Goal: Task Accomplishment & Management: Manage account settings

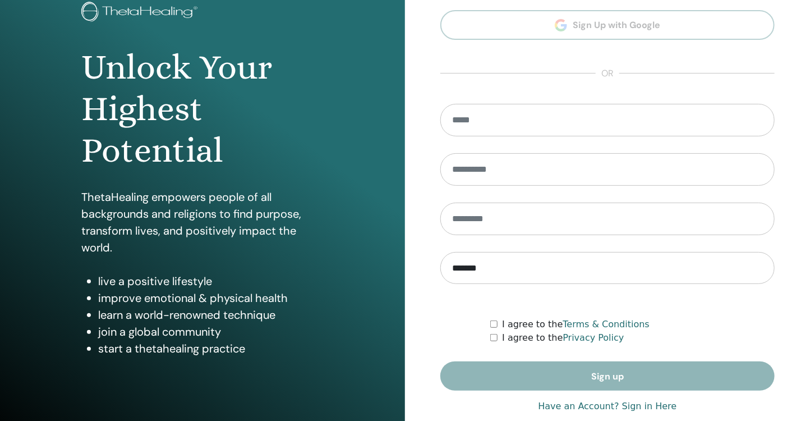
scroll to position [118, 0]
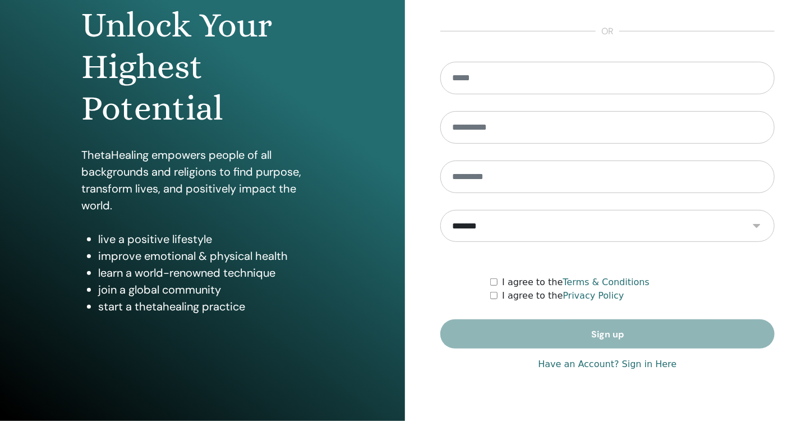
type input "**********"
click at [641, 362] on link "Have an Account? Sign in Here" at bounding box center [607, 363] width 139 height 13
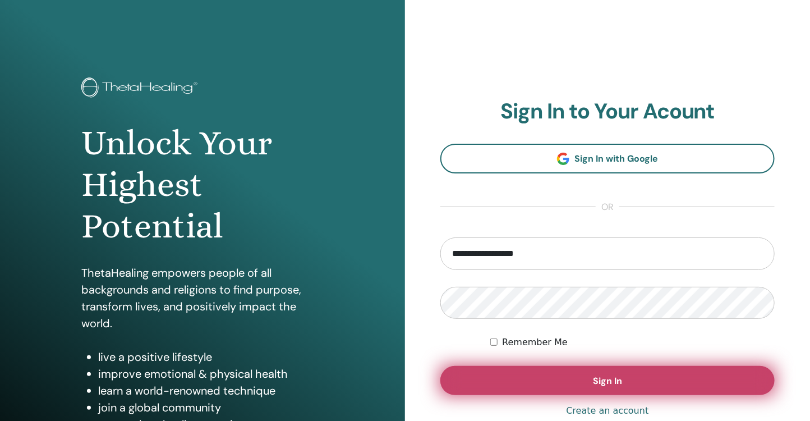
click at [627, 374] on button "Sign In" at bounding box center [607, 380] width 334 height 29
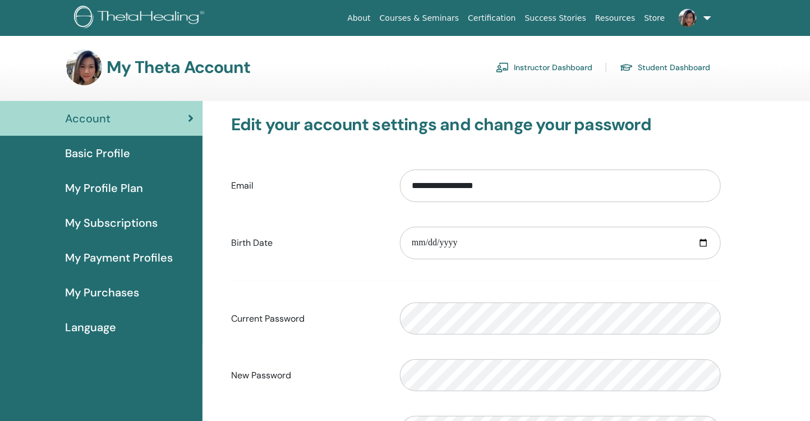
click at [547, 73] on link "Instructor Dashboard" at bounding box center [544, 67] width 96 height 18
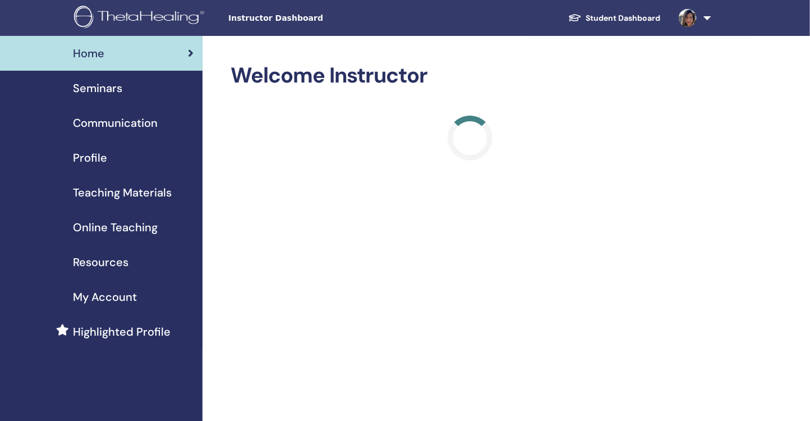
drag, startPoint x: 107, startPoint y: 86, endPoint x: 289, endPoint y: 45, distance: 186.2
click at [108, 89] on span "Seminars" at bounding box center [97, 88] width 49 height 17
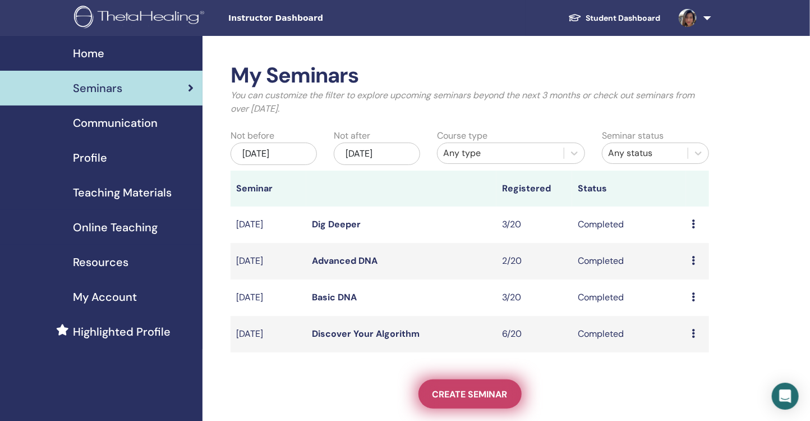
click at [473, 386] on link "Create seminar" at bounding box center [469, 393] width 103 height 29
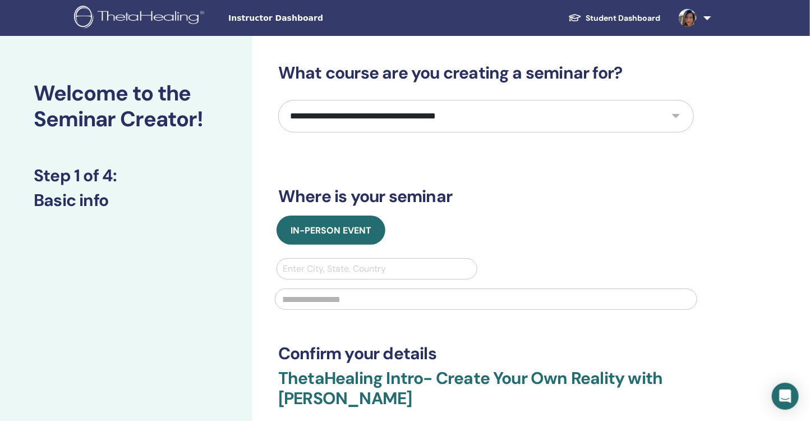
click at [482, 126] on select "**********" at bounding box center [486, 116] width 416 height 33
select select "*"
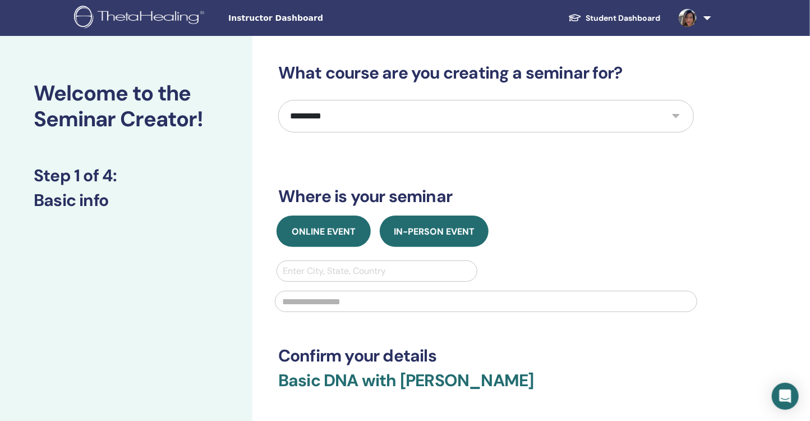
click at [333, 232] on span "Online Event" at bounding box center [324, 231] width 64 height 12
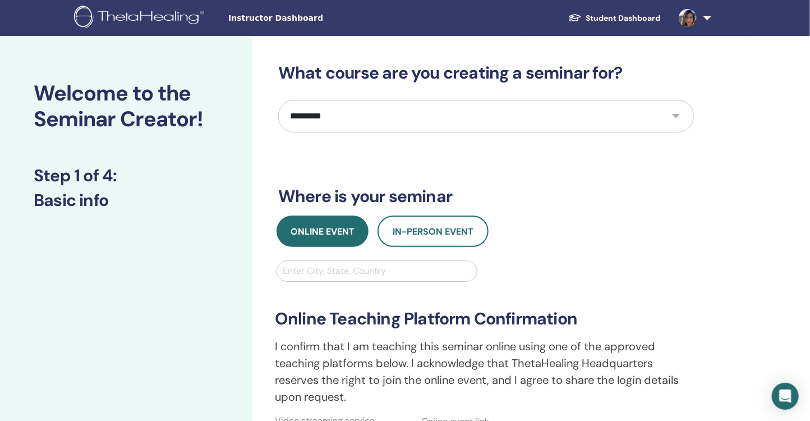
click at [375, 272] on div at bounding box center [377, 271] width 188 height 16
click at [548, 267] on div "**********" at bounding box center [486, 355] width 436 height 190
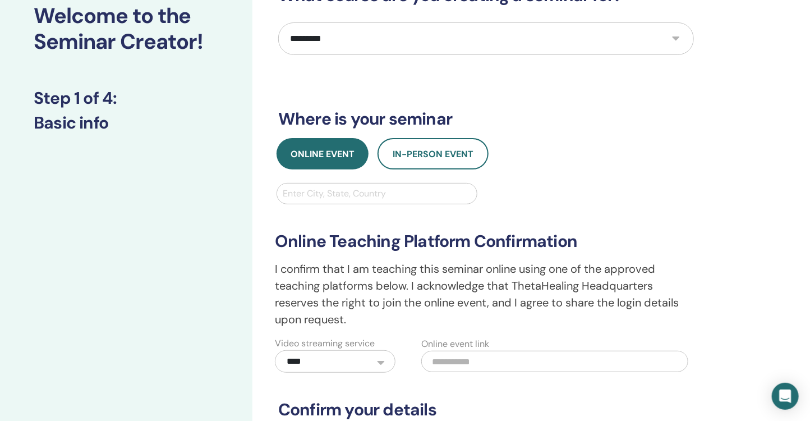
scroll to position [94, 0]
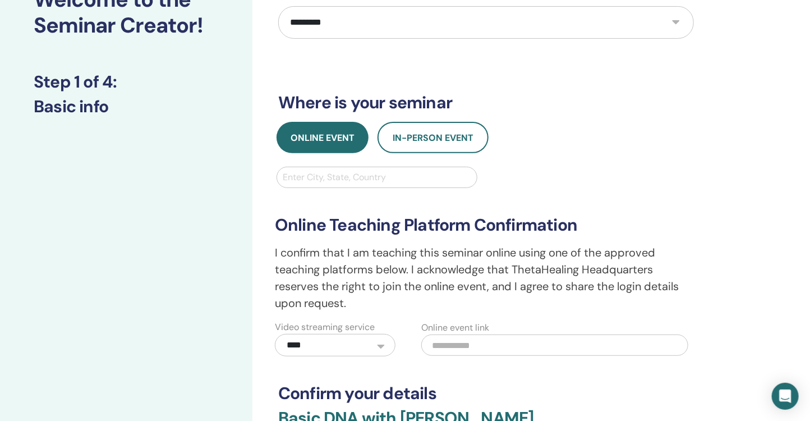
click at [376, 350] on select "**********" at bounding box center [335, 345] width 121 height 22
select select "*"
click at [402, 174] on div at bounding box center [377, 177] width 188 height 16
type input "*"
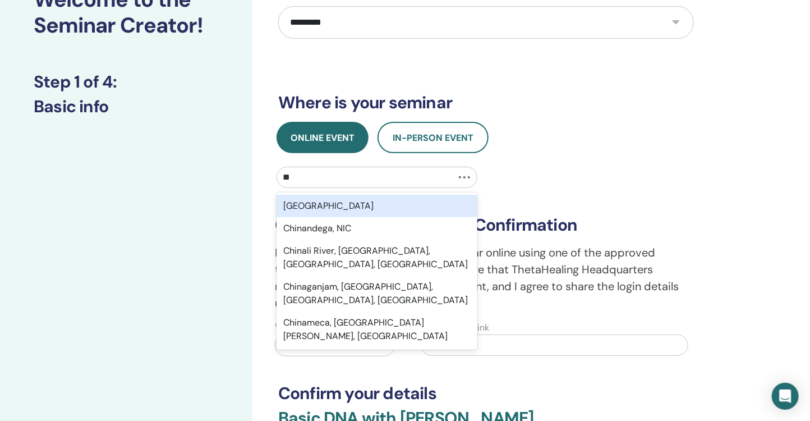
type input "*"
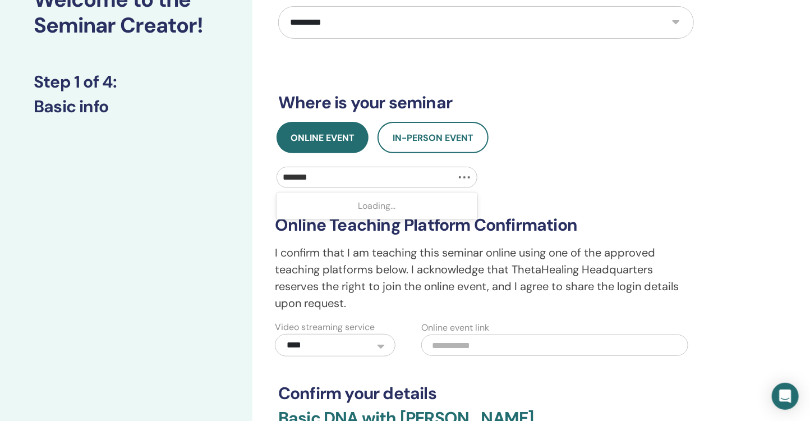
type input "********"
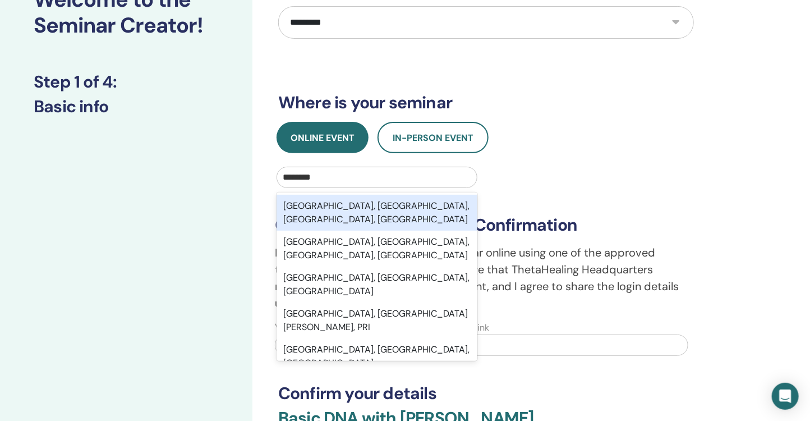
click at [451, 214] on div "Shanghai, Shanghai Municipality, Shanghai, CHN" at bounding box center [376, 213] width 201 height 36
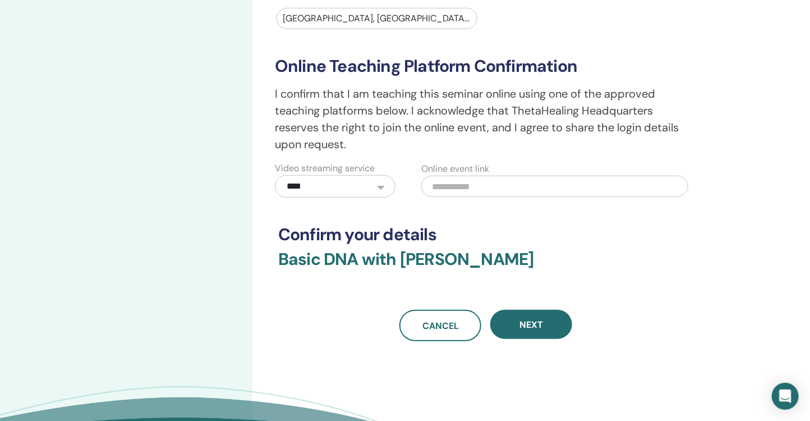
scroll to position [292, 0]
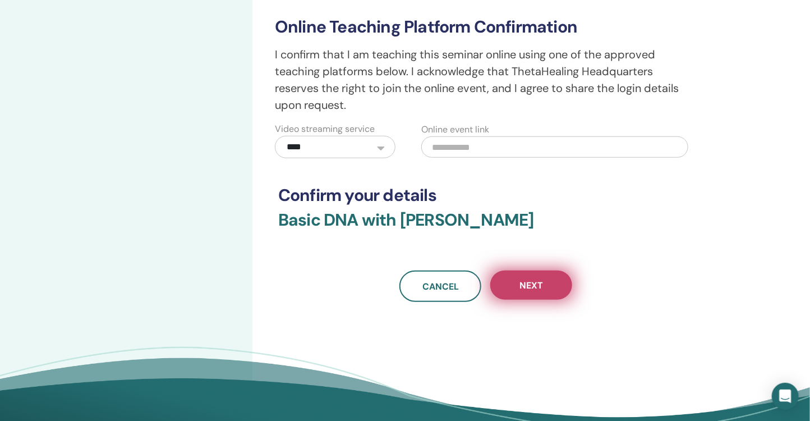
click at [552, 284] on button "Next" at bounding box center [531, 284] width 82 height 29
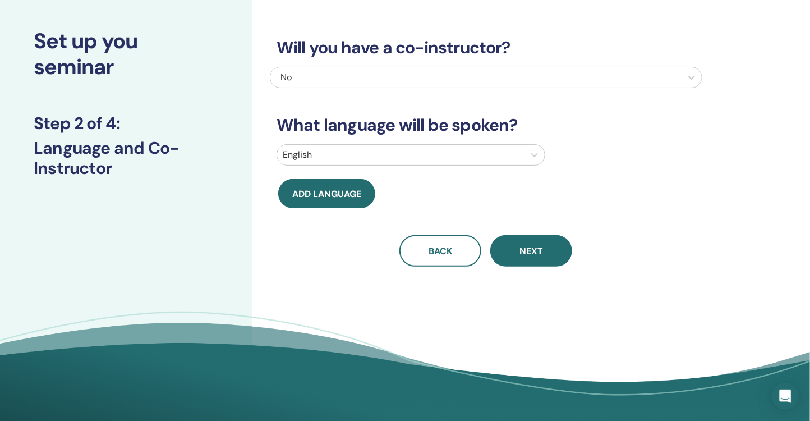
scroll to position [0, 0]
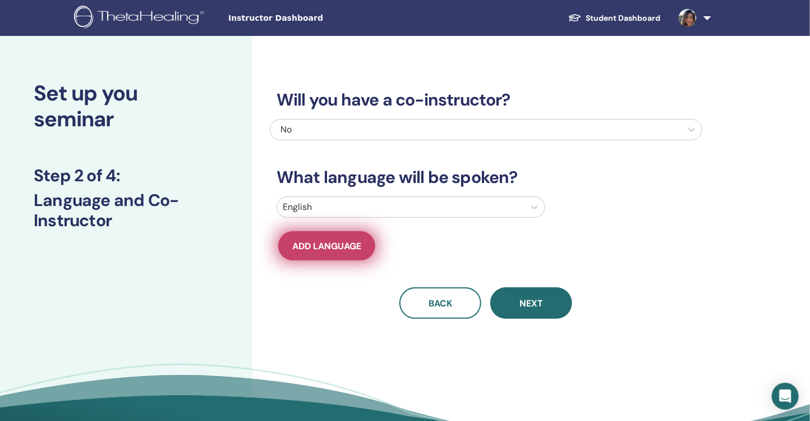
click at [356, 245] on span "Add language" at bounding box center [326, 246] width 69 height 12
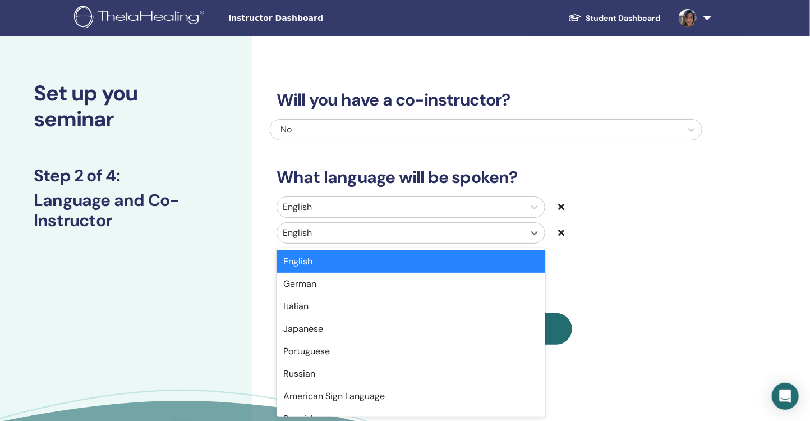
click at [379, 234] on div at bounding box center [401, 233] width 236 height 16
click at [384, 203] on div at bounding box center [401, 207] width 236 height 16
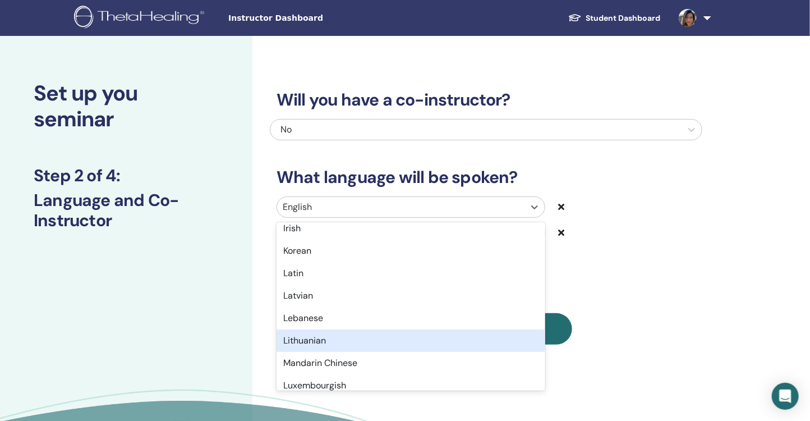
scroll to position [546, 0]
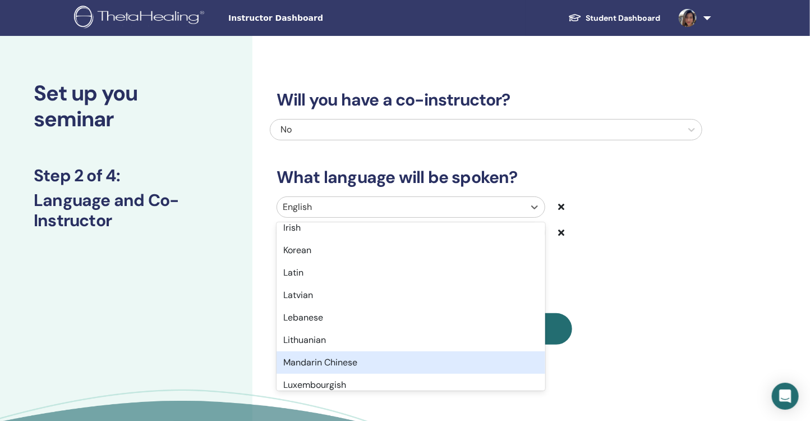
click at [335, 356] on div "Mandarin Chinese" at bounding box center [410, 362] width 269 height 22
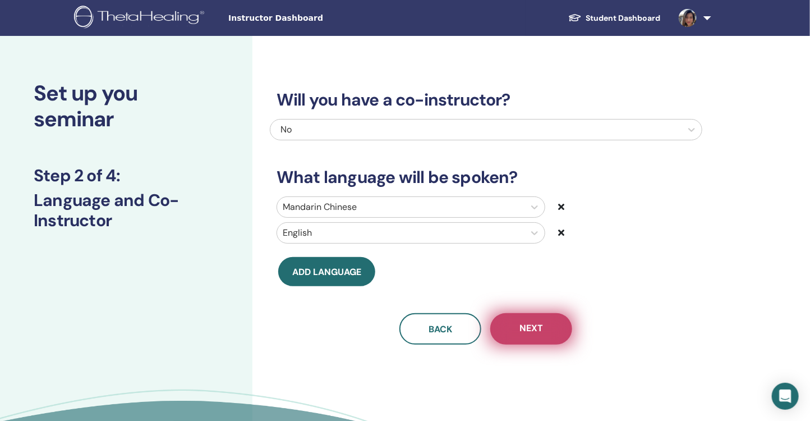
click at [544, 327] on button "Next" at bounding box center [531, 328] width 82 height 31
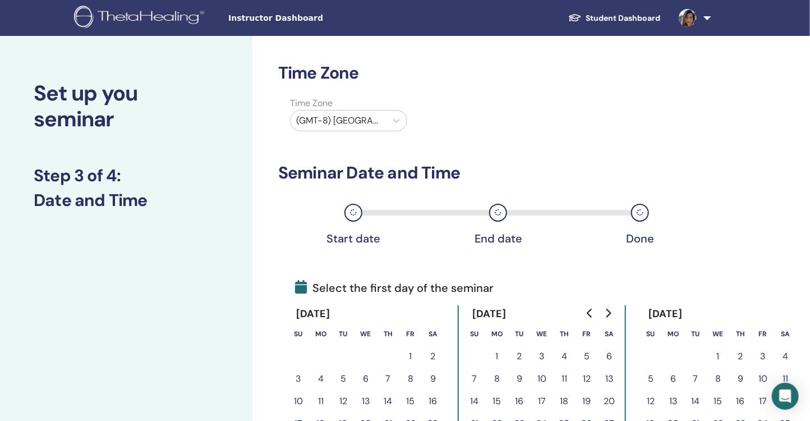
click at [383, 118] on div "(GMT-8) US/Alaska" at bounding box center [338, 120] width 96 height 20
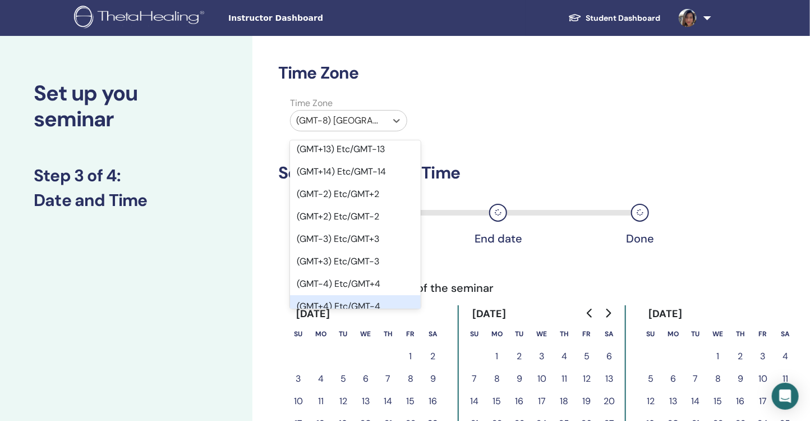
scroll to position [766, 0]
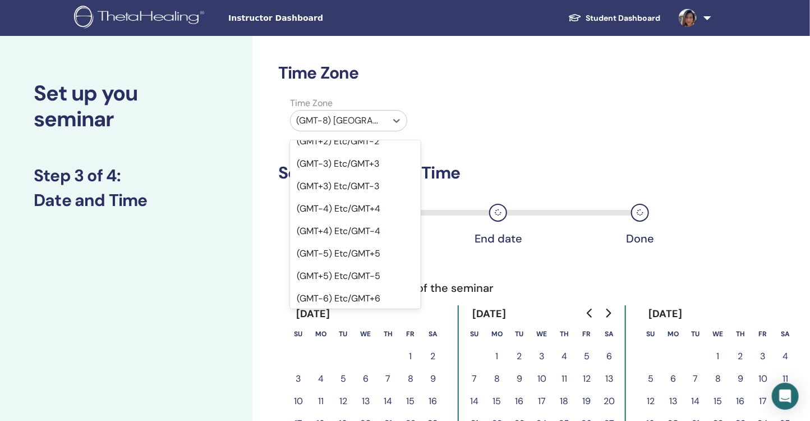
click at [361, 399] on div "(GMT+8) Etc/GMT-8" at bounding box center [355, 410] width 131 height 22
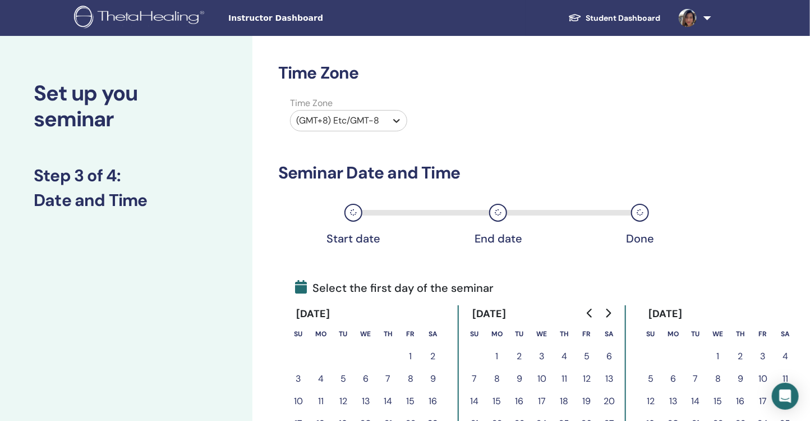
click at [394, 123] on icon at bounding box center [396, 120] width 11 height 11
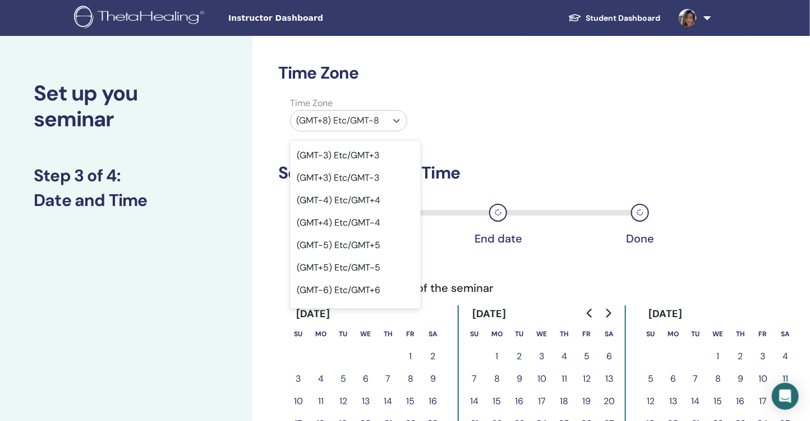
scroll to position [783, 0]
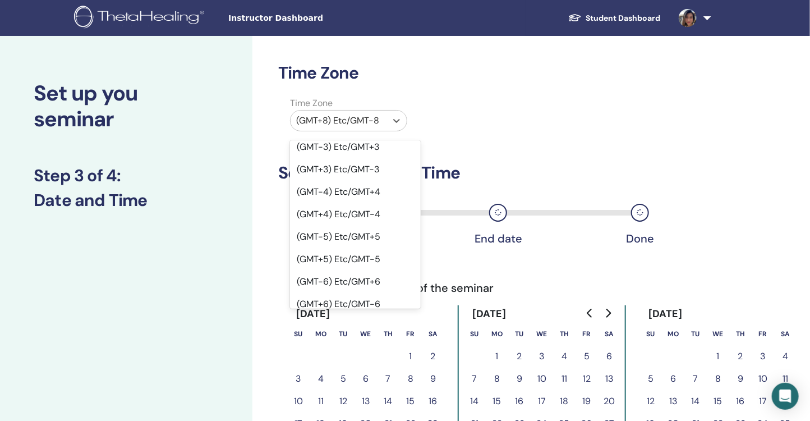
click at [507, 167] on h3 "Seminar Date and Time" at bounding box center [486, 173] width 416 height 20
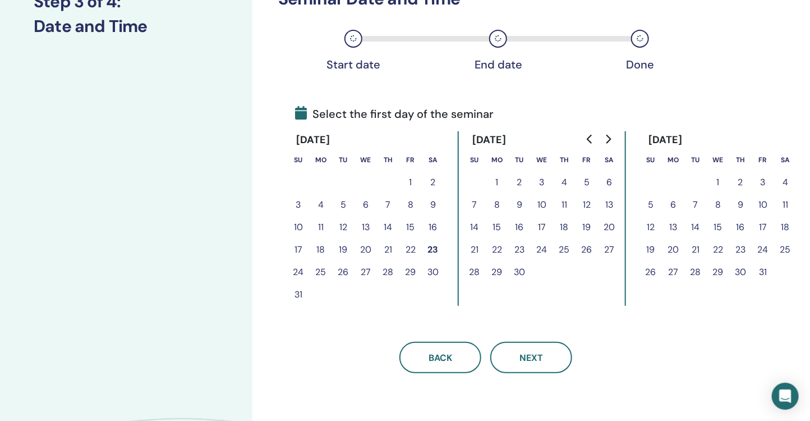
scroll to position [215, 0]
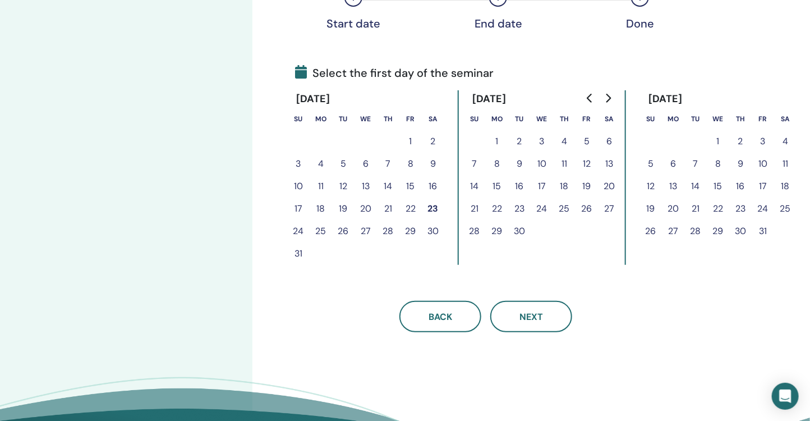
click at [366, 230] on button "27" at bounding box center [365, 231] width 22 height 22
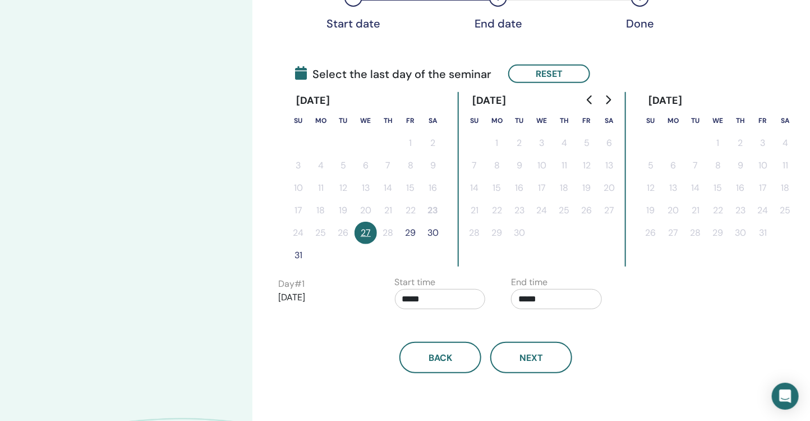
click at [407, 230] on button "29" at bounding box center [410, 232] width 22 height 22
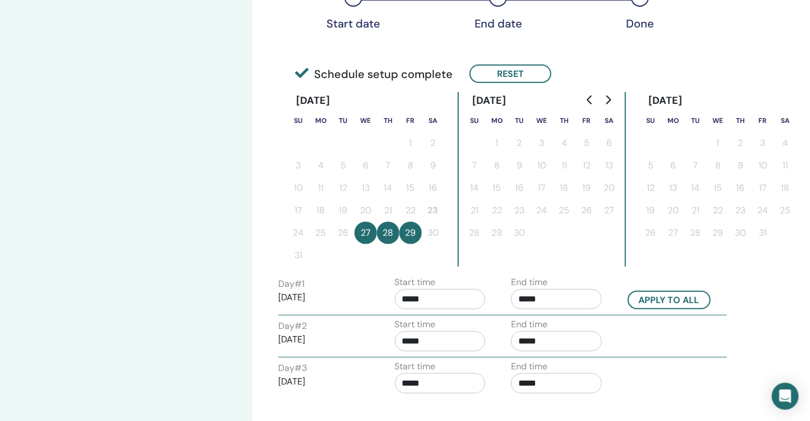
click at [457, 301] on input "*****" at bounding box center [440, 299] width 91 height 20
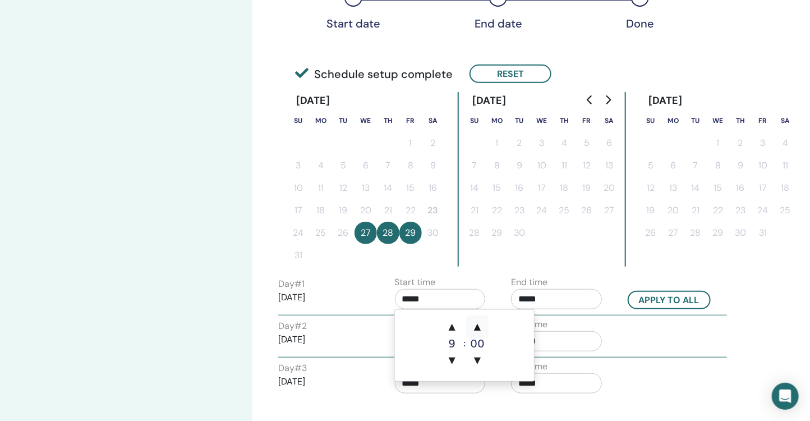
click at [484, 327] on span "▲" at bounding box center [477, 326] width 22 height 22
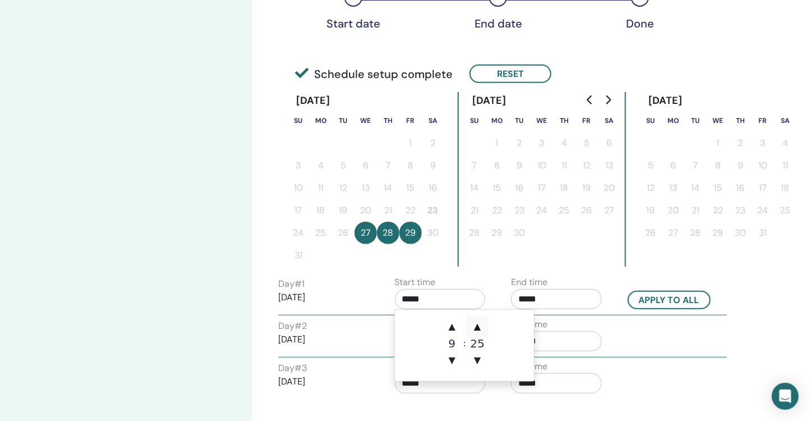
click at [484, 327] on span "▲" at bounding box center [477, 326] width 22 height 22
type input "*****"
click at [579, 304] on input "*****" at bounding box center [556, 299] width 91 height 20
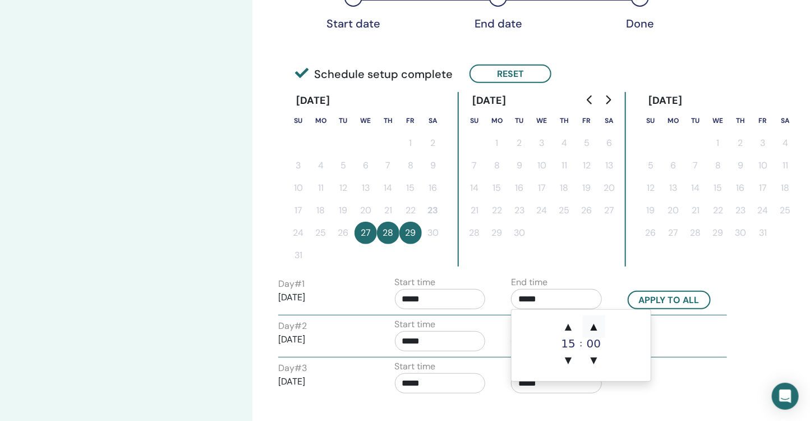
click at [601, 320] on span "▲" at bounding box center [594, 326] width 22 height 22
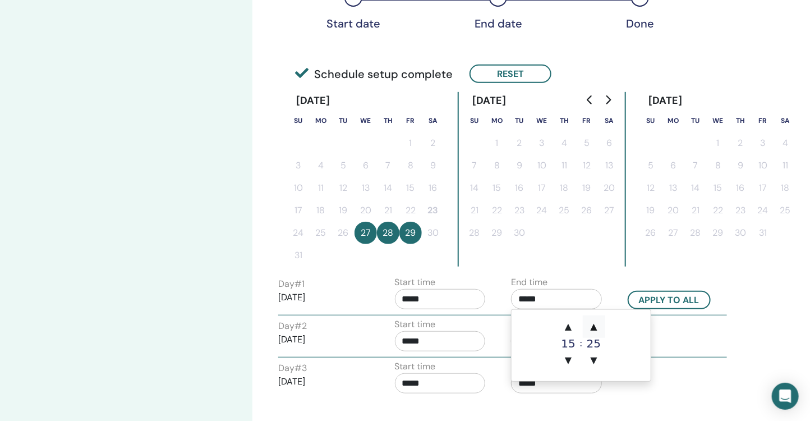
click at [601, 320] on span "▲" at bounding box center [594, 326] width 22 height 22
type input "*****"
click at [648, 307] on div "Apply to all" at bounding box center [677, 299] width 117 height 19
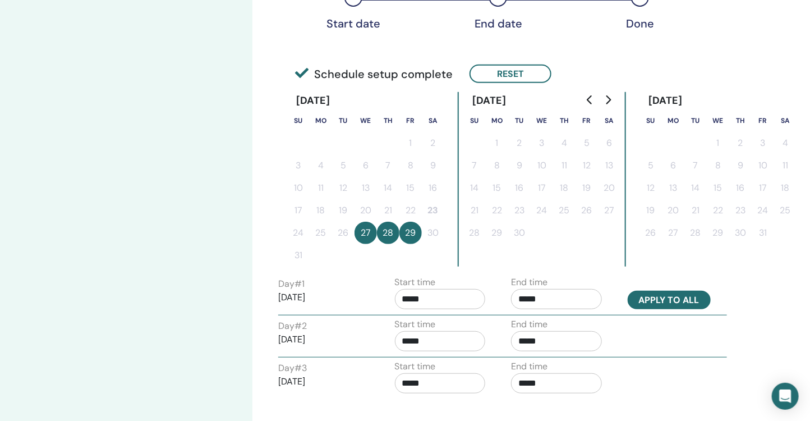
click at [655, 297] on button "Apply to all" at bounding box center [668, 299] width 83 height 19
type input "*****"
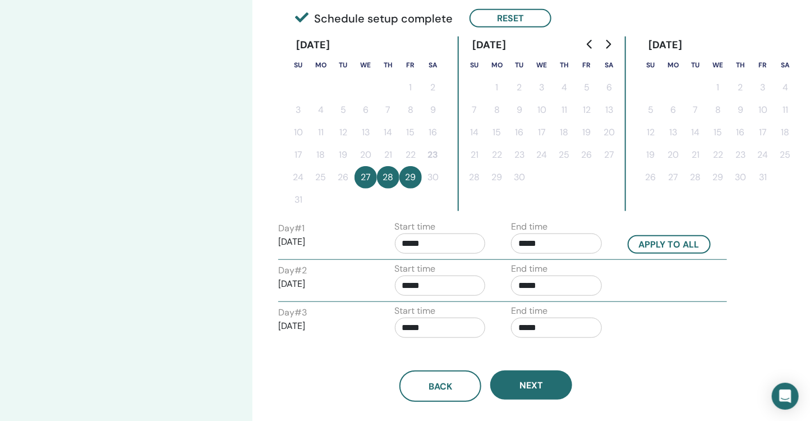
scroll to position [435, 0]
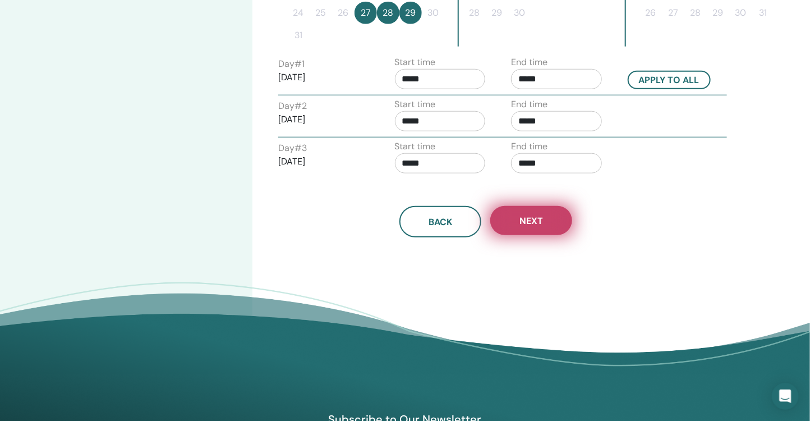
click at [547, 209] on button "Next" at bounding box center [531, 220] width 82 height 29
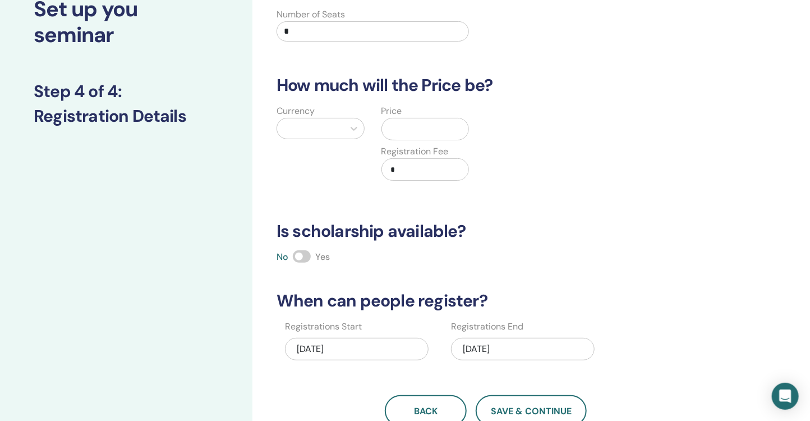
scroll to position [0, 0]
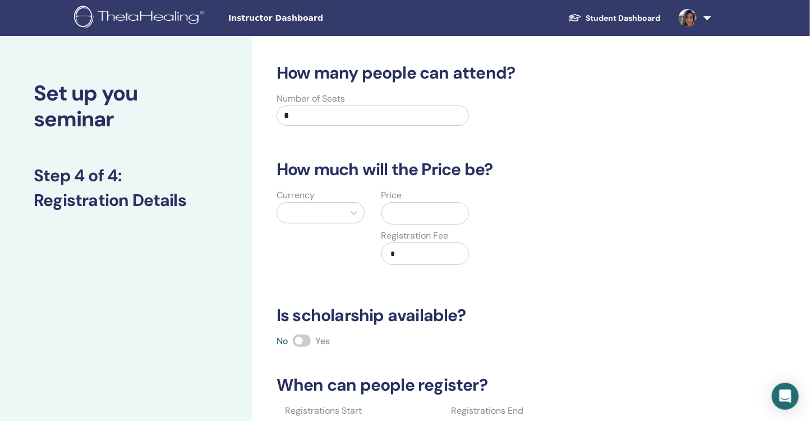
click at [335, 105] on input "*" at bounding box center [372, 115] width 192 height 20
type input "**"
click at [344, 209] on div at bounding box center [354, 212] width 20 height 20
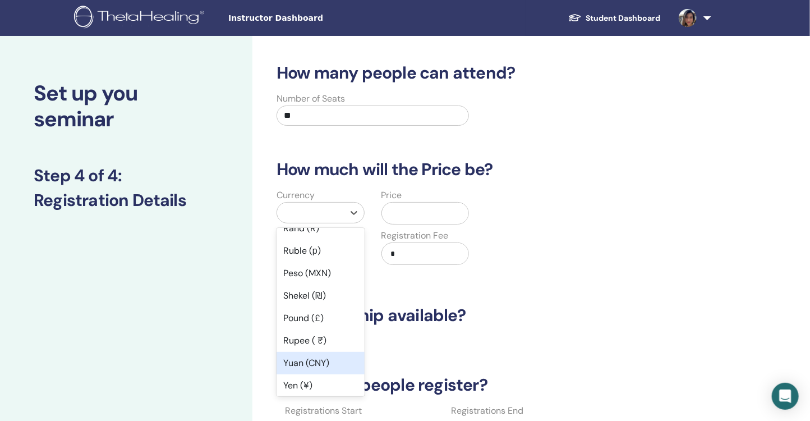
scroll to position [72, 0]
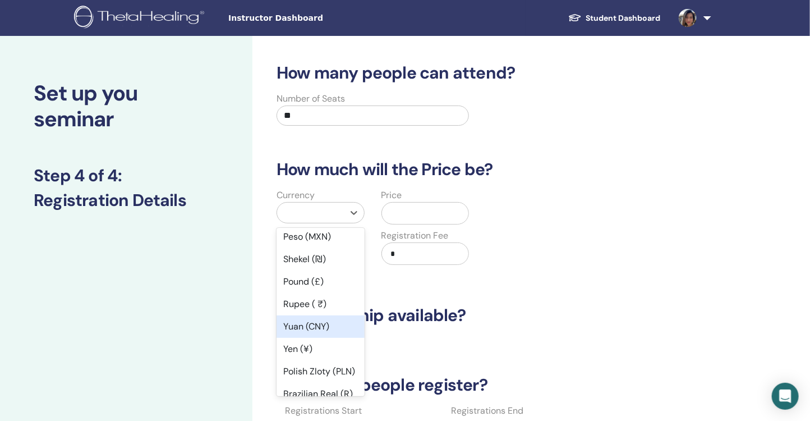
click at [324, 321] on div "Yuan (CNY)" at bounding box center [320, 326] width 88 height 22
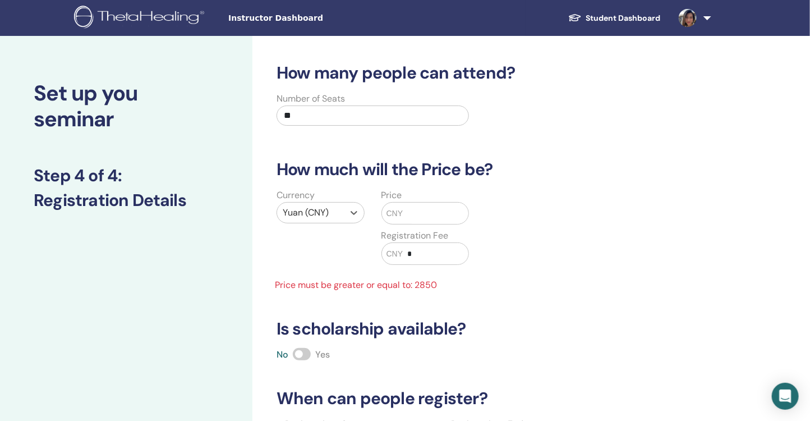
click at [426, 208] on input "text" at bounding box center [436, 212] width 66 height 21
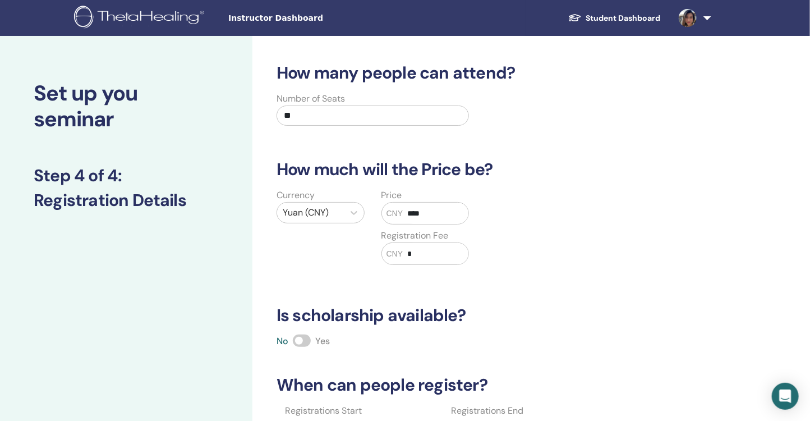
type input "****"
click at [533, 259] on div "Currency Yuan (CNY) Price CNY **** Registration Fee CNY *" at bounding box center [477, 233] width 432 height 90
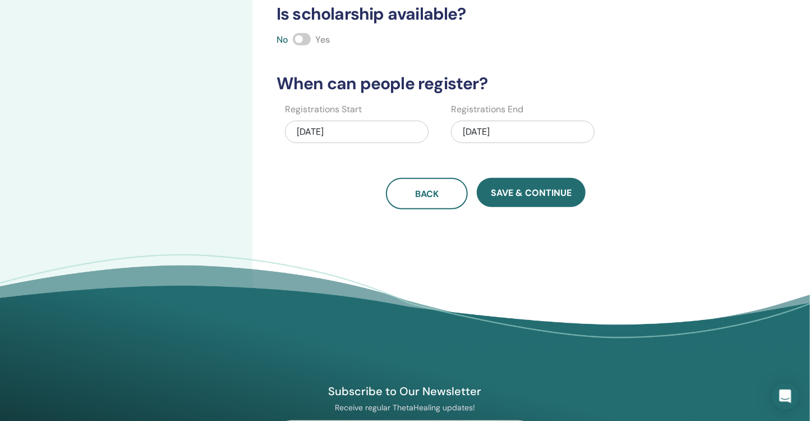
scroll to position [323, 0]
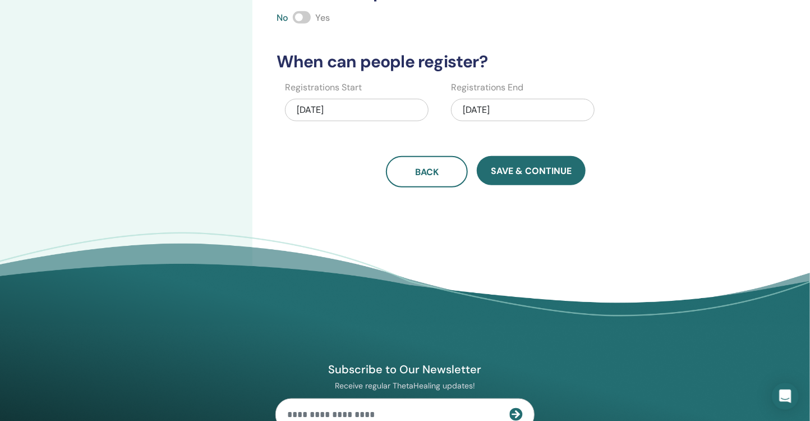
click at [521, 111] on div "08/29/2025" at bounding box center [523, 110] width 144 height 22
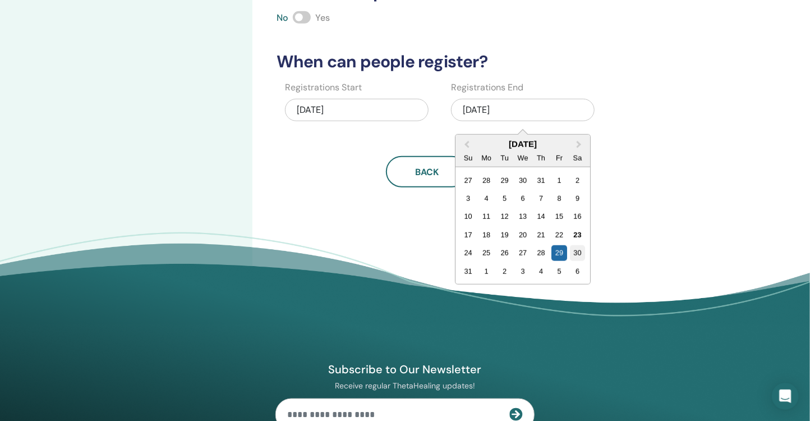
click at [581, 248] on div "30" at bounding box center [577, 252] width 15 height 15
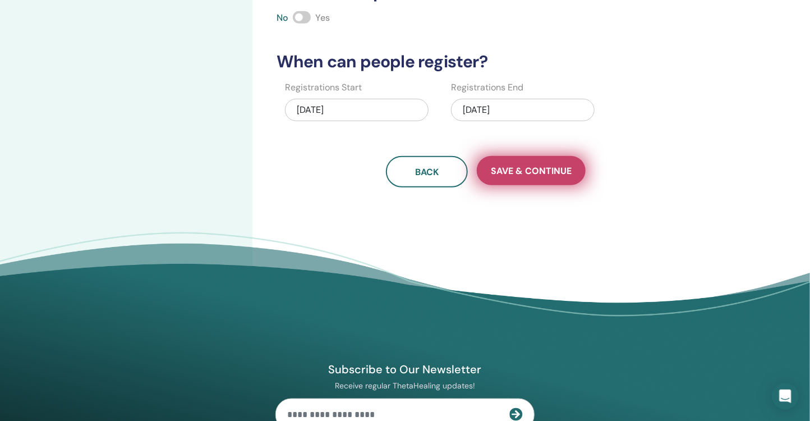
click at [557, 172] on span "Save & Continue" at bounding box center [531, 171] width 81 height 12
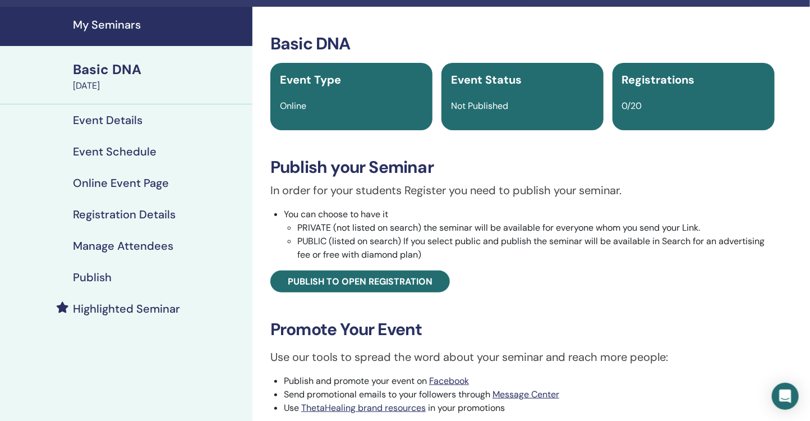
scroll to position [55, 0]
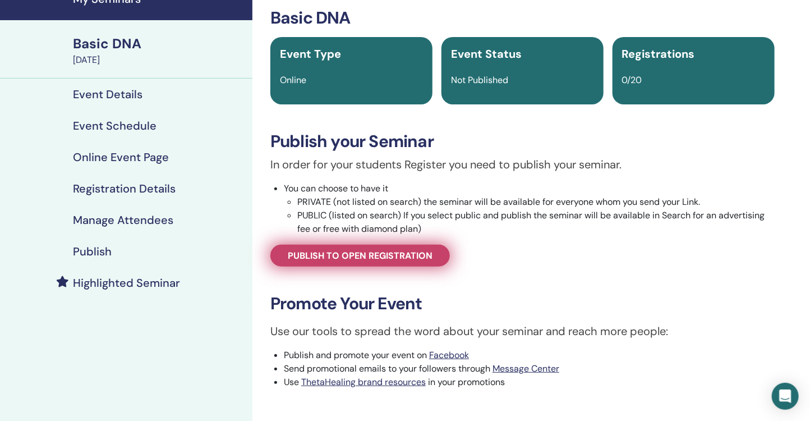
click at [386, 260] on span "Publish to open registration" at bounding box center [360, 256] width 145 height 12
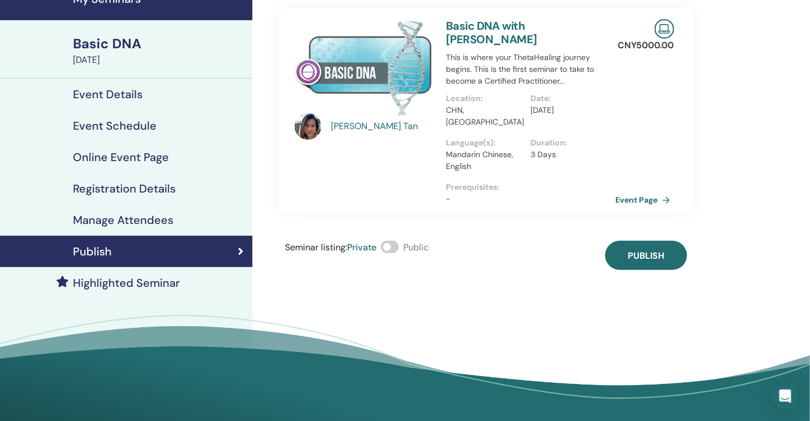
click at [399, 241] on span at bounding box center [390, 247] width 18 height 12
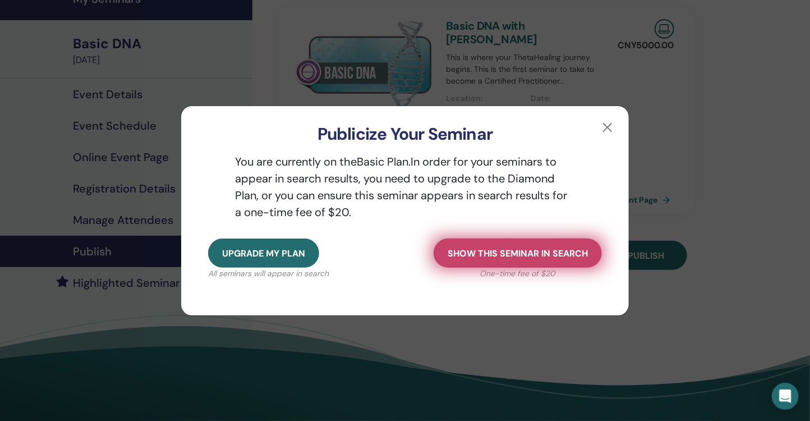
click at [537, 261] on button "Show this seminar in search" at bounding box center [517, 252] width 168 height 29
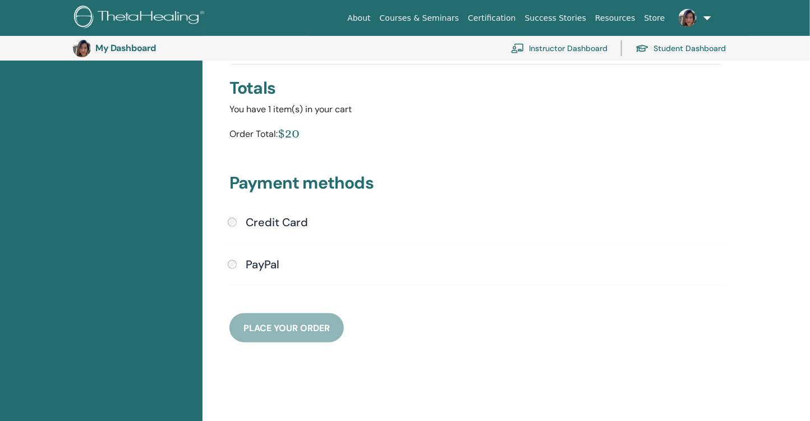
scroll to position [267, 0]
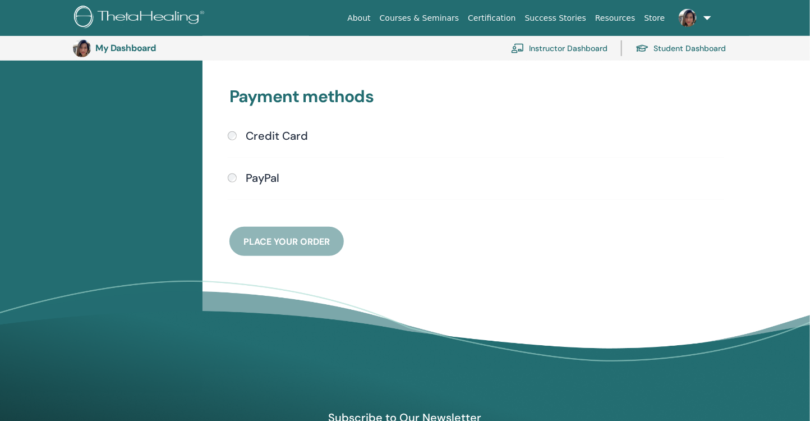
click at [307, 146] on div "Credit Card Submit PayPal" at bounding box center [476, 171] width 510 height 84
click at [289, 133] on h4 "Credit Card" at bounding box center [277, 135] width 62 height 13
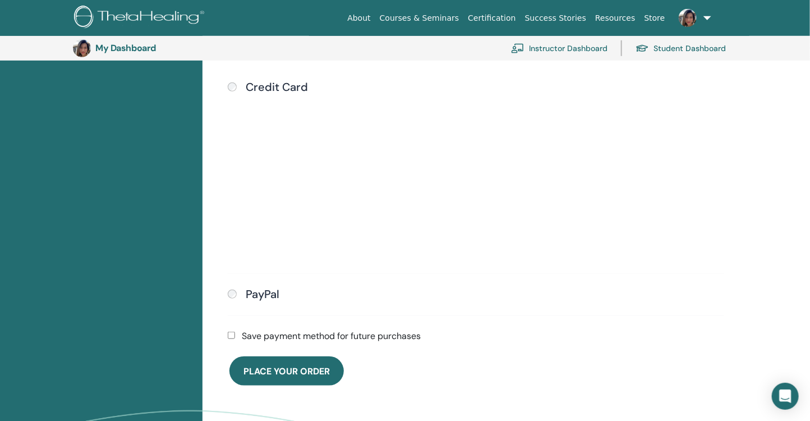
scroll to position [435, 0]
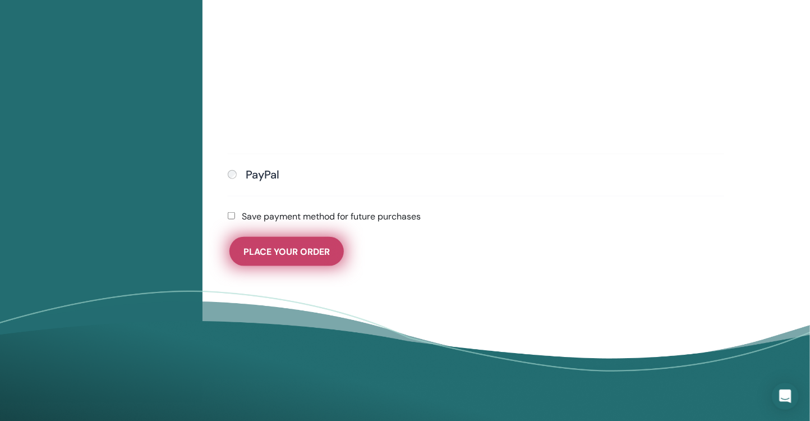
click at [278, 242] on button "Place Your Order" at bounding box center [286, 251] width 114 height 29
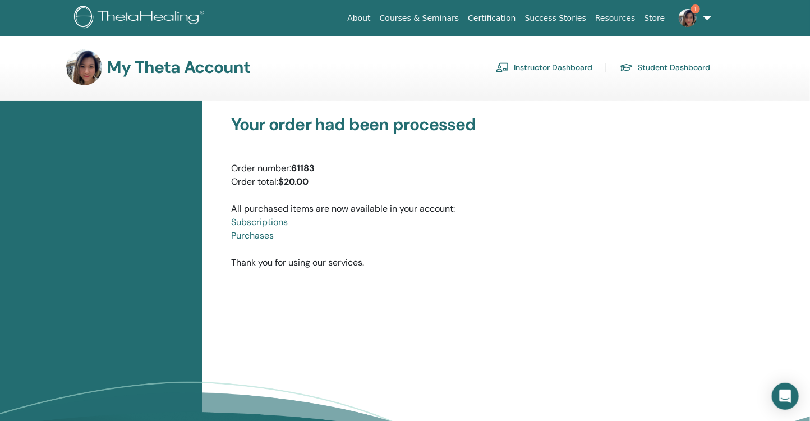
scroll to position [6, 0]
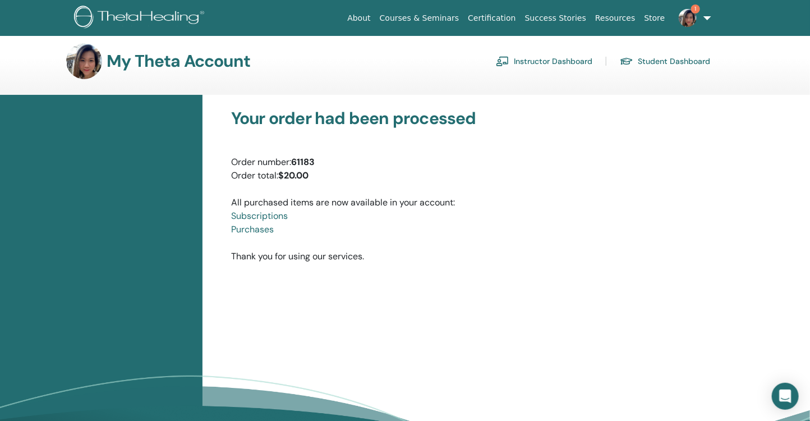
click at [552, 66] on link "Instructor Dashboard" at bounding box center [544, 61] width 96 height 18
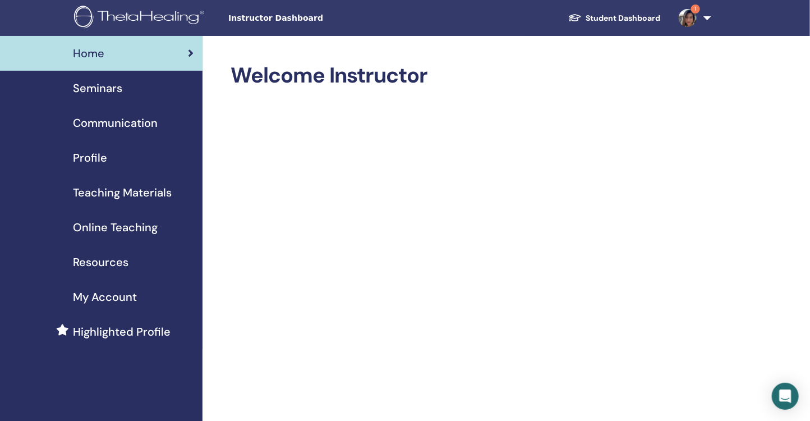
click at [135, 89] on div "Seminars" at bounding box center [101, 88] width 184 height 17
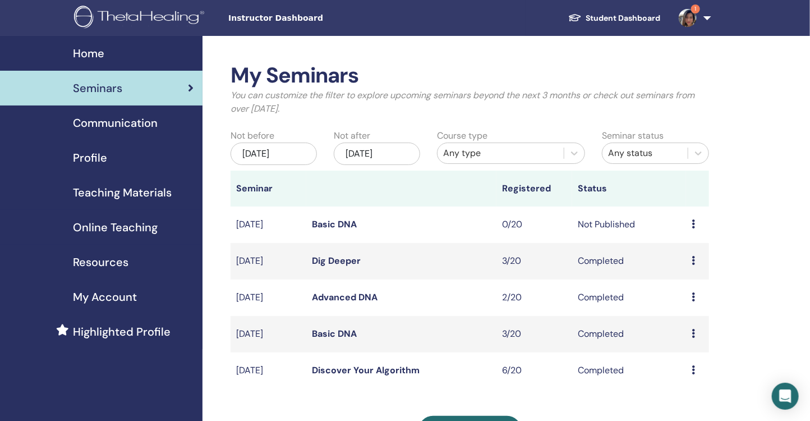
click at [265, 22] on span "Instructor Dashboard" at bounding box center [312, 18] width 168 height 12
click at [242, 19] on span "Instructor Dashboard" at bounding box center [312, 18] width 168 height 12
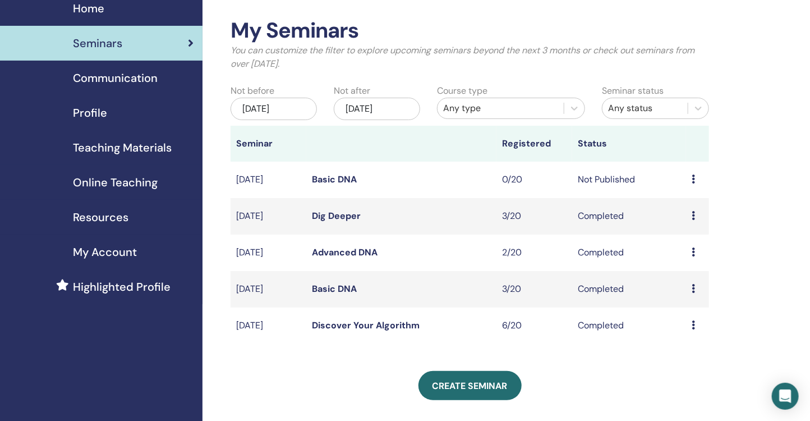
scroll to position [81, 0]
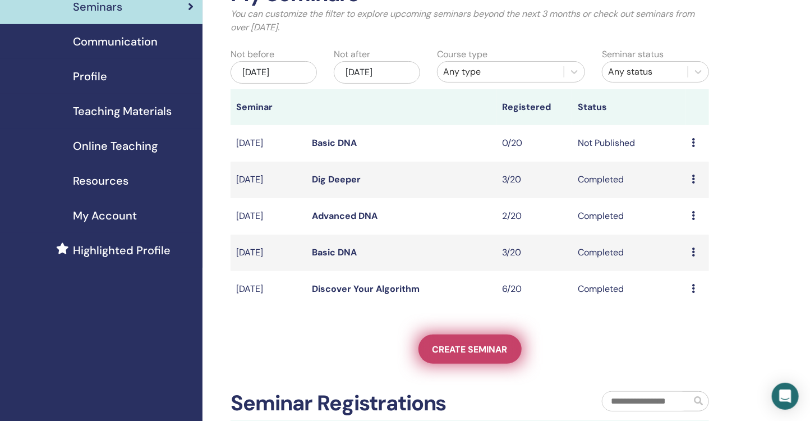
click at [471, 343] on span "Create seminar" at bounding box center [469, 349] width 75 height 12
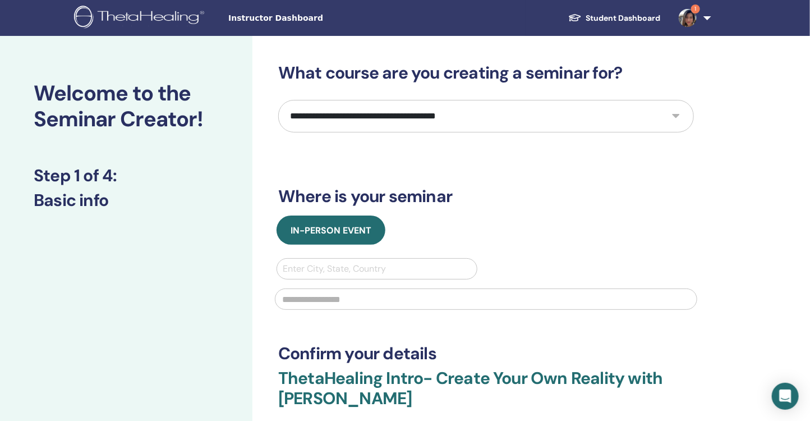
click at [405, 123] on select "**********" at bounding box center [486, 116] width 416 height 33
select select "*"
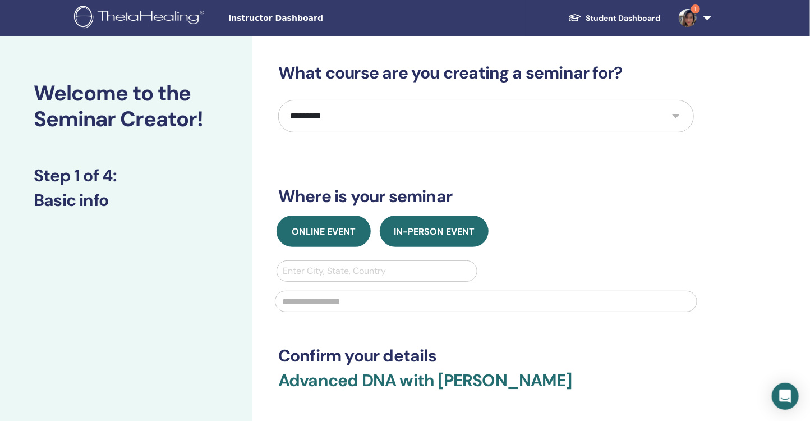
click at [353, 225] on span "Online Event" at bounding box center [324, 231] width 64 height 12
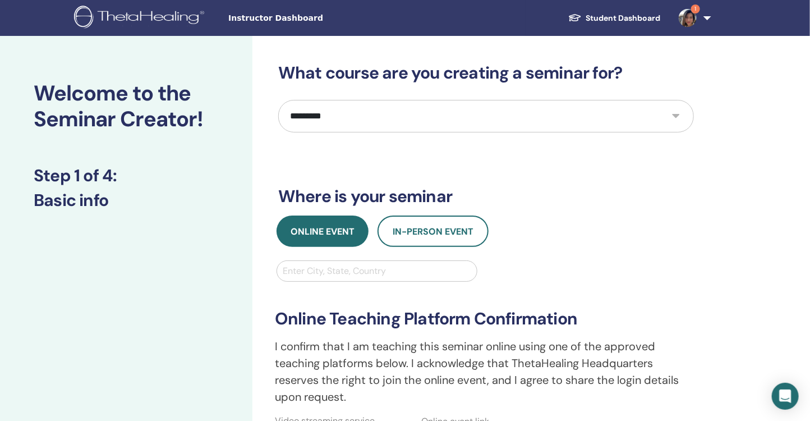
click at [347, 266] on div at bounding box center [377, 271] width 188 height 16
type input "**********"
click at [346, 263] on div at bounding box center [377, 271] width 188 height 16
type input "********"
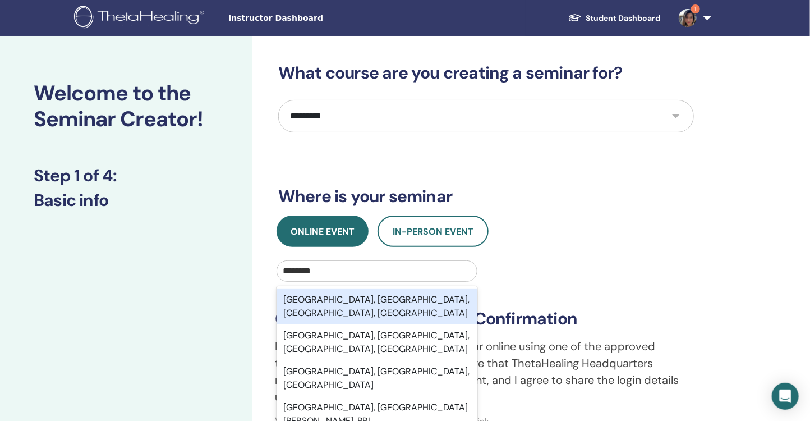
click at [383, 298] on div "Shanghai, Shanghai Municipality, Shanghai, CHN" at bounding box center [376, 306] width 201 height 36
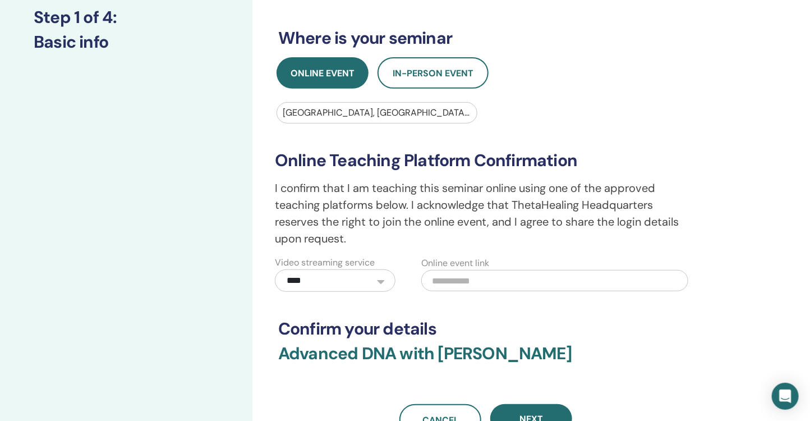
scroll to position [171, 0]
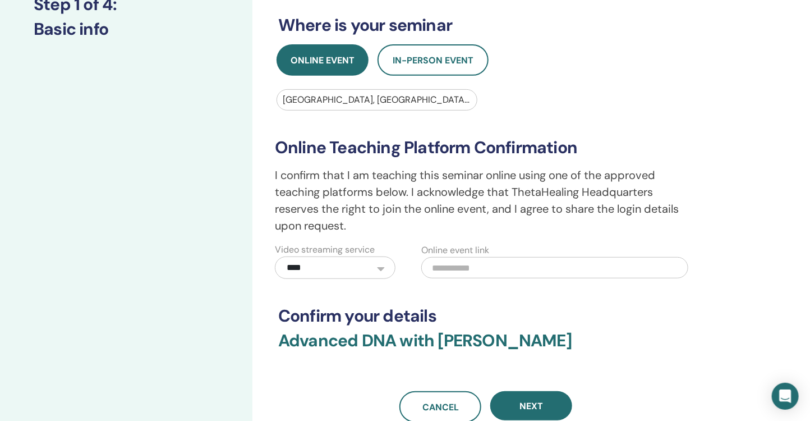
click at [371, 268] on select "**********" at bounding box center [335, 267] width 121 height 22
select select "*"
click at [420, 285] on div "**********" at bounding box center [486, 157] width 416 height 530
click at [385, 266] on select "**********" at bounding box center [335, 267] width 121 height 22
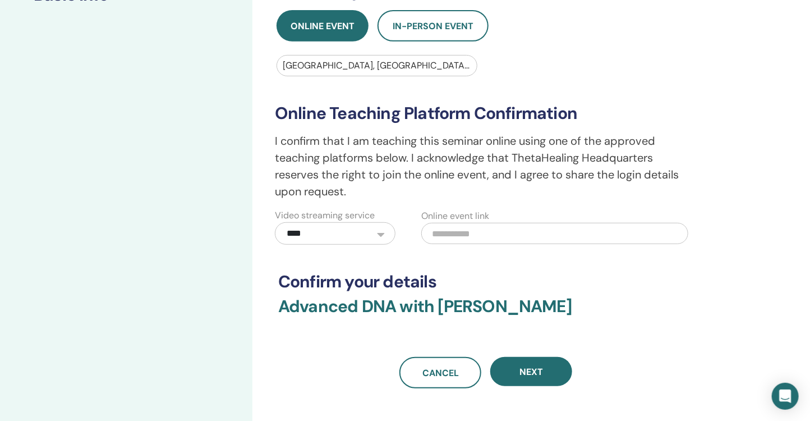
scroll to position [215, 0]
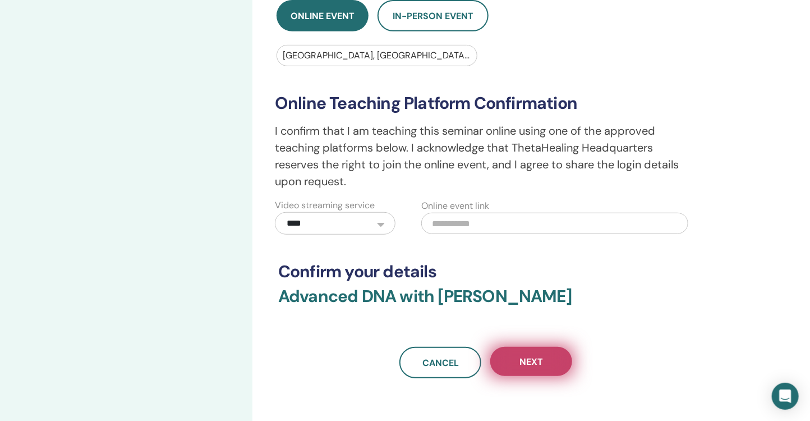
click at [550, 367] on button "Next" at bounding box center [531, 361] width 82 height 29
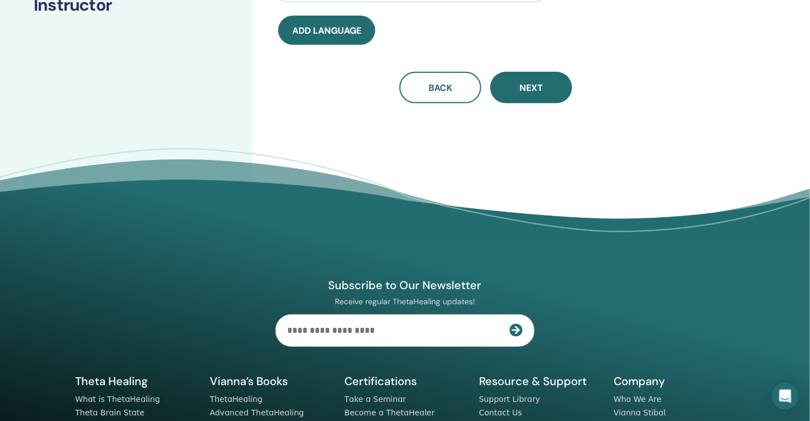
scroll to position [0, 0]
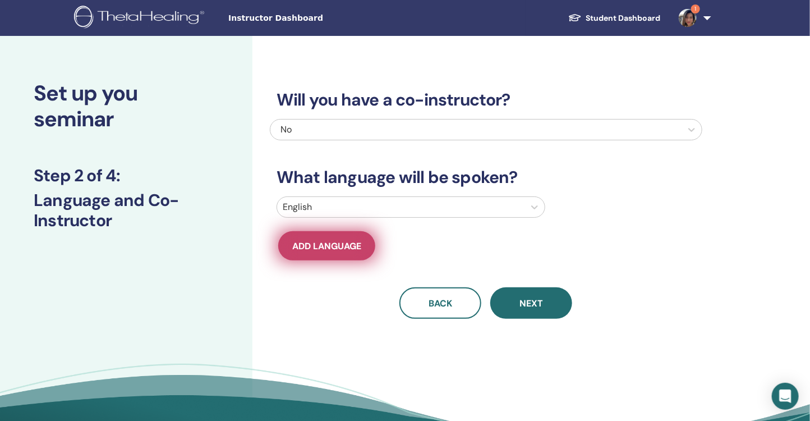
click at [336, 241] on span "Add language" at bounding box center [326, 246] width 69 height 12
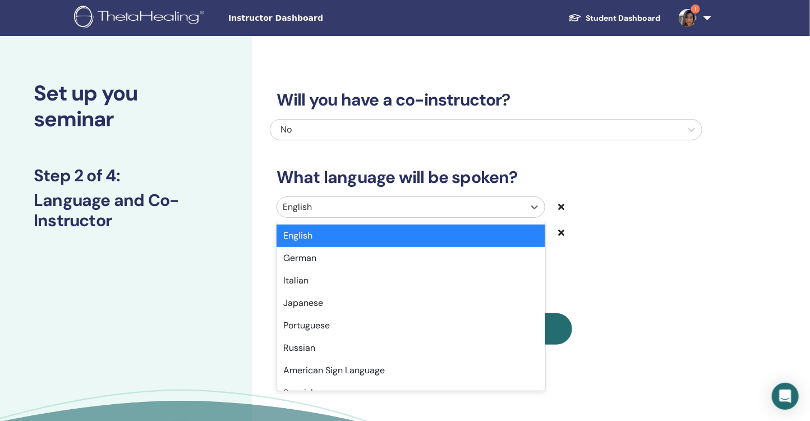
click at [335, 206] on div at bounding box center [401, 207] width 236 height 16
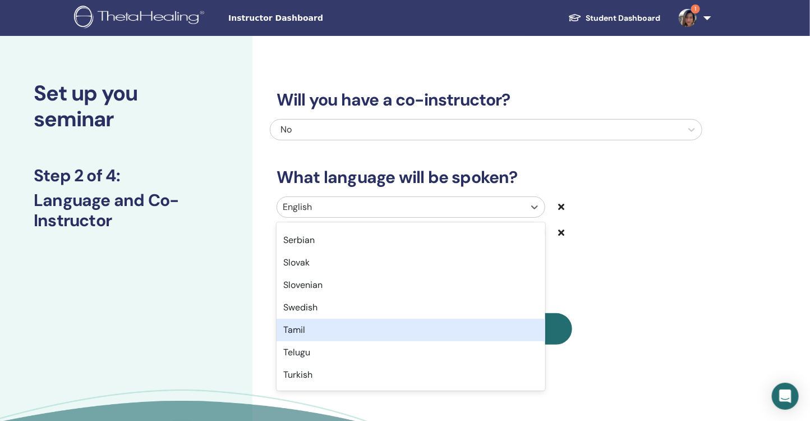
scroll to position [890, 0]
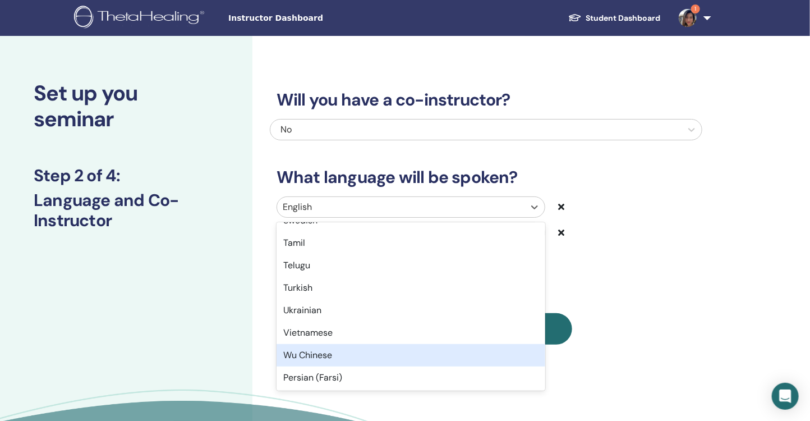
click at [334, 352] on div "Wu Chinese" at bounding box center [410, 355] width 269 height 22
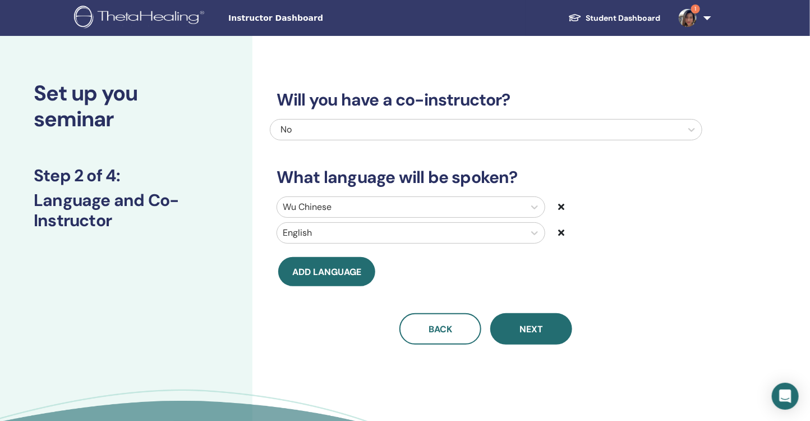
click at [352, 213] on div at bounding box center [401, 207] width 236 height 16
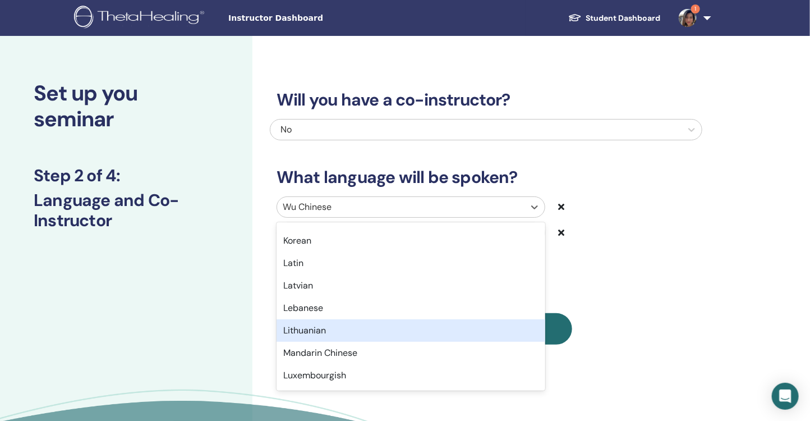
scroll to position [565, 0]
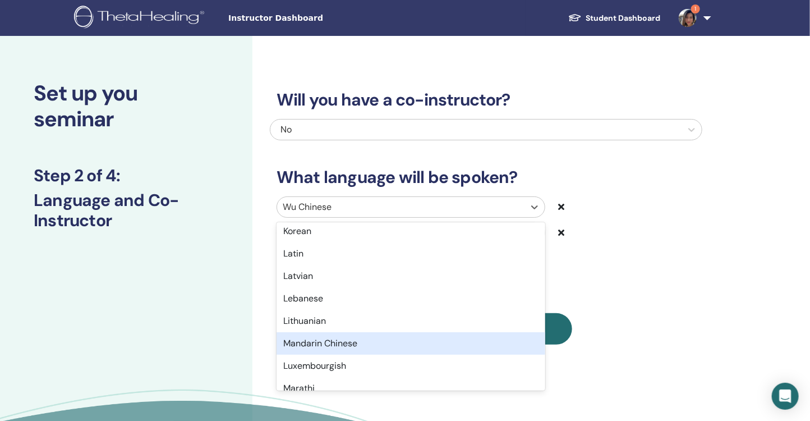
click at [325, 338] on div "Mandarin Chinese" at bounding box center [410, 343] width 269 height 22
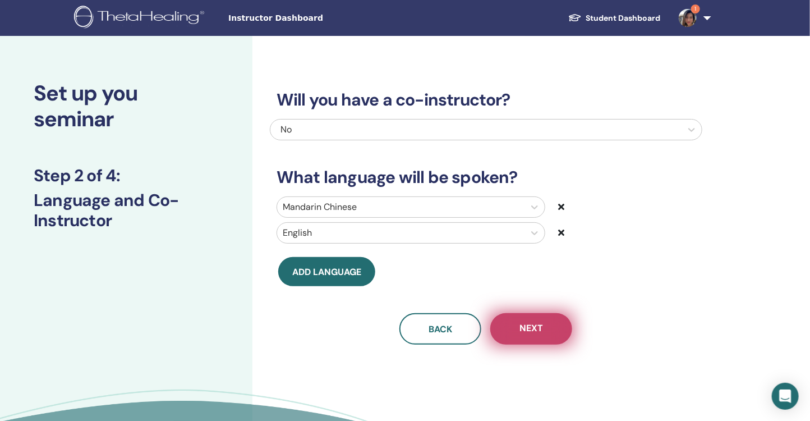
click at [521, 326] on span "Next" at bounding box center [531, 329] width 24 height 14
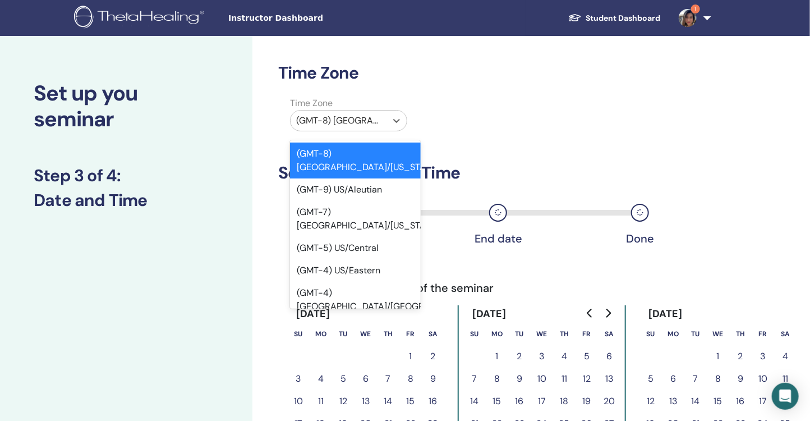
click at [369, 119] on div at bounding box center [338, 121] width 85 height 16
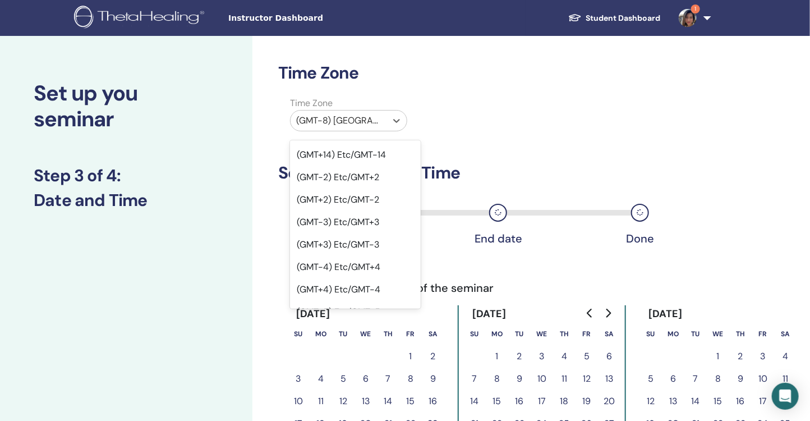
scroll to position [750, 0]
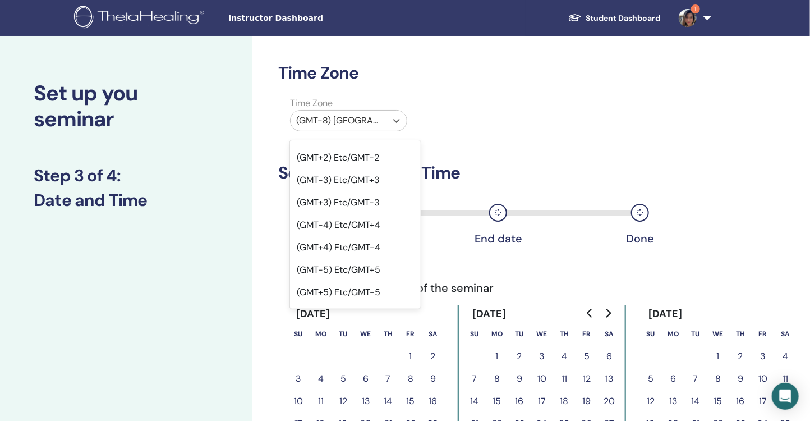
click at [347, 416] on div "(GMT+8) Etc/GMT-8" at bounding box center [355, 427] width 131 height 22
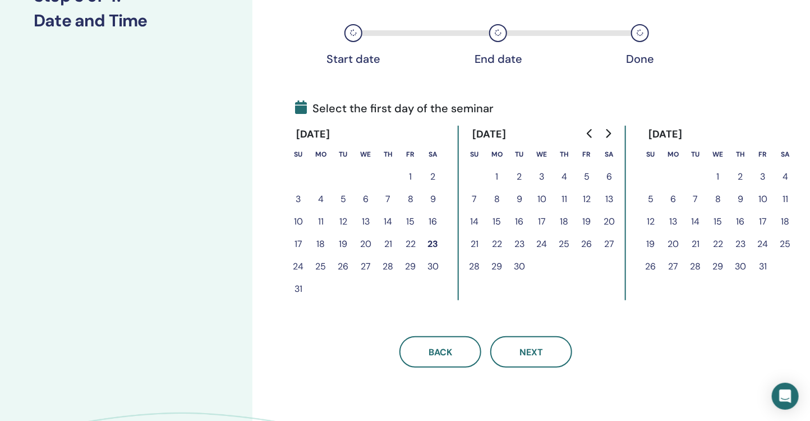
scroll to position [196, 0]
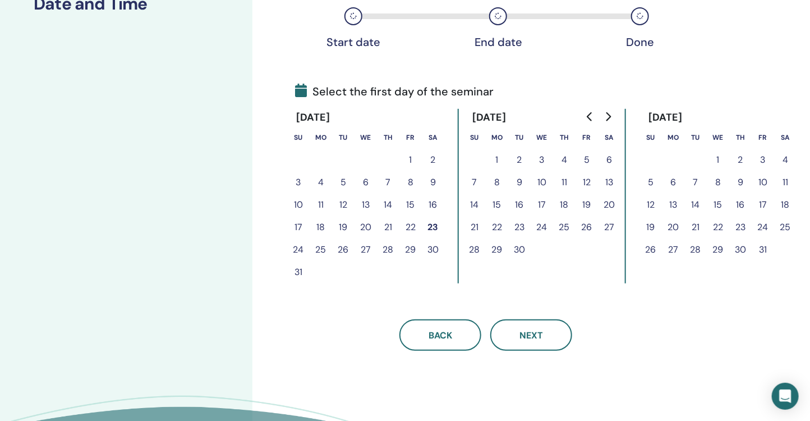
click at [499, 158] on button "1" at bounding box center [497, 160] width 22 height 22
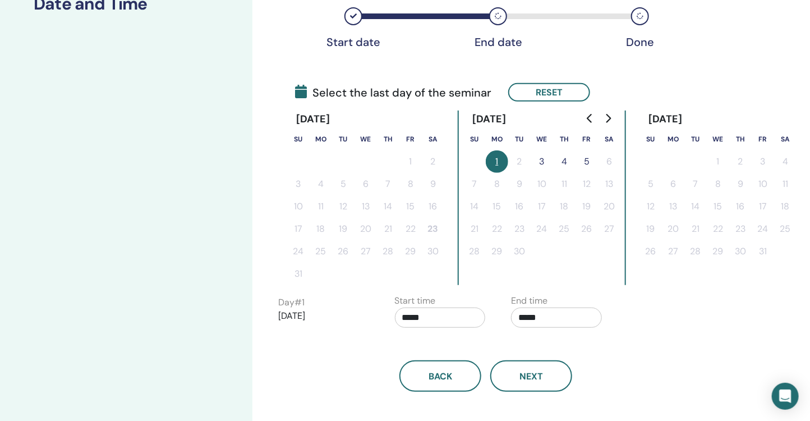
click at [544, 160] on button "3" at bounding box center [541, 161] width 22 height 22
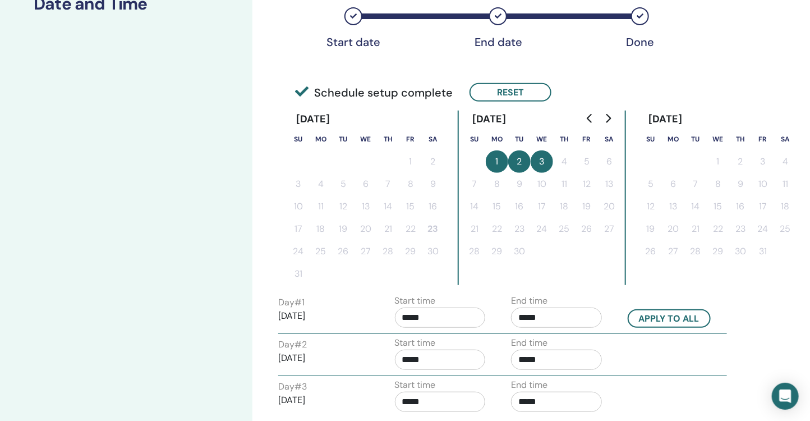
scroll to position [242, 0]
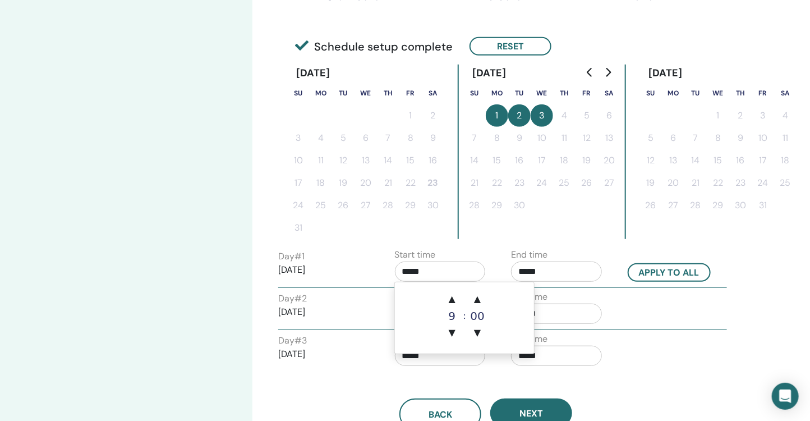
click at [459, 269] on input "*****" at bounding box center [440, 271] width 91 height 20
click at [475, 294] on span "▲" at bounding box center [477, 299] width 22 height 22
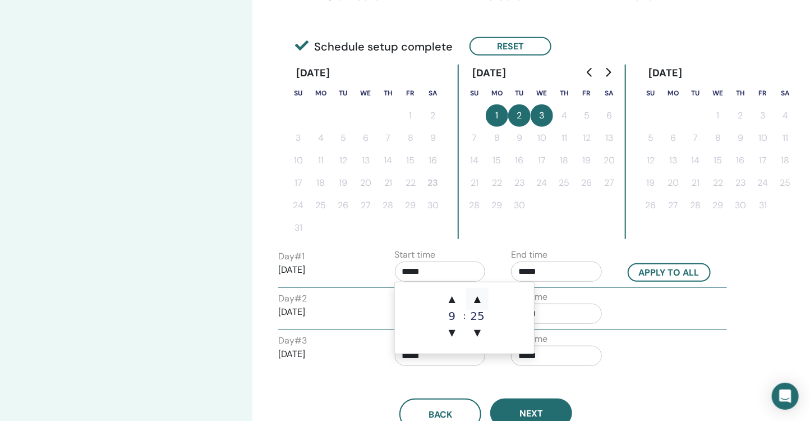
click at [475, 294] on span "▲" at bounding box center [477, 299] width 22 height 22
type input "*****"
click at [595, 270] on input "*****" at bounding box center [556, 271] width 91 height 20
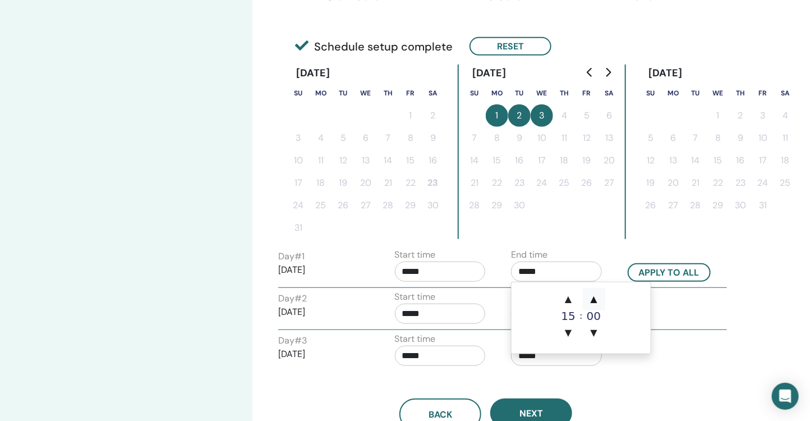
click at [594, 294] on span "▲" at bounding box center [594, 299] width 22 height 22
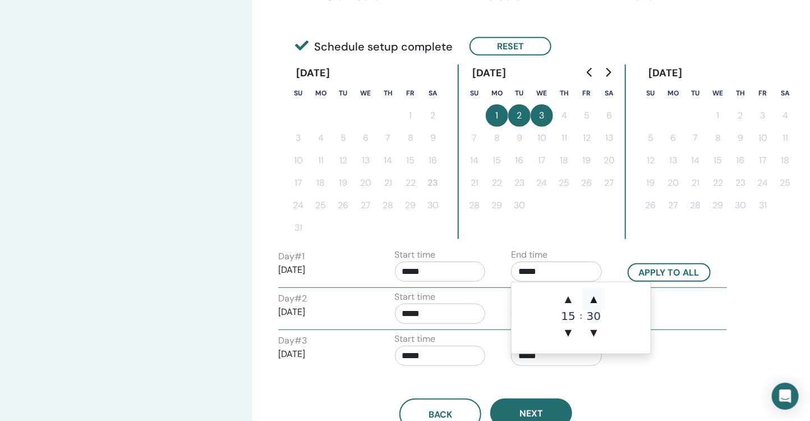
click at [594, 294] on span "▲" at bounding box center [594, 299] width 22 height 22
click at [593, 334] on span "▼" at bounding box center [594, 332] width 22 height 22
type input "*****"
click at [621, 366] on div "Day # 3 2025/09/03 Start time ***** End time *****" at bounding box center [502, 351] width 465 height 39
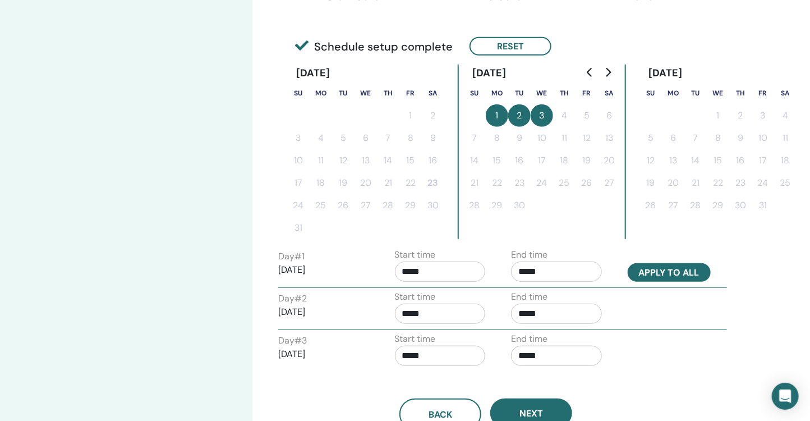
click at [670, 265] on button "Apply to all" at bounding box center [668, 272] width 83 height 19
type input "*****"
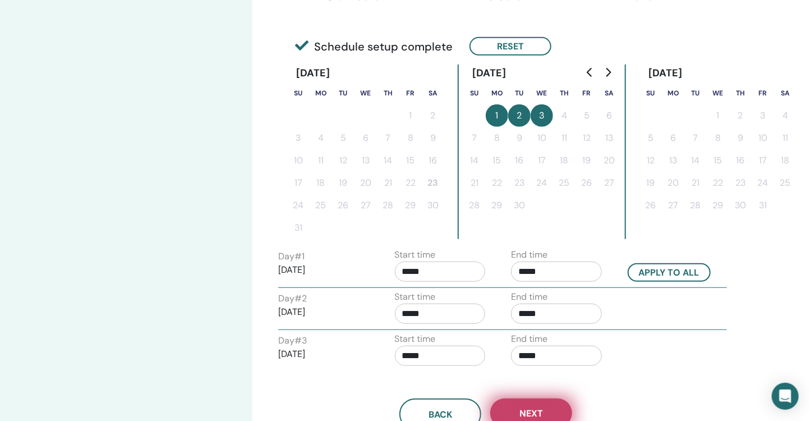
click at [549, 403] on button "Next" at bounding box center [531, 412] width 82 height 29
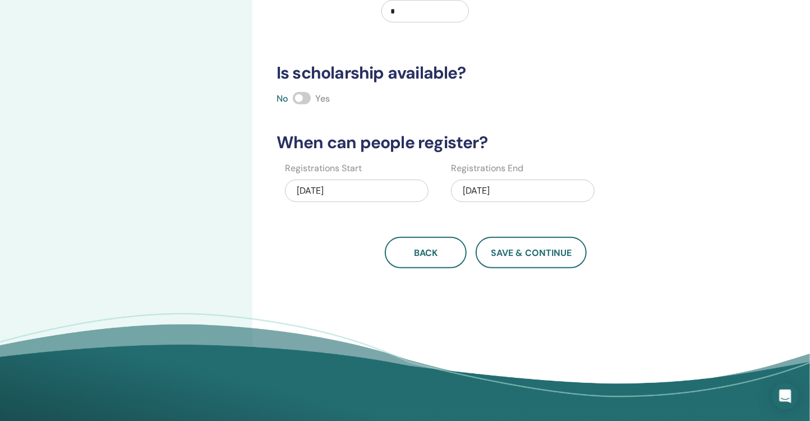
click at [520, 194] on div "09/03/2025" at bounding box center [523, 190] width 144 height 22
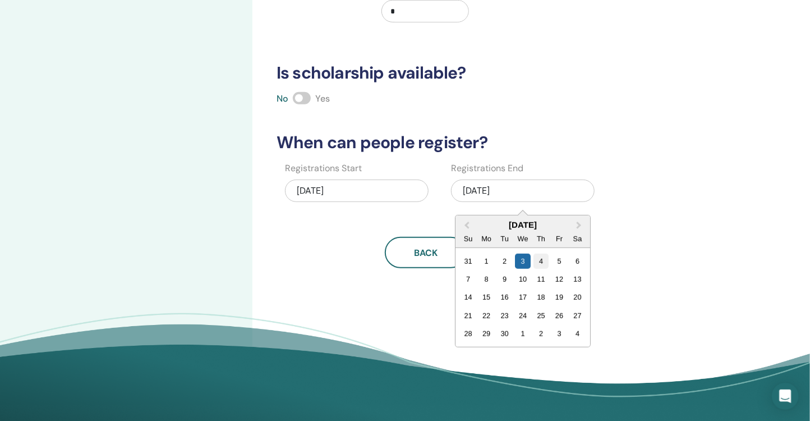
click at [541, 257] on div "4" at bounding box center [540, 260] width 15 height 15
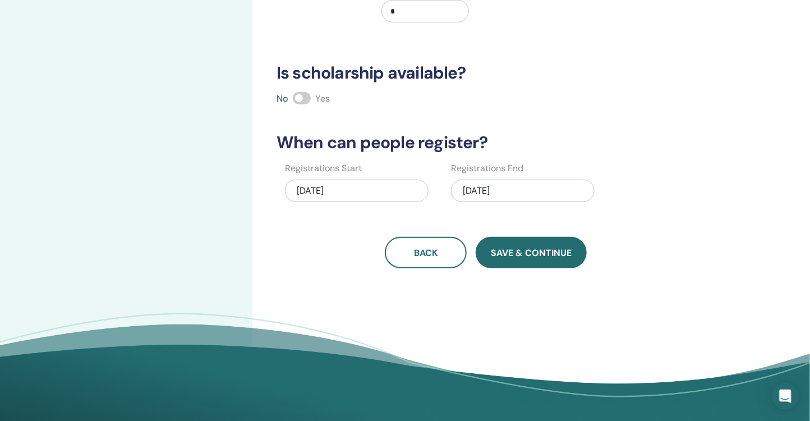
click at [557, 255] on span "Save & Continue" at bounding box center [531, 253] width 81 height 12
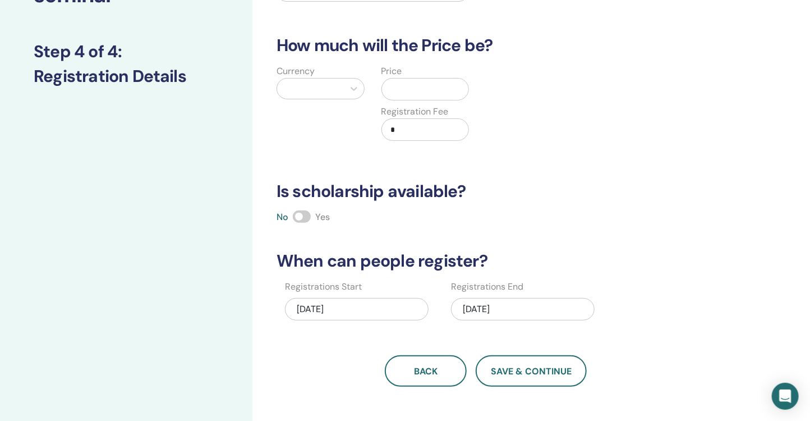
scroll to position [117, 0]
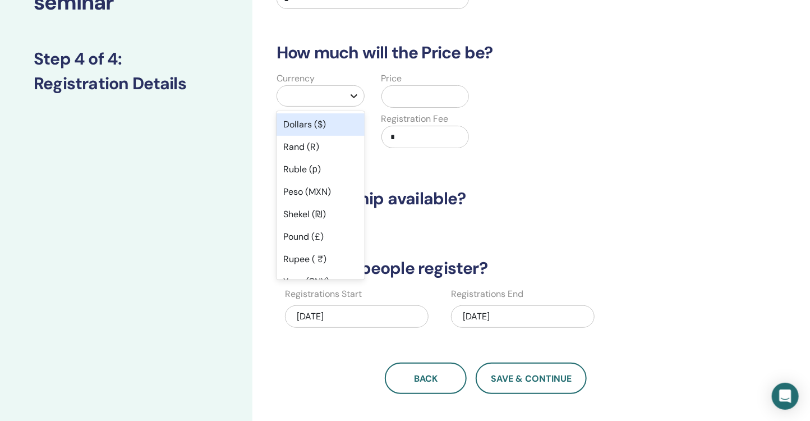
click at [346, 92] on div at bounding box center [354, 96] width 20 height 20
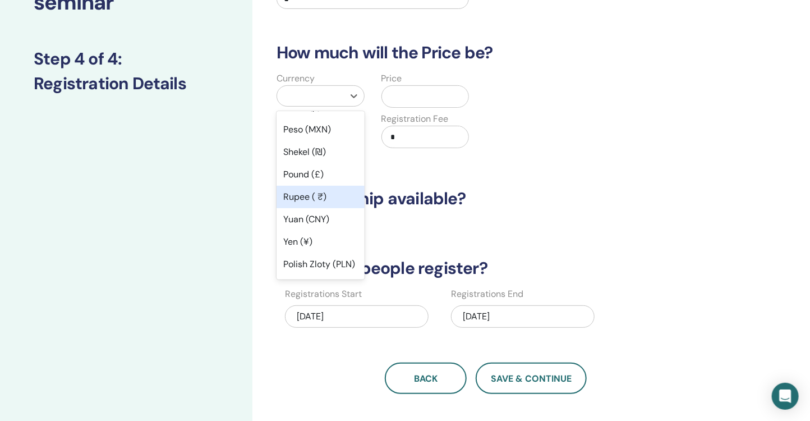
scroll to position [64, 0]
click at [335, 206] on div "Yuan (CNY)" at bounding box center [320, 217] width 88 height 22
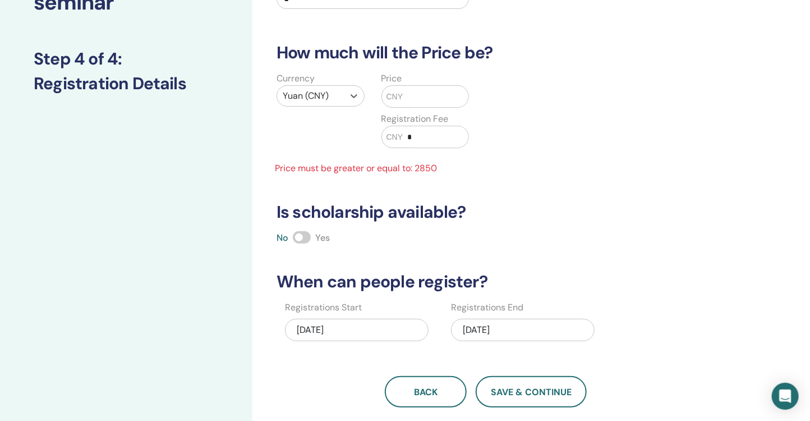
click at [413, 90] on input "text" at bounding box center [436, 96] width 66 height 21
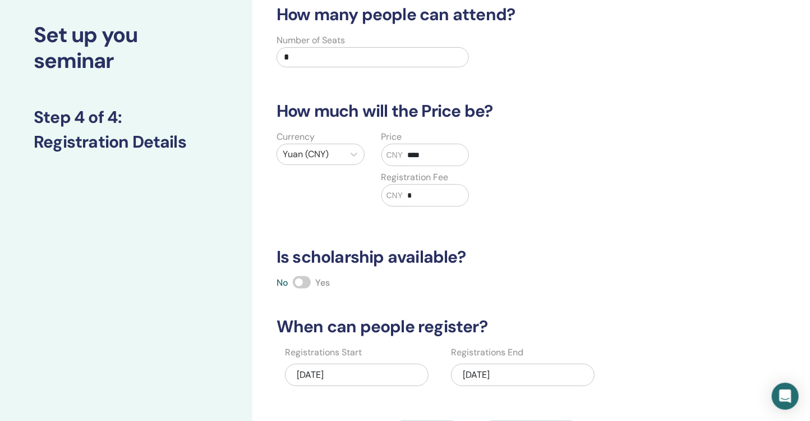
scroll to position [56, 0]
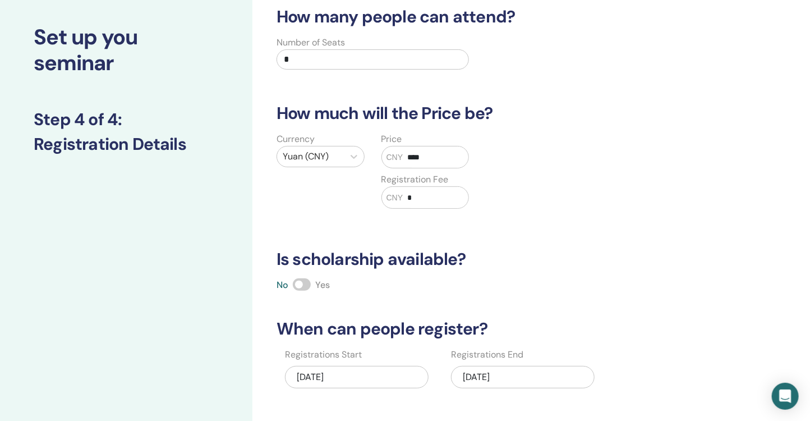
type input "****"
click at [337, 50] on input "*" at bounding box center [372, 59] width 192 height 20
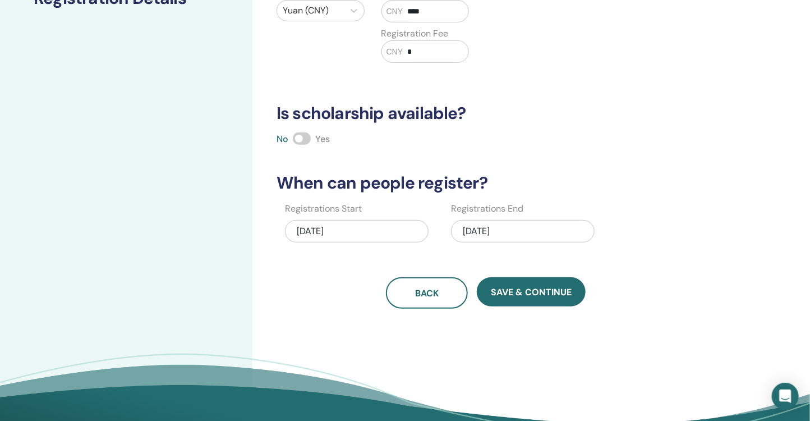
scroll to position [352, 0]
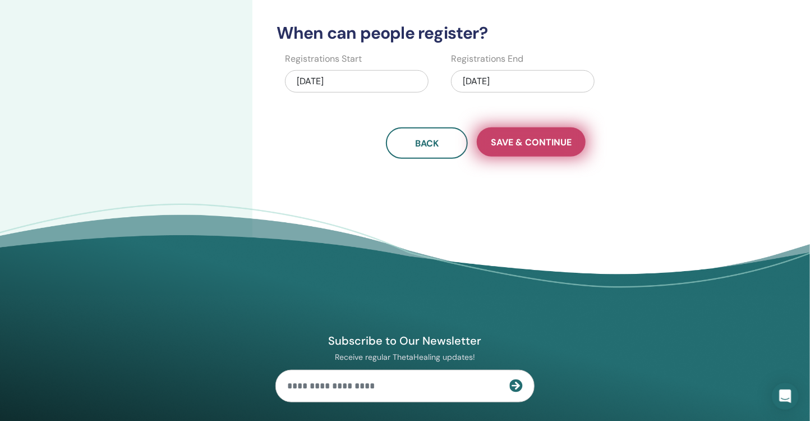
type input "**"
click at [541, 147] on button "Save & Continue" at bounding box center [531, 141] width 109 height 29
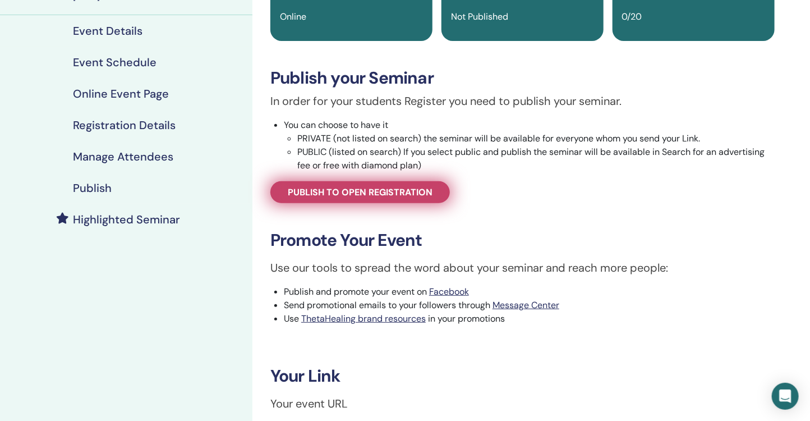
scroll to position [170, 0]
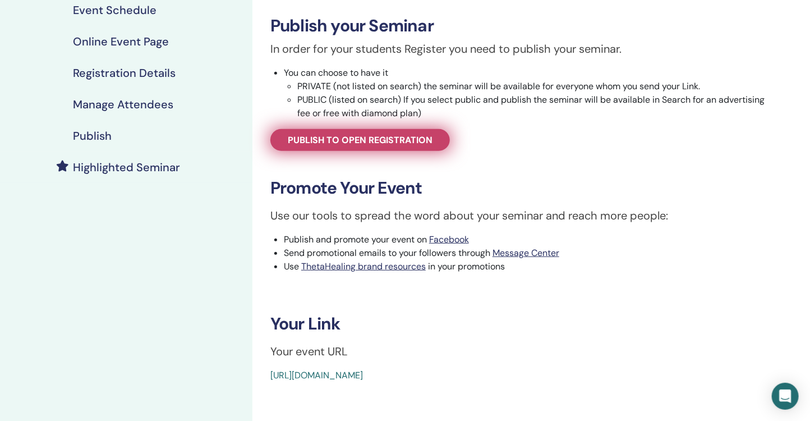
click at [370, 142] on span "Publish to open registration" at bounding box center [360, 140] width 145 height 12
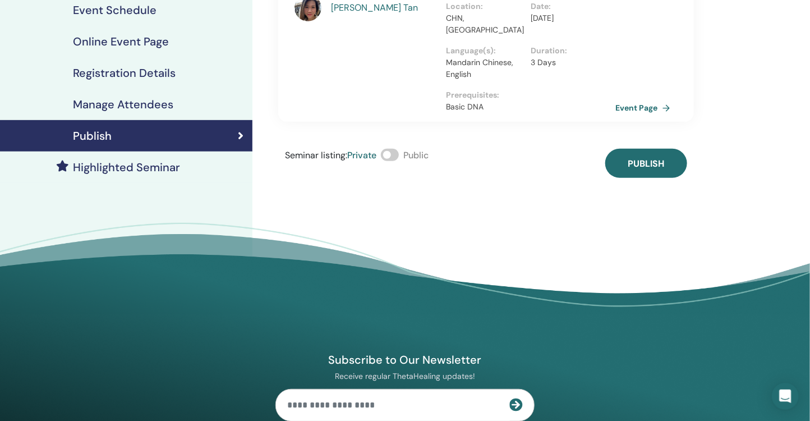
click at [399, 149] on span at bounding box center [390, 155] width 18 height 12
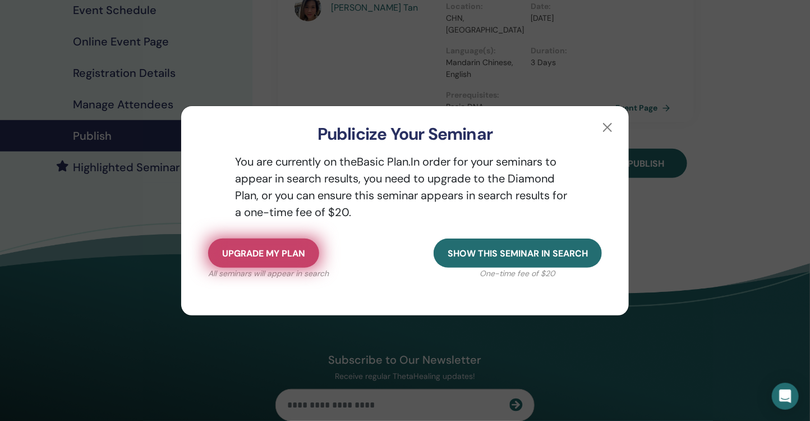
click at [289, 243] on button "Upgrade my plan" at bounding box center [263, 252] width 111 height 29
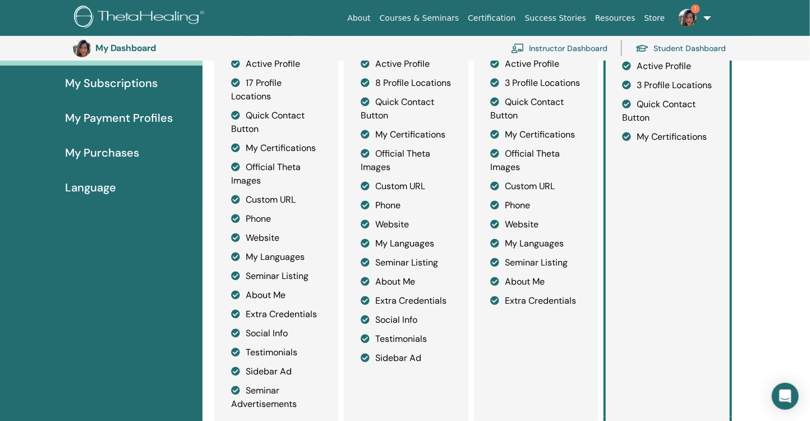
scroll to position [152, 0]
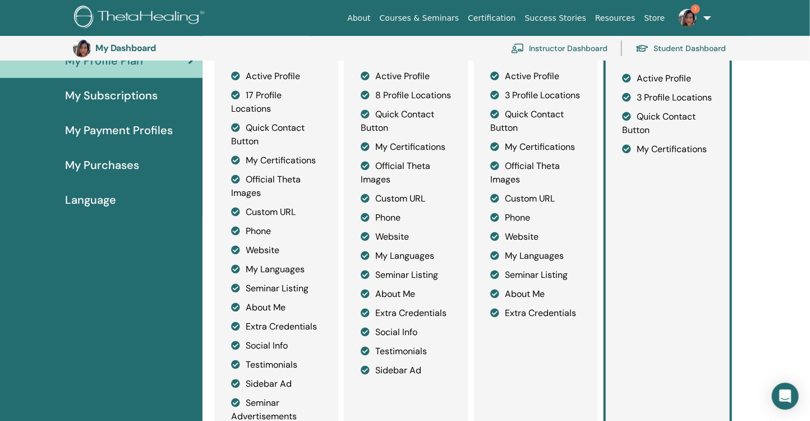
click at [572, 102] on li "3 Profile Locations" at bounding box center [536, 95] width 90 height 13
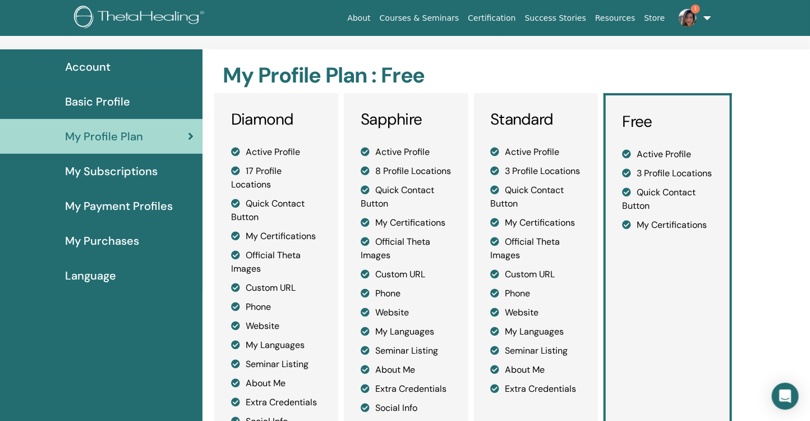
scroll to position [0, 0]
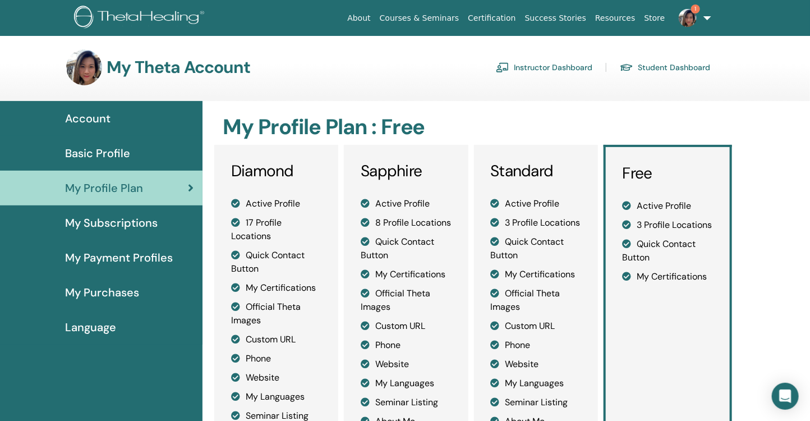
click at [558, 179] on h3 "Standard" at bounding box center [536, 170] width 90 height 19
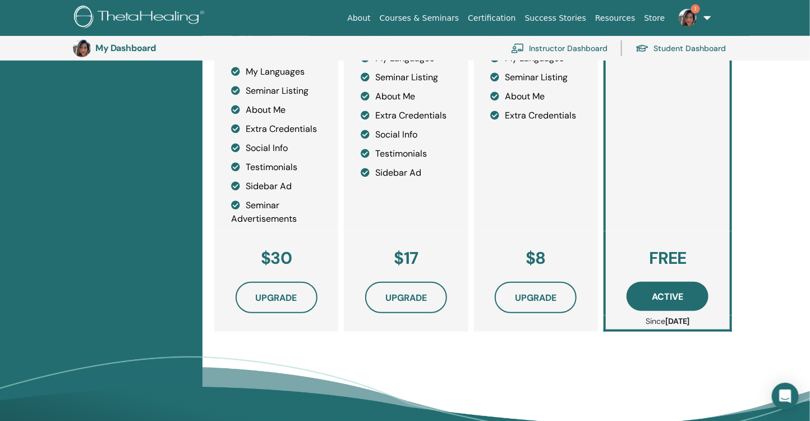
scroll to position [354, 0]
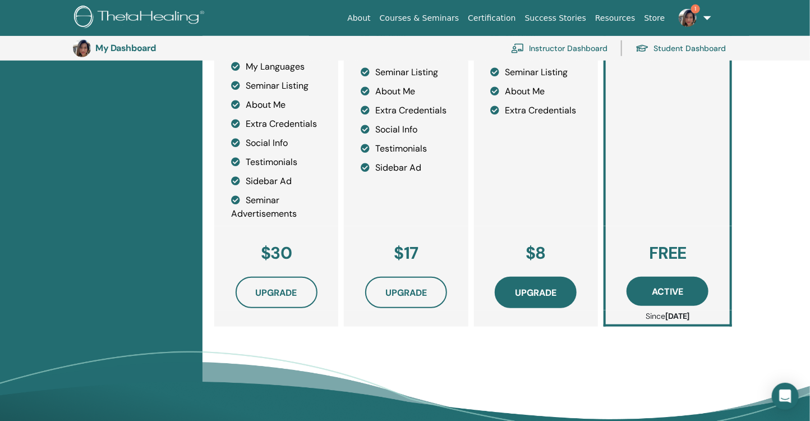
click at [560, 285] on button "Upgrade" at bounding box center [536, 291] width 82 height 31
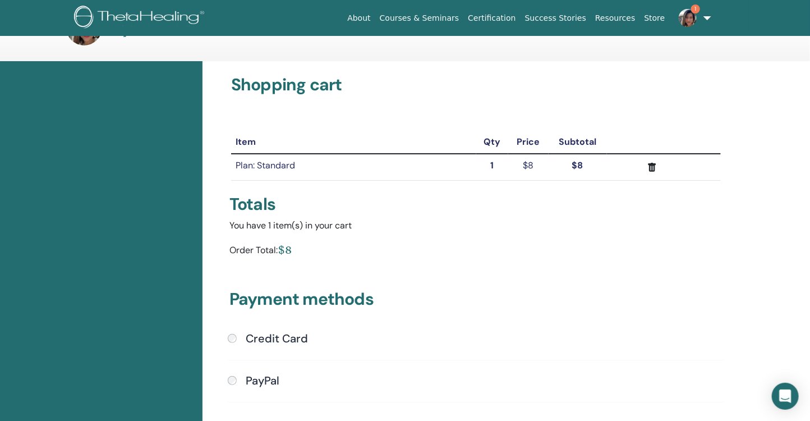
scroll to position [44, 0]
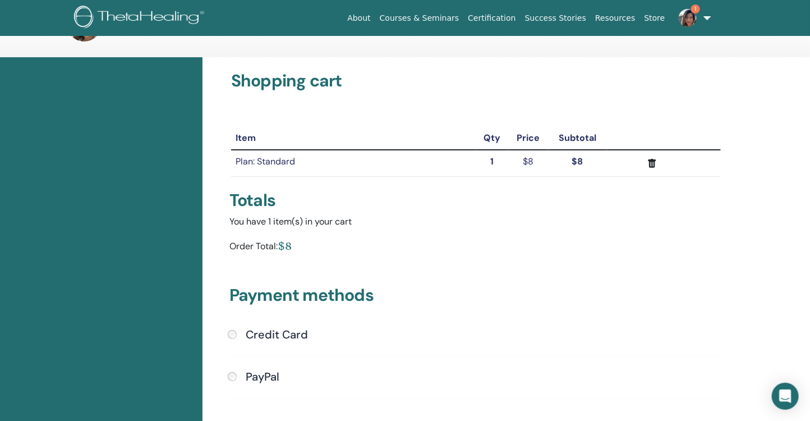
click at [292, 333] on h4 "Credit Card" at bounding box center [277, 333] width 62 height 13
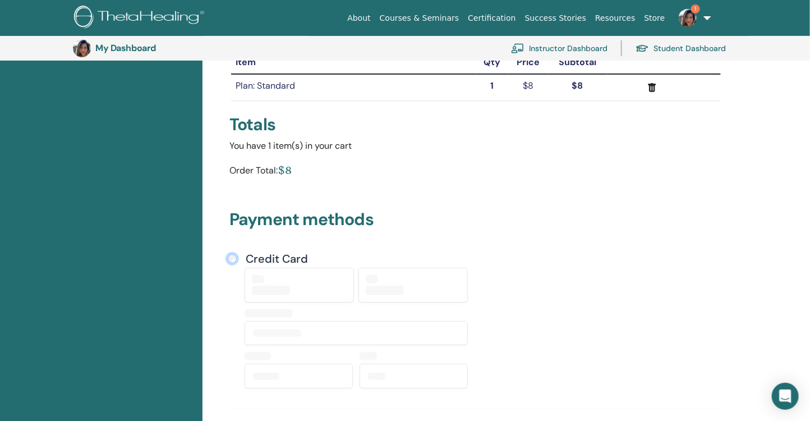
scroll to position [251, 0]
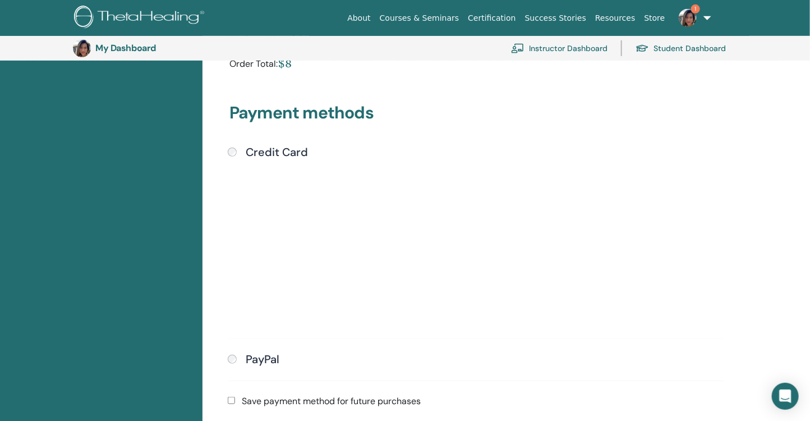
click at [516, 229] on div "Submit" at bounding box center [476, 243] width 496 height 168
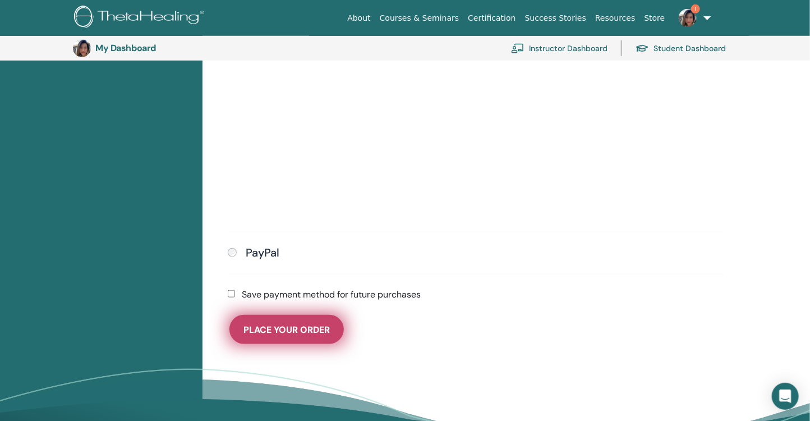
click at [261, 318] on button "Place Your Order" at bounding box center [286, 329] width 114 height 29
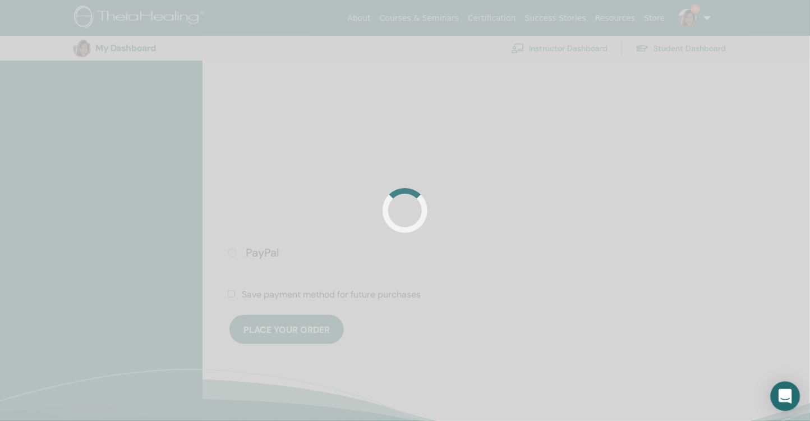
click at [784, 395] on icon "Open Intercom Messenger" at bounding box center [784, 396] width 13 height 15
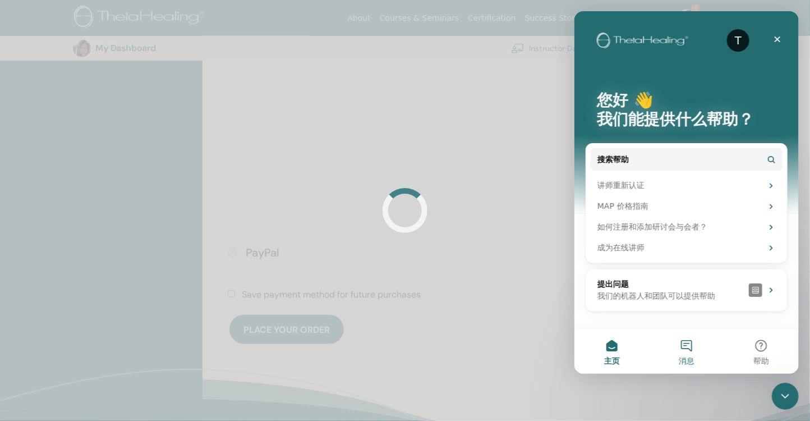
scroll to position [0, 0]
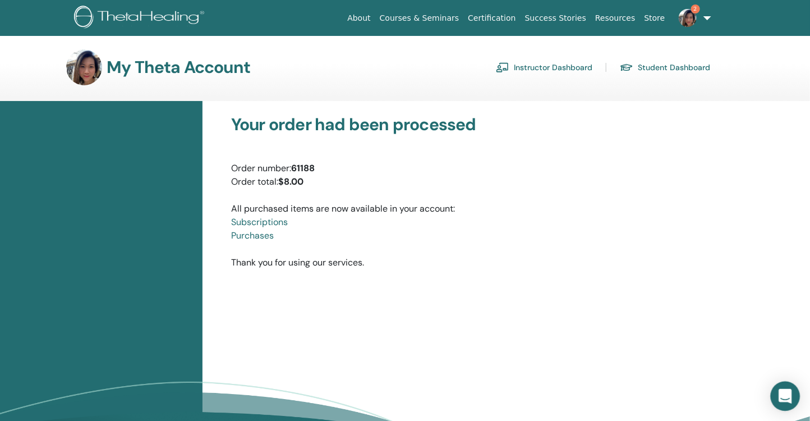
click at [786, 395] on icon "Open Intercom Messenger" at bounding box center [784, 396] width 13 height 15
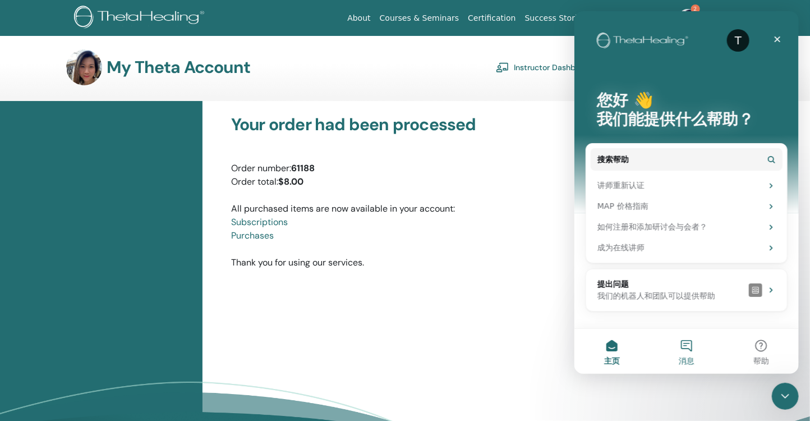
click at [692, 340] on button "消息" at bounding box center [685, 351] width 75 height 45
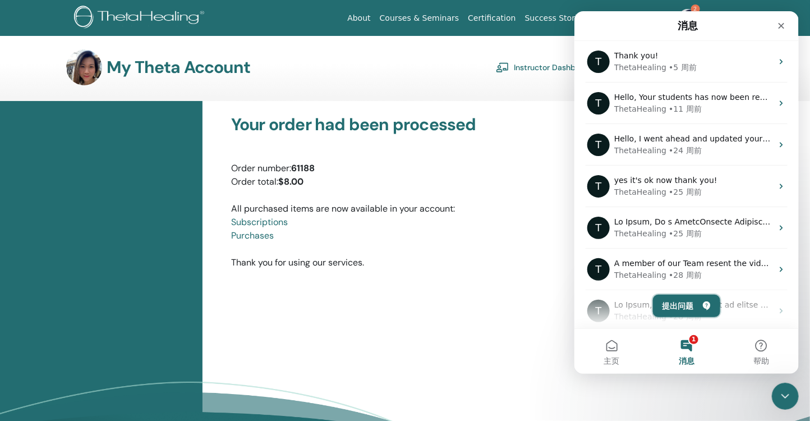
click at [682, 304] on button "提出问题" at bounding box center [685, 305] width 67 height 22
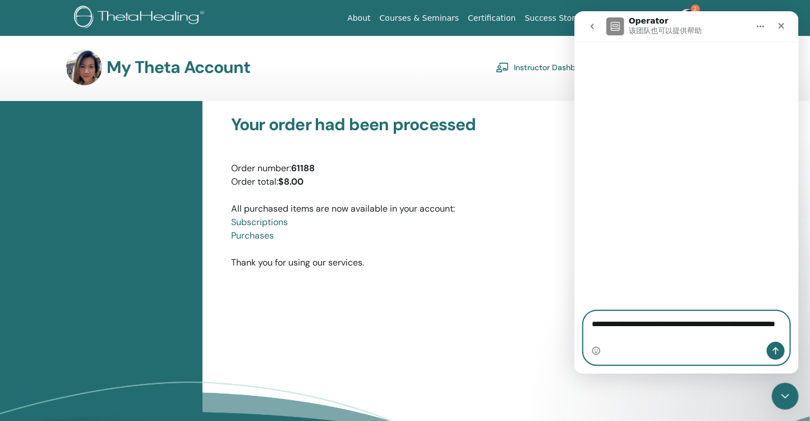
click at [756, 327] on textarea "**********" at bounding box center [686, 326] width 206 height 30
click at [678, 334] on textarea "**********" at bounding box center [686, 326] width 206 height 30
click at [709, 337] on textarea "**********" at bounding box center [686, 326] width 206 height 30
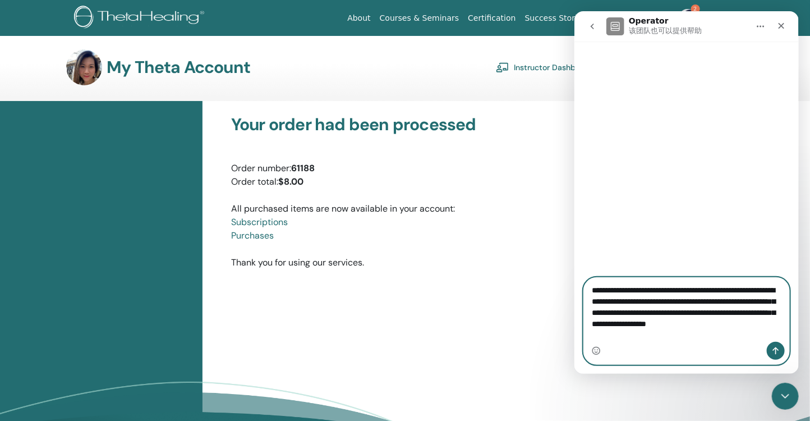
type textarea "**********"
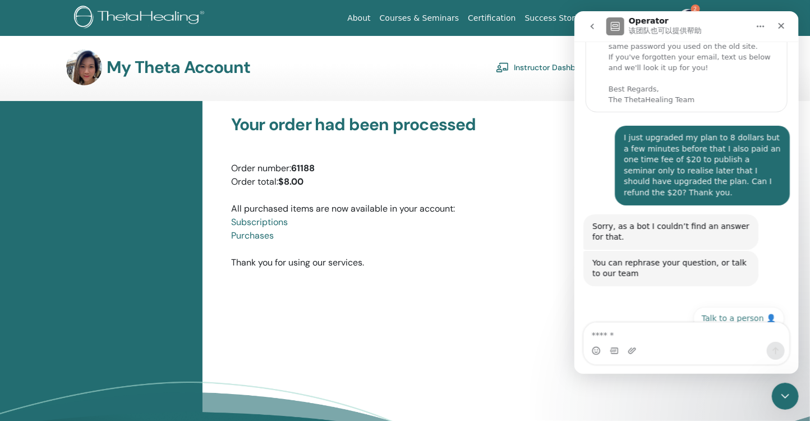
scroll to position [63, 0]
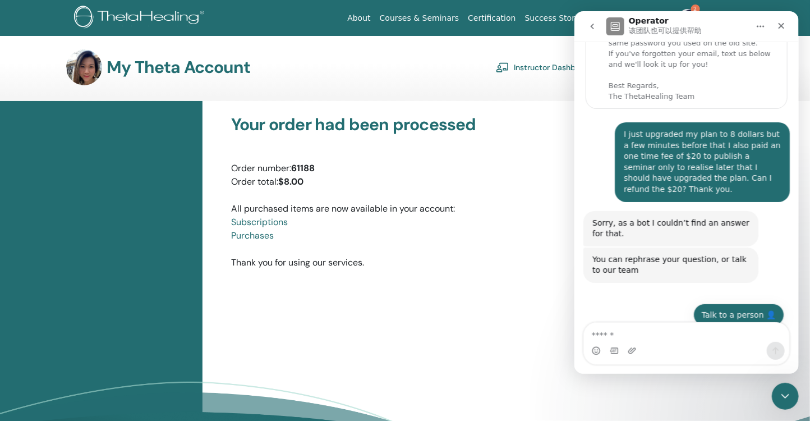
click at [725, 303] on button "Talk to a person 👤" at bounding box center [738, 314] width 91 height 22
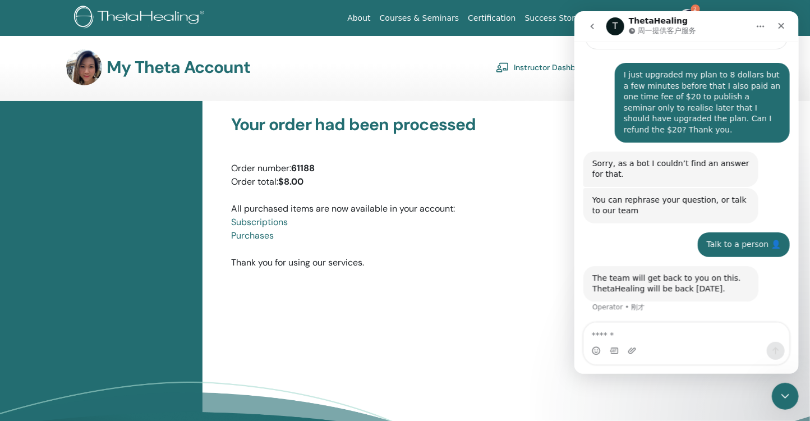
scroll to position [144, 0]
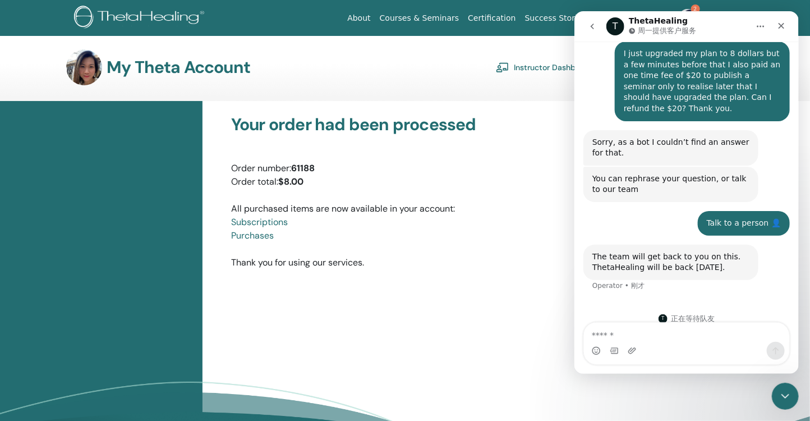
click at [527, 70] on link "Instructor Dashboard" at bounding box center [544, 67] width 96 height 18
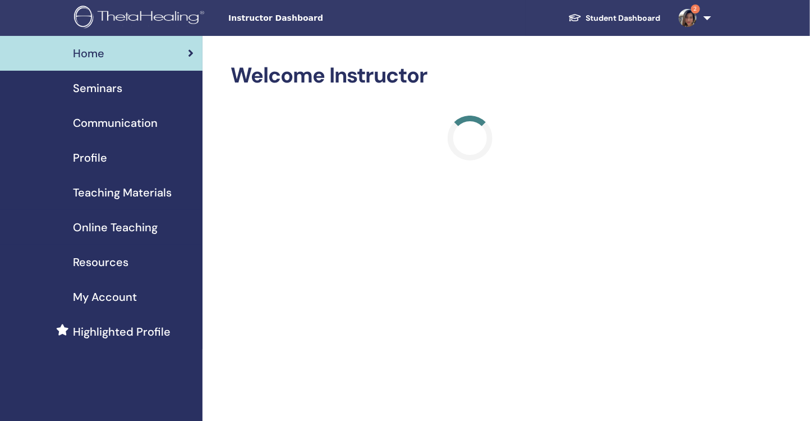
click at [696, 8] on span "2" at bounding box center [695, 8] width 9 height 9
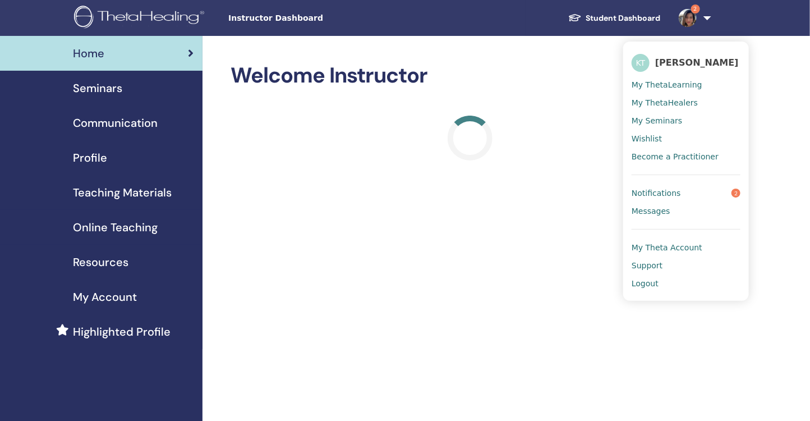
click at [668, 186] on link "Notifications 2" at bounding box center [685, 193] width 109 height 18
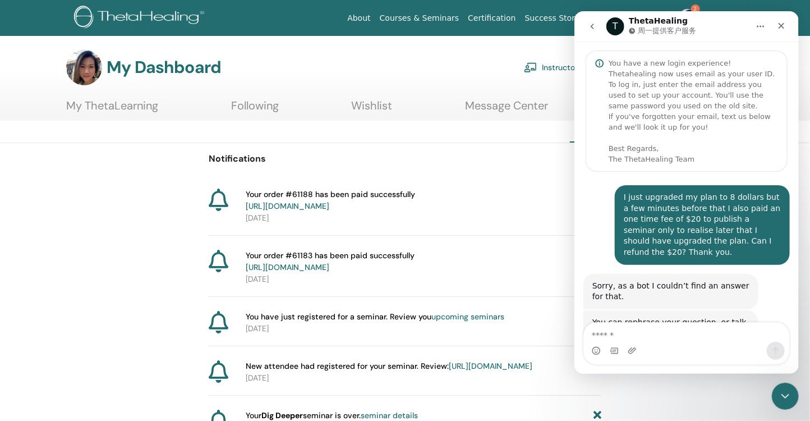
scroll to position [144, 0]
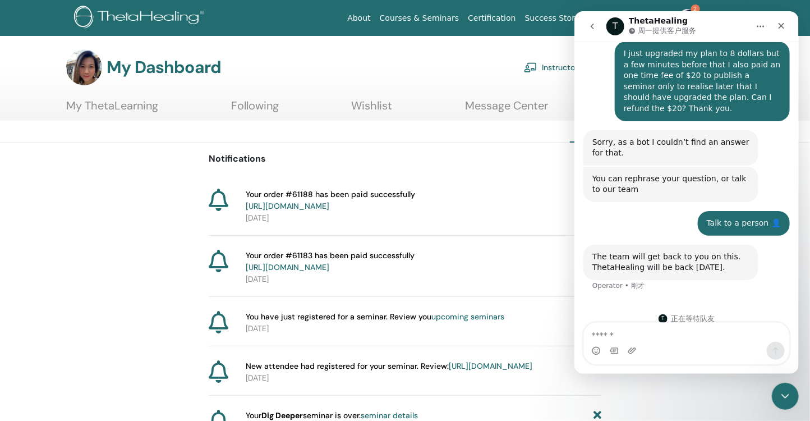
click at [780, 27] on icon "关闭" at bounding box center [780, 25] width 9 height 9
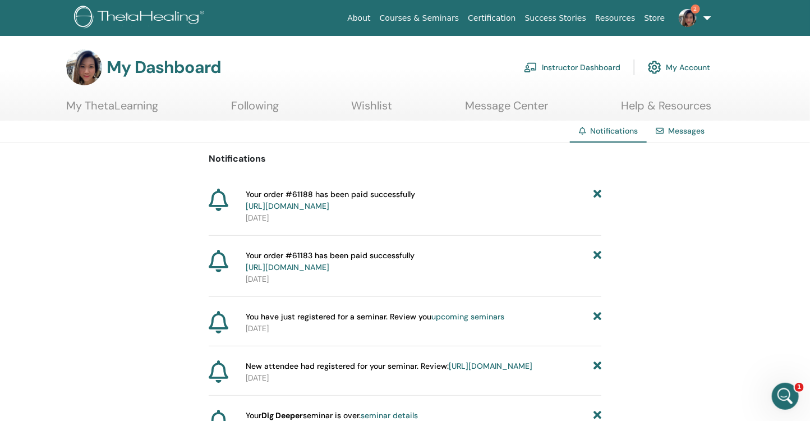
click at [430, 19] on link "Courses & Seminars" at bounding box center [419, 18] width 89 height 21
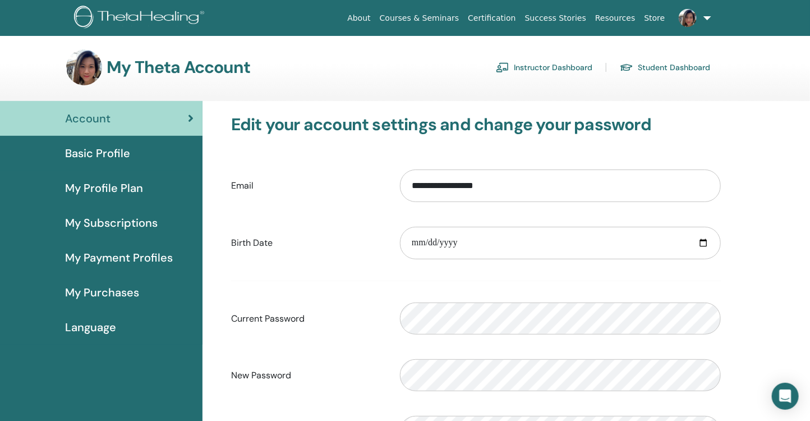
click at [530, 52] on div "My Theta Account Instructor Dashboard Student Dashboard" at bounding box center [388, 67] width 644 height 36
click at [530, 57] on div "My Theta Account Instructor Dashboard Student Dashboard" at bounding box center [388, 67] width 644 height 36
click at [529, 67] on link "Instructor Dashboard" at bounding box center [544, 67] width 96 height 18
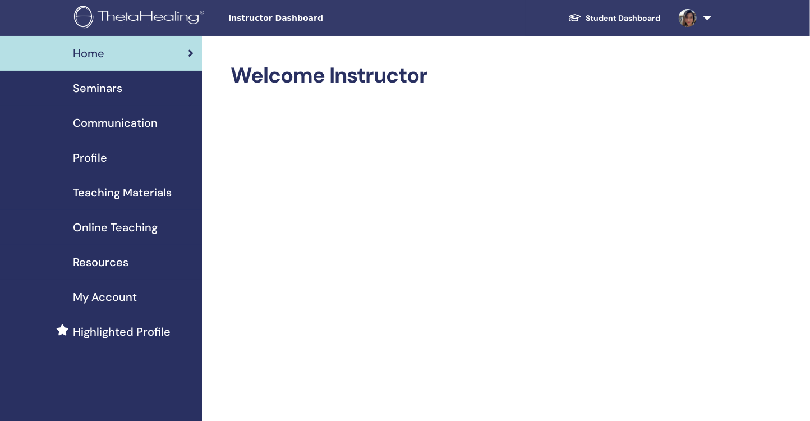
click at [130, 81] on div "Seminars" at bounding box center [101, 88] width 184 height 17
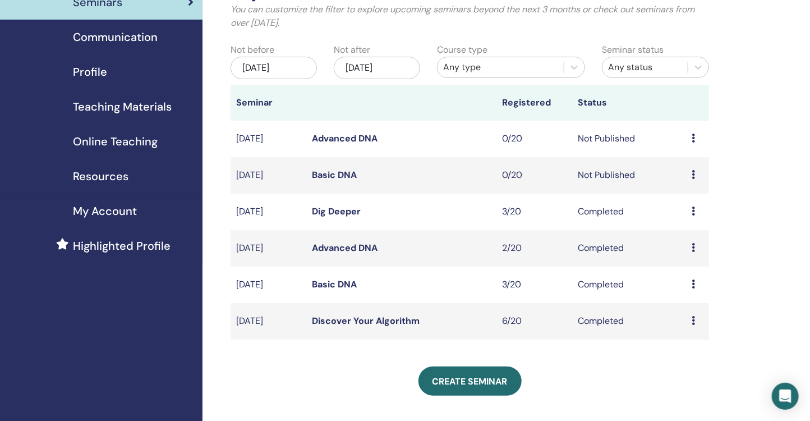
scroll to position [95, 0]
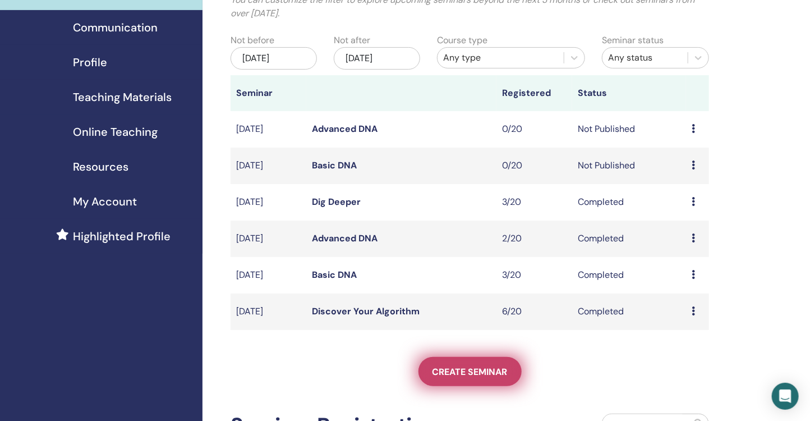
click at [476, 371] on span "Create seminar" at bounding box center [469, 372] width 75 height 12
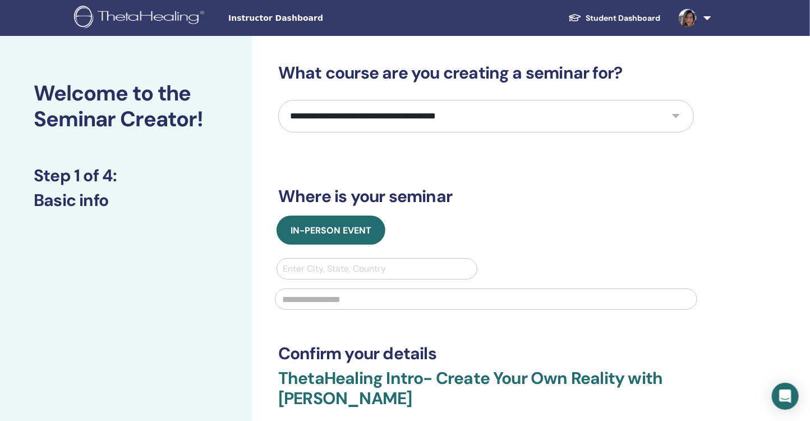
click at [387, 111] on select "**********" at bounding box center [486, 116] width 416 height 33
select select "**"
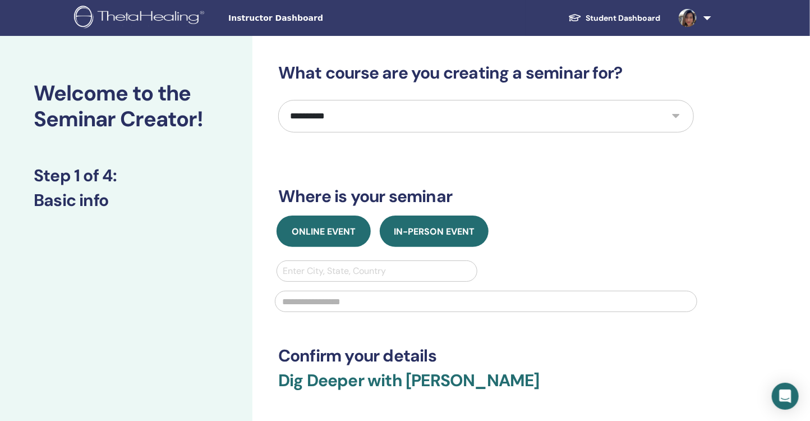
click at [342, 235] on span "Online Event" at bounding box center [324, 231] width 64 height 12
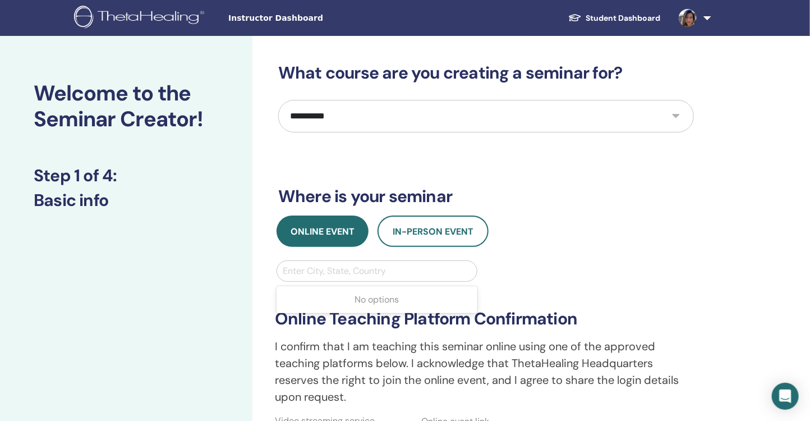
click at [348, 273] on div at bounding box center [377, 271] width 188 height 16
type input "********"
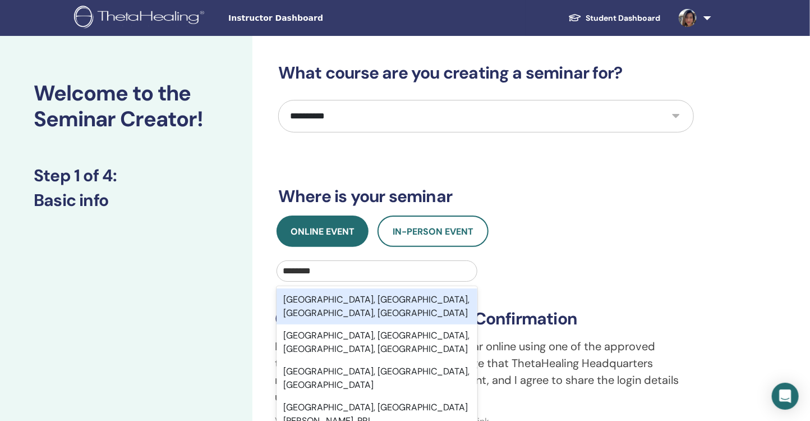
click at [391, 290] on div "[GEOGRAPHIC_DATA], [GEOGRAPHIC_DATA], [GEOGRAPHIC_DATA], [GEOGRAPHIC_DATA]" at bounding box center [376, 306] width 201 height 36
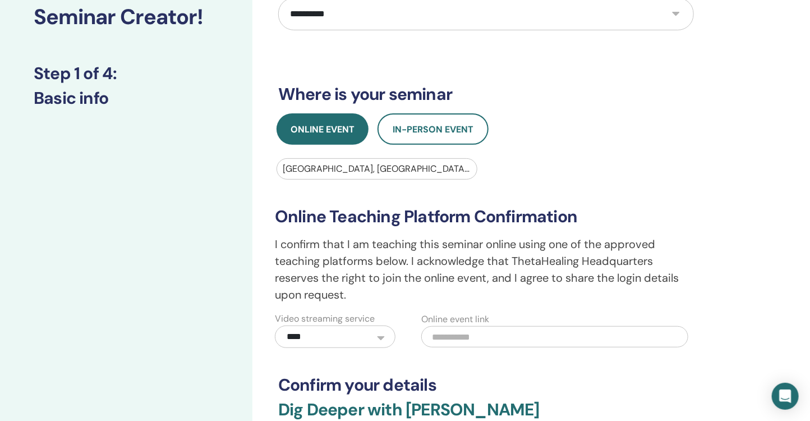
scroll to position [215, 0]
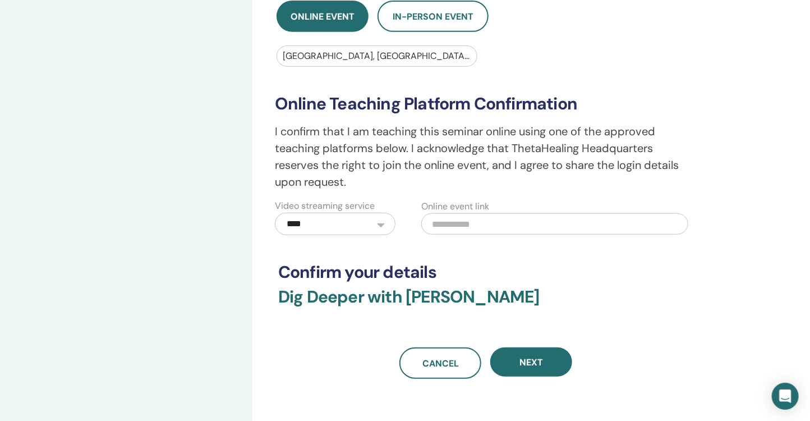
click at [337, 226] on select "**********" at bounding box center [335, 224] width 121 height 22
select select "*"
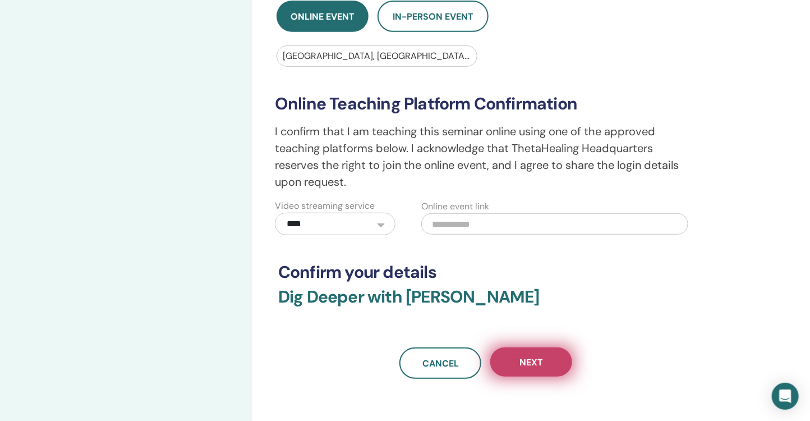
click at [537, 359] on span "Next" at bounding box center [531, 362] width 24 height 12
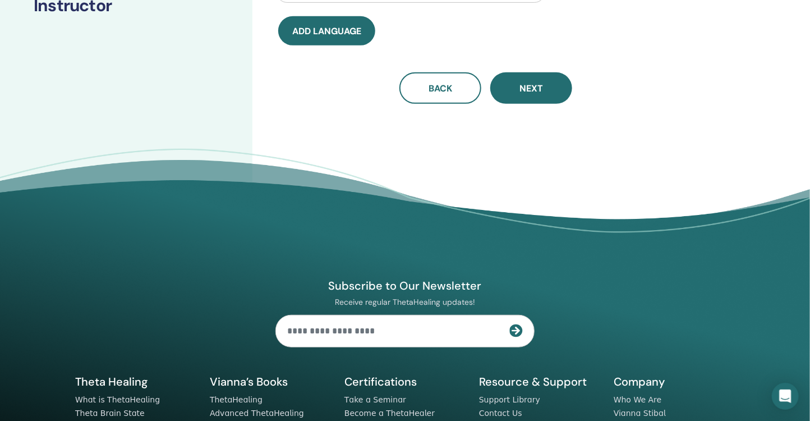
scroll to position [6, 0]
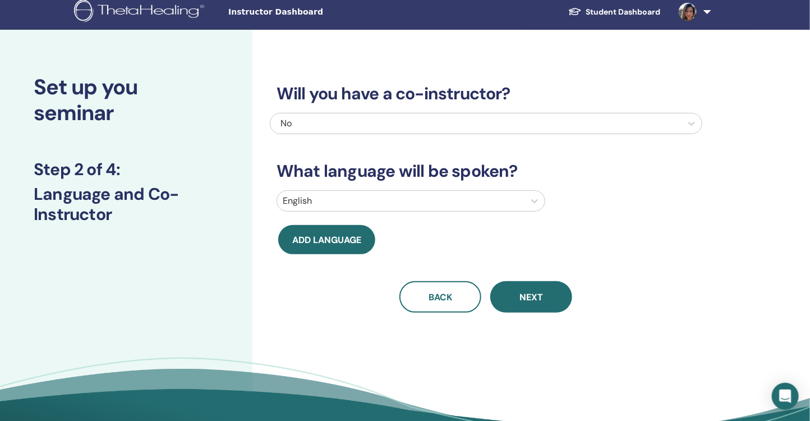
click at [561, 121] on div "No" at bounding box center [444, 123] width 329 height 13
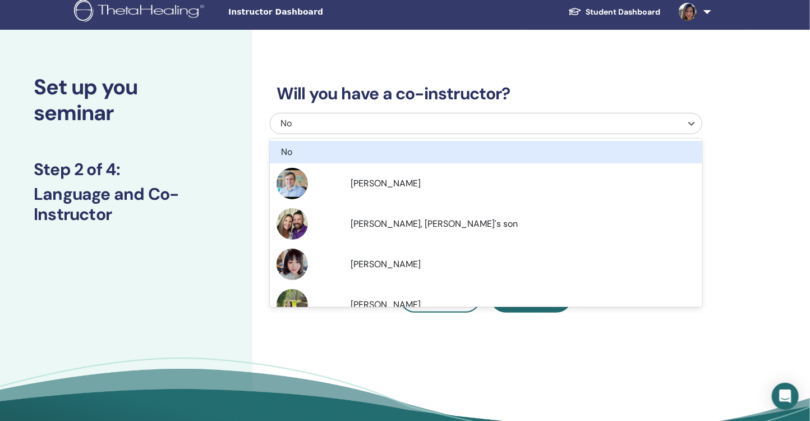
click at [562, 107] on div "Will you have a co-instructor? option No focused, 1 of 9. 9 results available. …" at bounding box center [486, 185] width 432 height 256
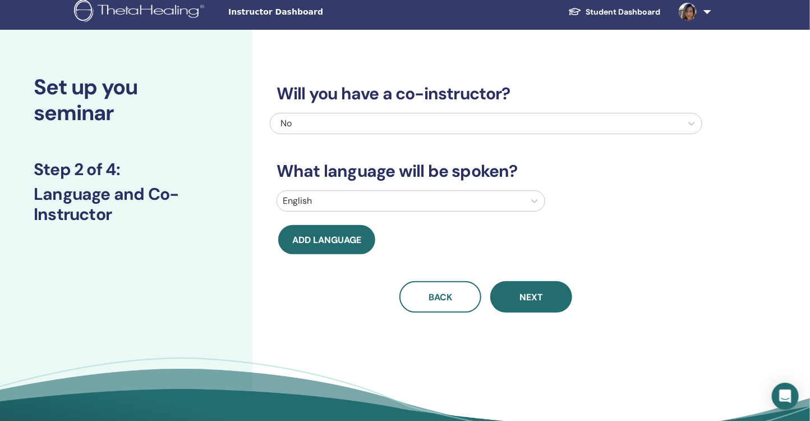
click at [407, 200] on div at bounding box center [401, 201] width 236 height 16
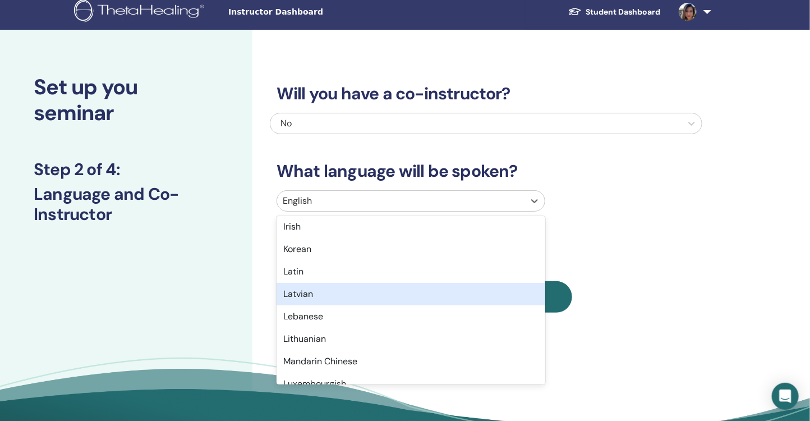
scroll to position [580, 0]
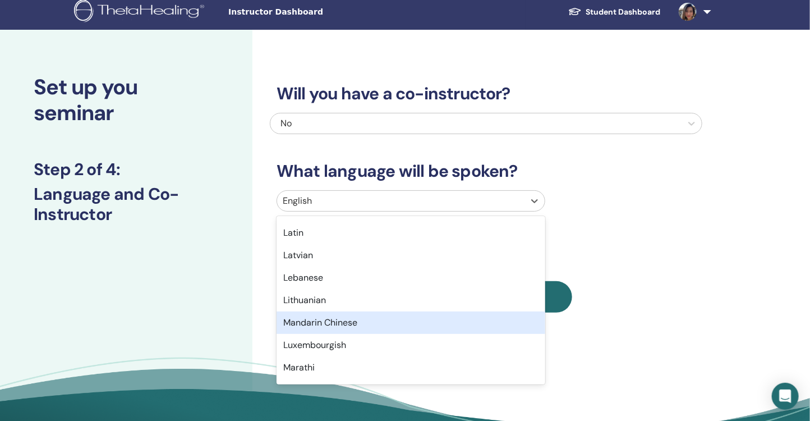
click at [386, 319] on div "Mandarin Chinese" at bounding box center [410, 322] width 269 height 22
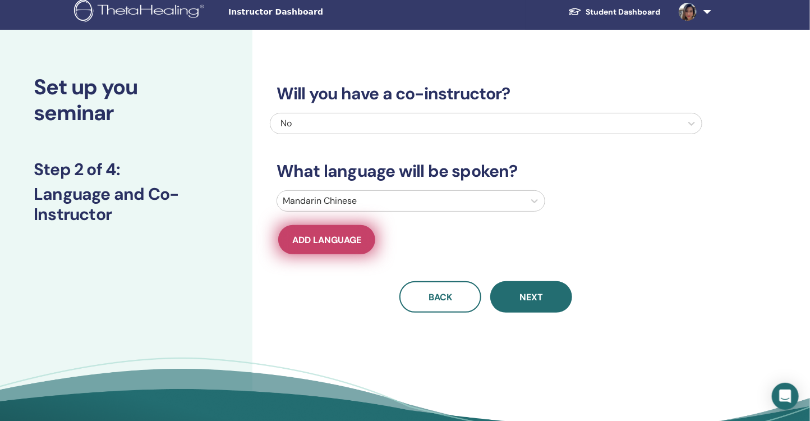
click at [336, 236] on span "Add language" at bounding box center [326, 240] width 69 height 12
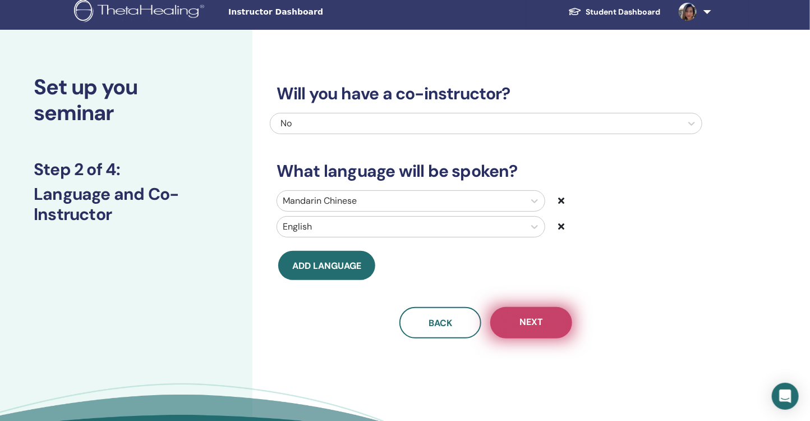
click at [535, 321] on span "Next" at bounding box center [531, 323] width 24 height 14
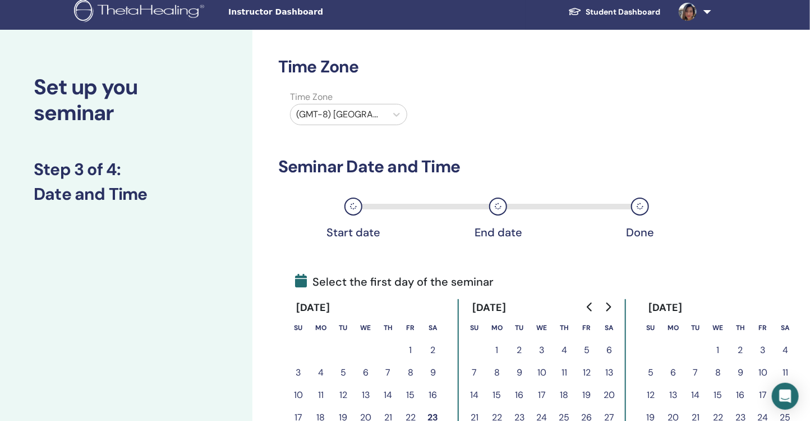
click at [381, 117] on div "(GMT-8) US/Alaska" at bounding box center [338, 114] width 96 height 20
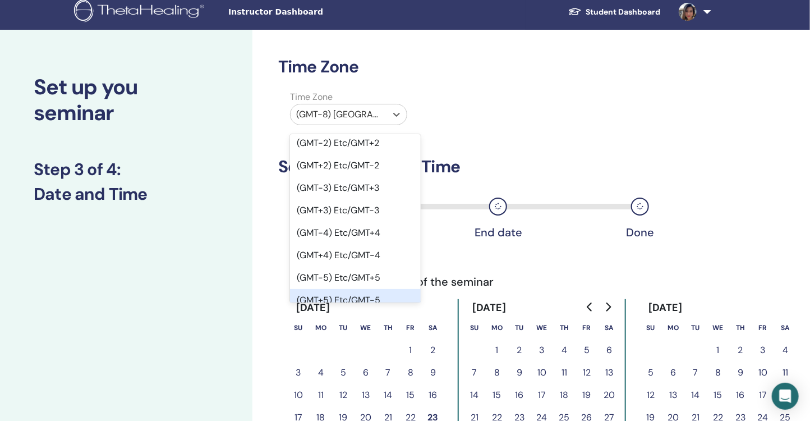
scroll to position [748, 0]
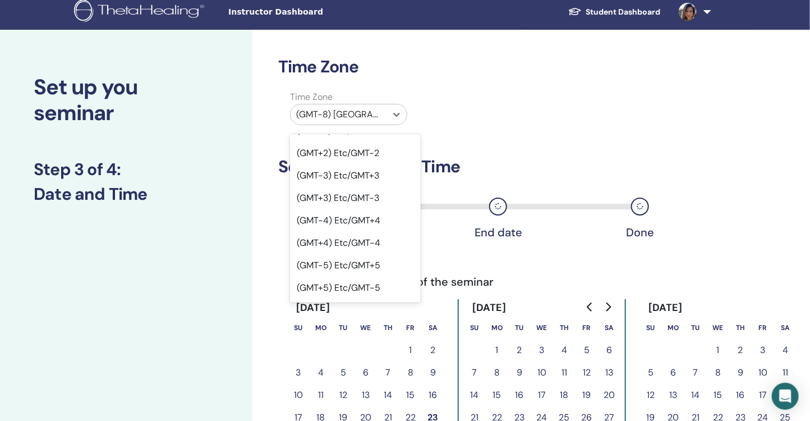
click at [366, 411] on div "(GMT+8) Etc/GMT-8" at bounding box center [355, 422] width 131 height 22
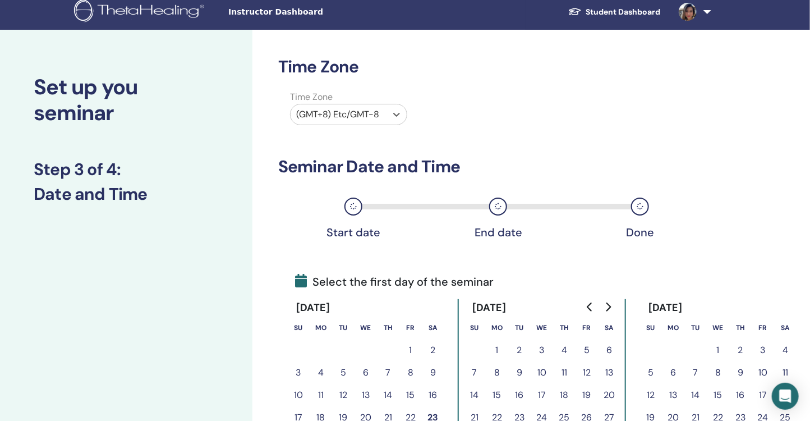
scroll to position [200, 0]
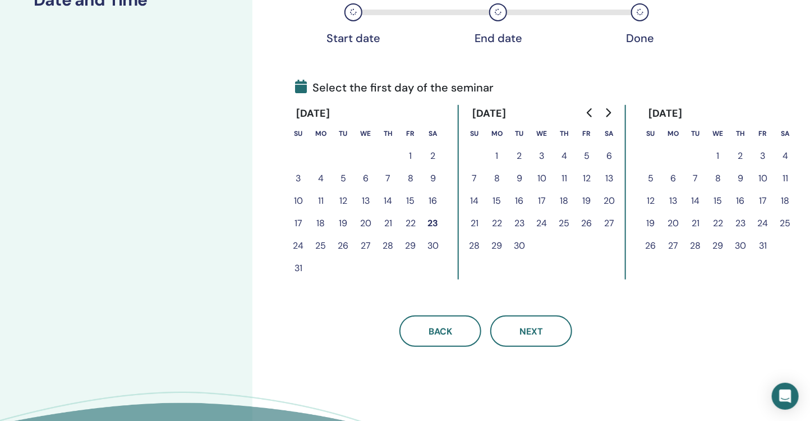
click at [564, 155] on button "4" at bounding box center [564, 156] width 22 height 22
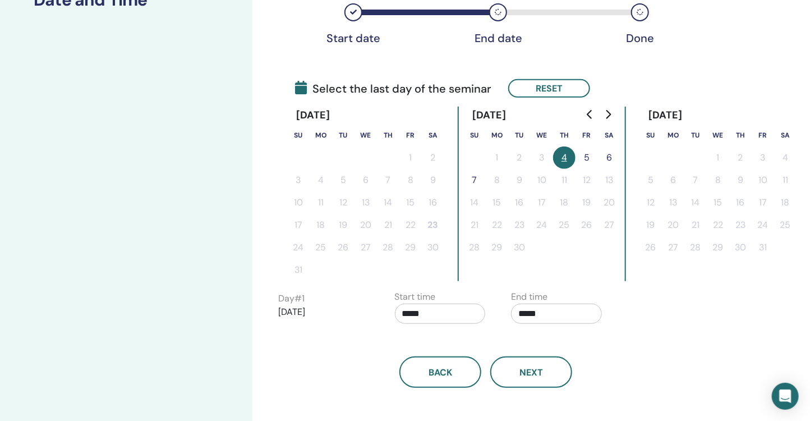
click at [590, 154] on button "5" at bounding box center [586, 157] width 22 height 22
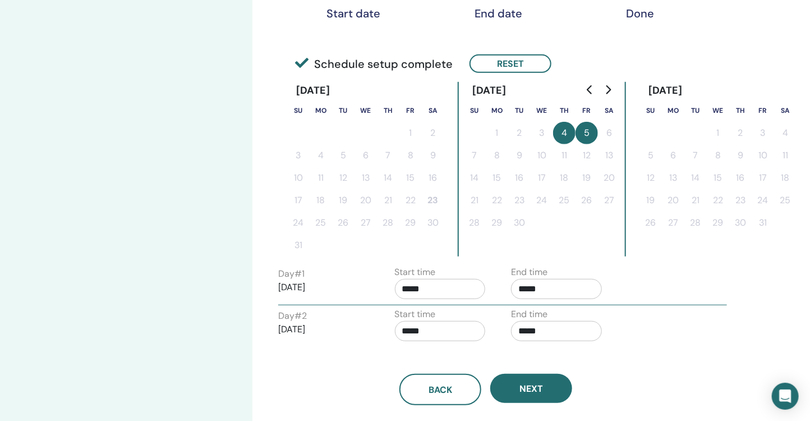
scroll to position [236, 0]
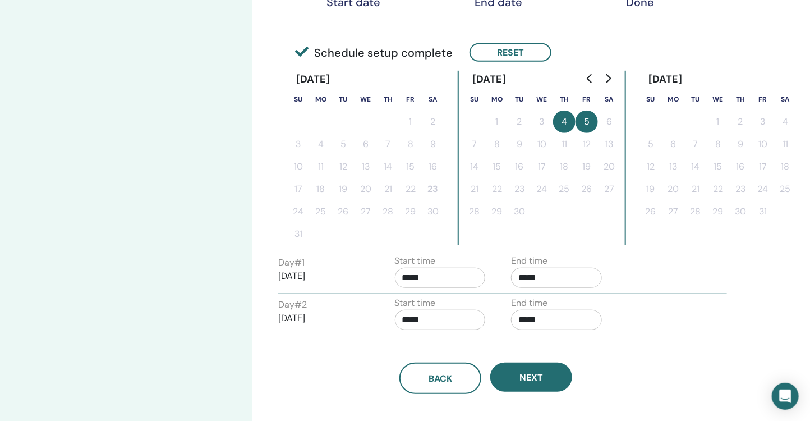
click at [461, 278] on input "*****" at bounding box center [440, 277] width 91 height 20
click at [477, 300] on span "▲" at bounding box center [477, 305] width 22 height 22
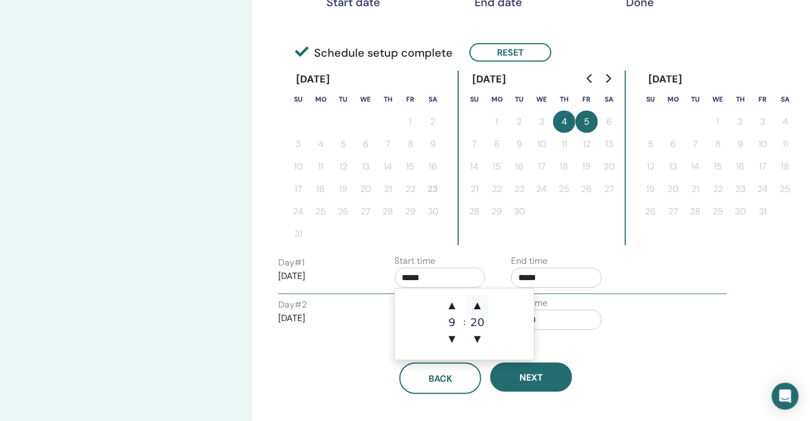
click at [477, 300] on span "▲" at bounding box center [477, 305] width 22 height 22
type input "*****"
click at [621, 289] on div "Day # 1 2025/09/04 Start time ***** End time *****" at bounding box center [502, 273] width 465 height 39
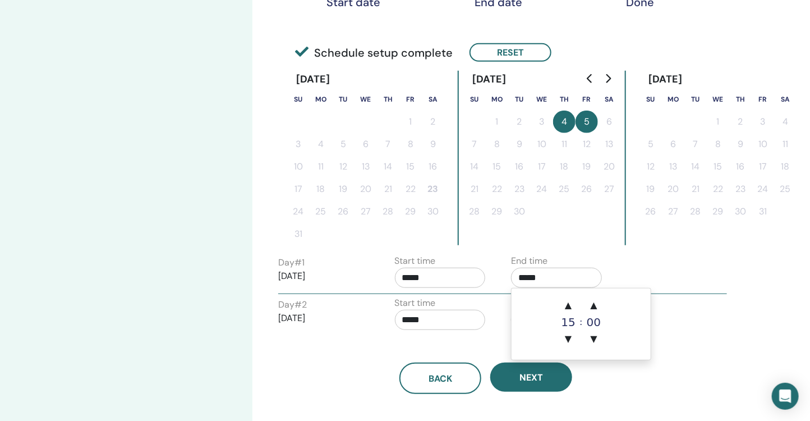
click at [567, 281] on input "*****" at bounding box center [556, 277] width 91 height 20
click at [589, 294] on span "▲" at bounding box center [594, 305] width 22 height 22
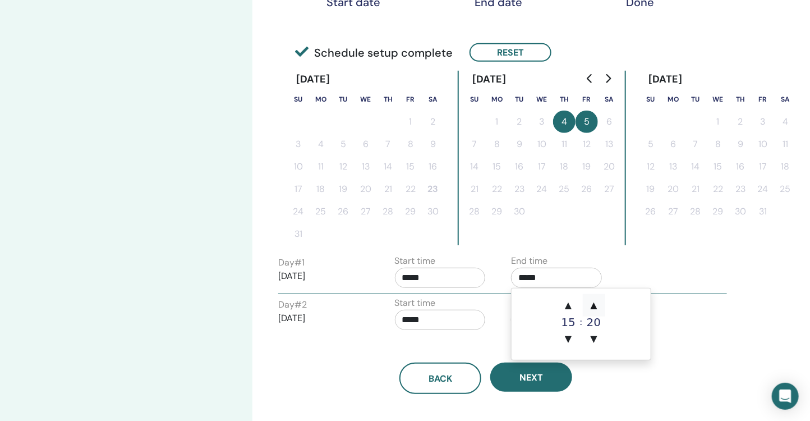
click at [589, 294] on span "▲" at bounding box center [594, 305] width 22 height 22
click at [597, 302] on span "▲" at bounding box center [594, 305] width 22 height 22
type input "*****"
click at [670, 232] on div "October 2025 Su Mo Tu We Th Fr Sa 1 2 3 4 5 6 7 8 9 10 11 12 13 14 15 16 17 18 …" at bounding box center [717, 158] width 157 height 174
click at [468, 321] on input "*****" at bounding box center [440, 320] width 91 height 20
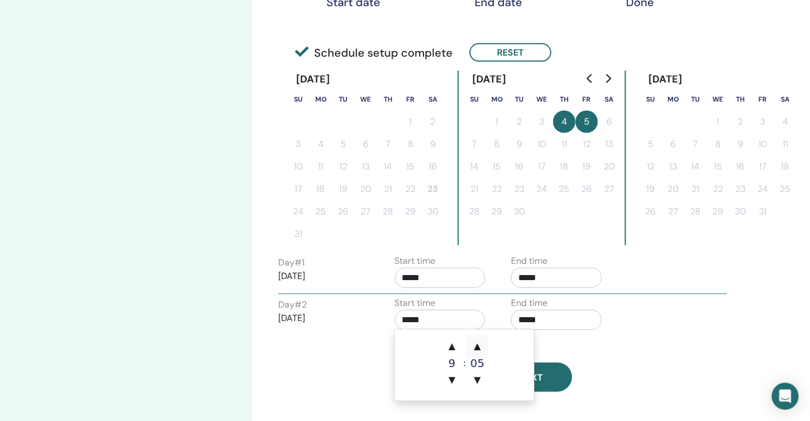
click at [479, 345] on span "▲" at bounding box center [477, 346] width 22 height 22
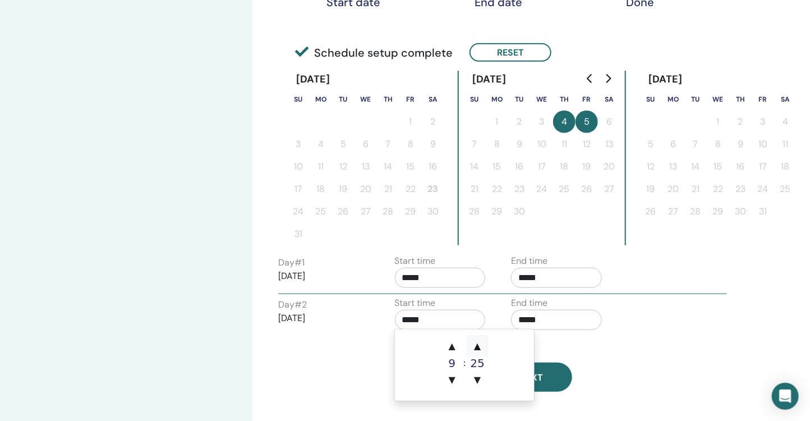
click at [479, 345] on span "▲" at bounding box center [477, 346] width 22 height 22
type input "*****"
click at [567, 322] on input "*****" at bounding box center [556, 320] width 91 height 20
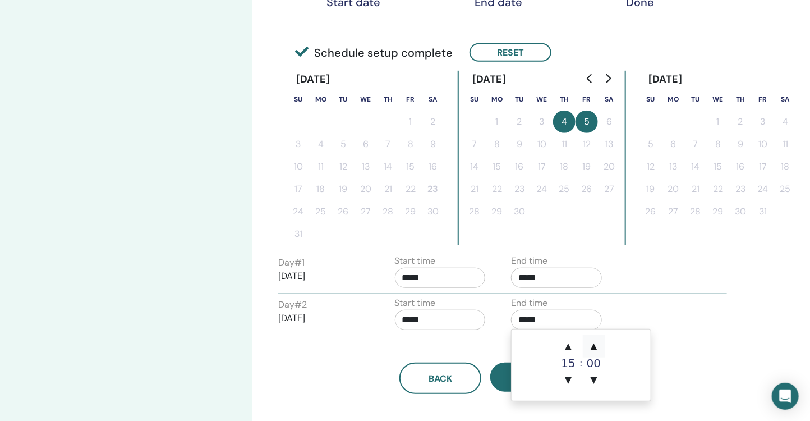
click at [592, 337] on span "▲" at bounding box center [594, 346] width 22 height 22
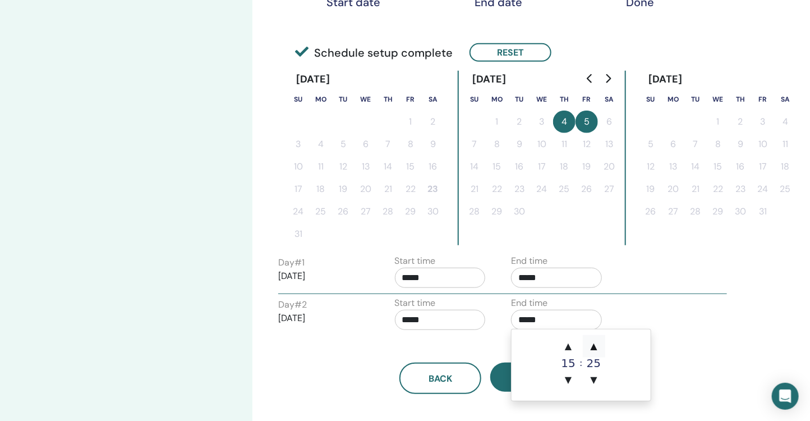
click at [592, 337] on span "▲" at bounding box center [594, 346] width 22 height 22
click at [594, 376] on span "▼" at bounding box center [594, 379] width 22 height 22
type input "*****"
click at [666, 286] on div "Day # 1 2025/09/04 Start time ***** End time *****" at bounding box center [502, 273] width 465 height 39
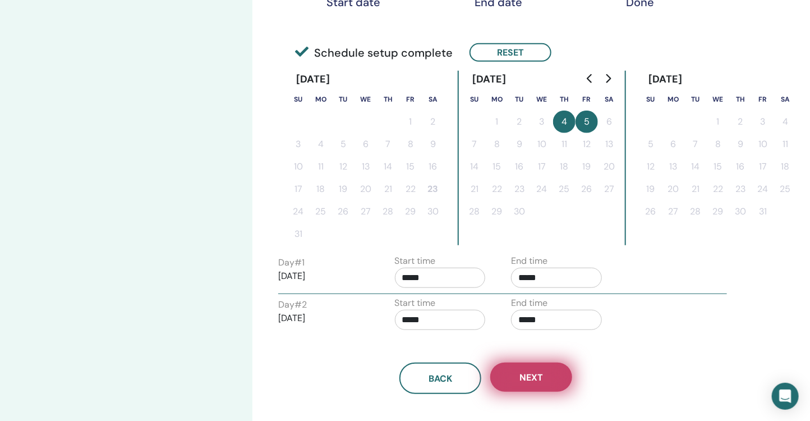
click at [537, 384] on button "Next" at bounding box center [531, 376] width 82 height 29
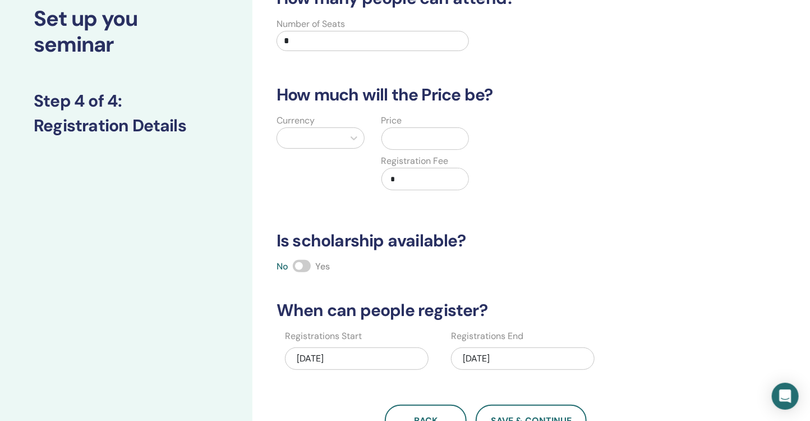
scroll to position [15, 0]
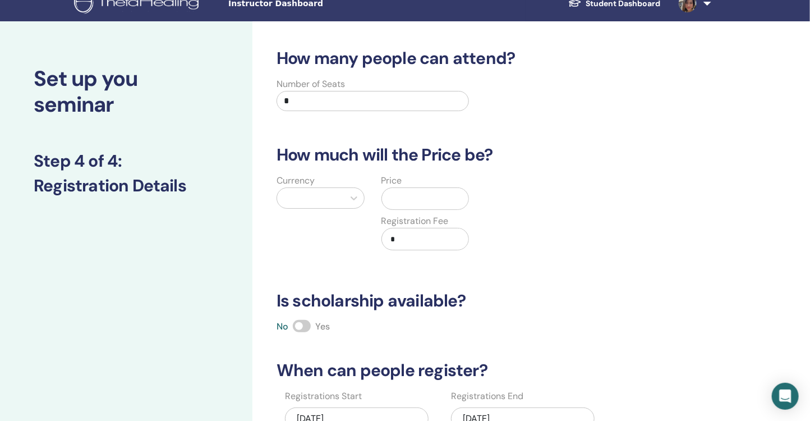
click at [379, 101] on input "*" at bounding box center [372, 101] width 192 height 20
type input "**"
click at [337, 210] on div "Currency" at bounding box center [320, 219] width 105 height 90
click at [336, 198] on div at bounding box center [311, 198] width 56 height 16
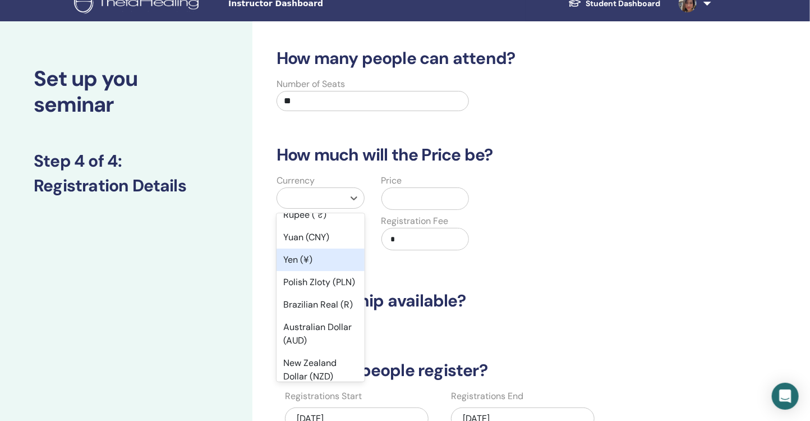
scroll to position [118, 0]
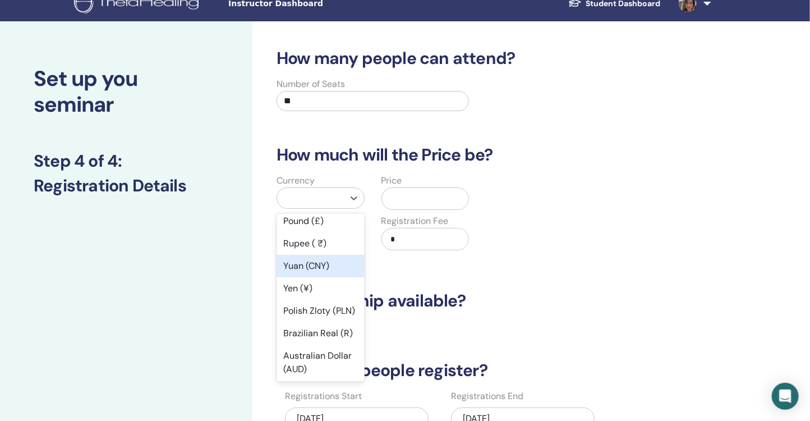
click at [327, 267] on div "Yuan (CNY)" at bounding box center [320, 266] width 88 height 22
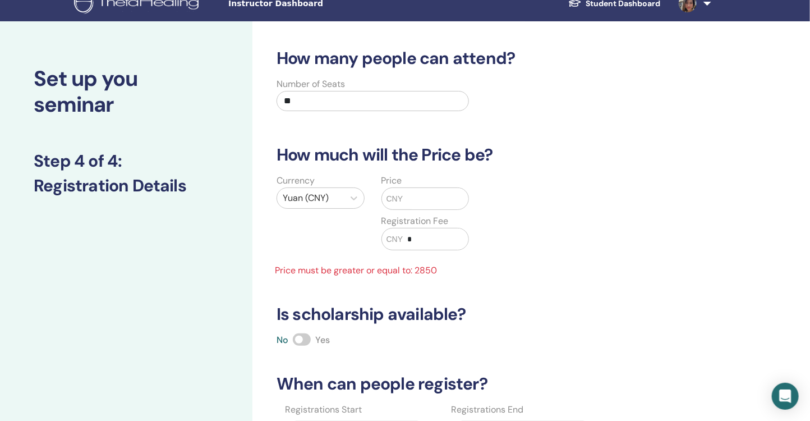
click at [418, 200] on input "text" at bounding box center [436, 198] width 66 height 21
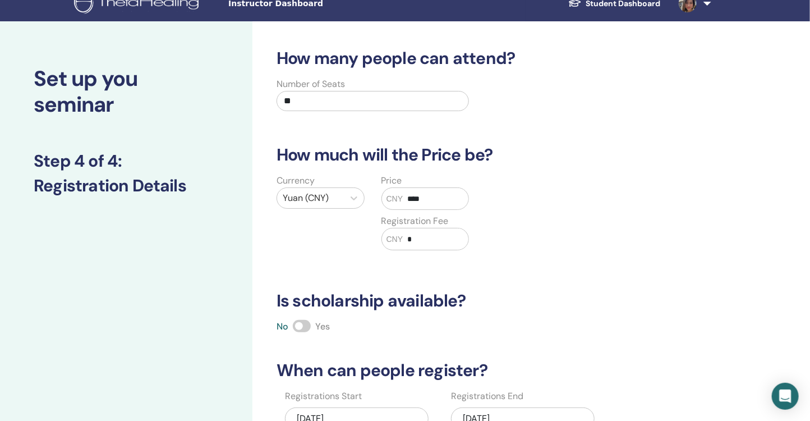
type input "****"
click at [525, 248] on div "Currency Yuan (CNY) Price CNY **** Registration Fee CNY *" at bounding box center [477, 219] width 432 height 90
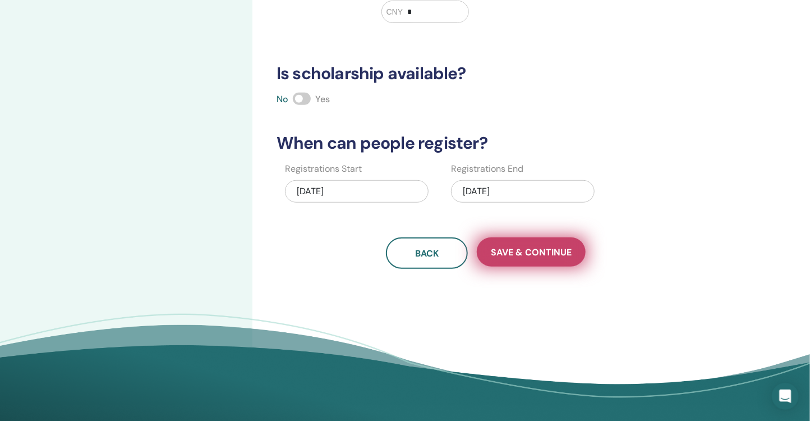
click at [564, 252] on span "Save & Continue" at bounding box center [531, 252] width 81 height 12
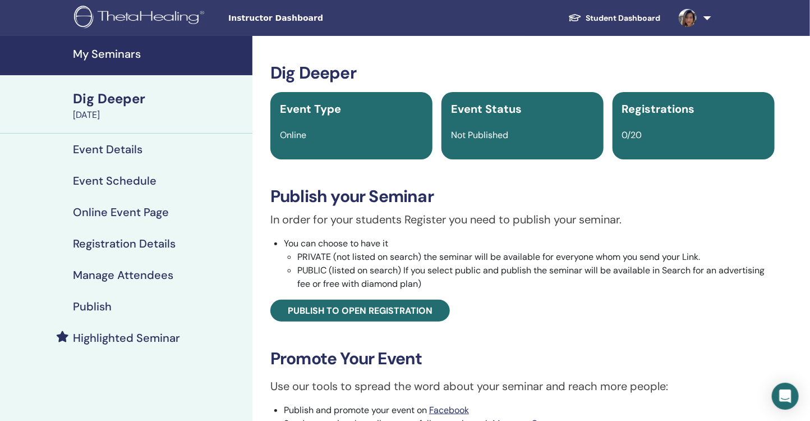
scroll to position [160, 0]
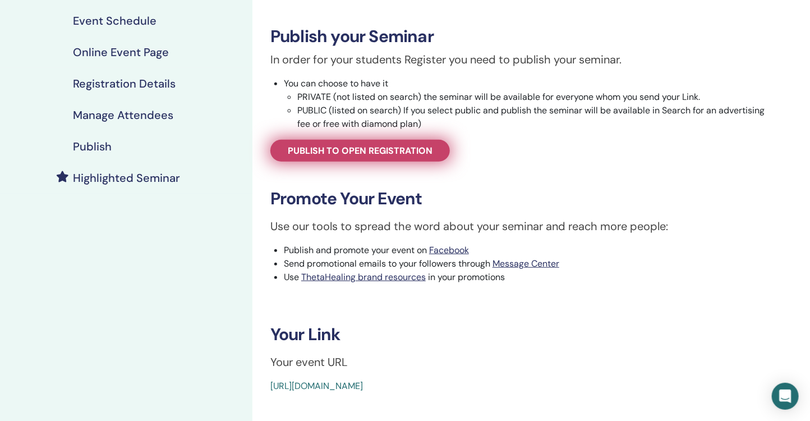
click at [396, 156] on link "Publish to open registration" at bounding box center [359, 151] width 179 height 22
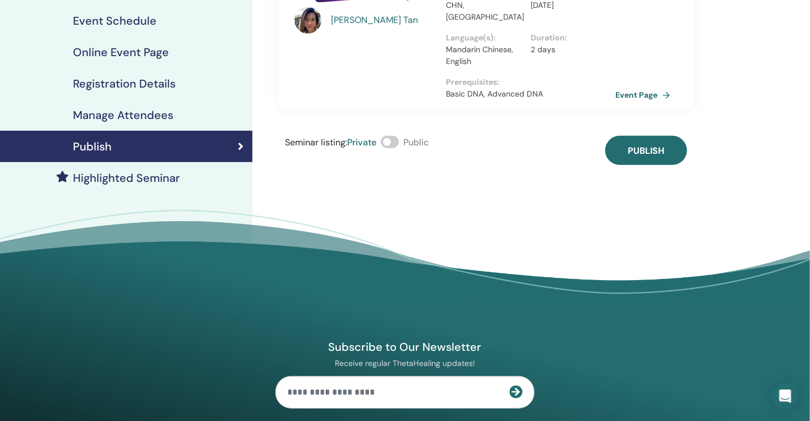
click at [399, 136] on span at bounding box center [390, 142] width 18 height 12
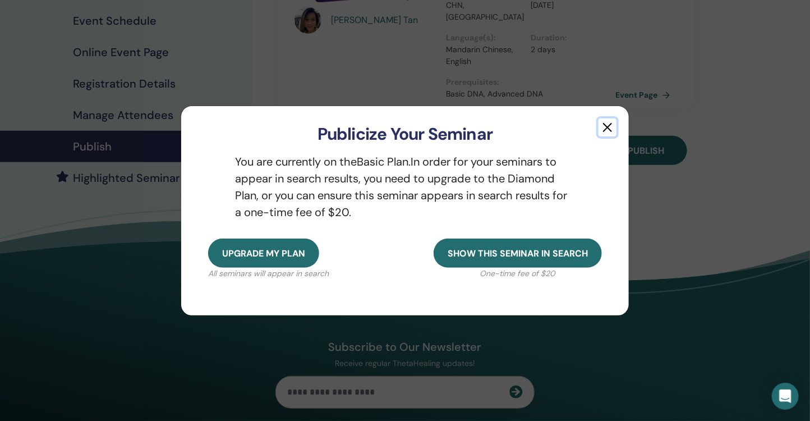
click at [601, 135] on button "button" at bounding box center [607, 127] width 18 height 18
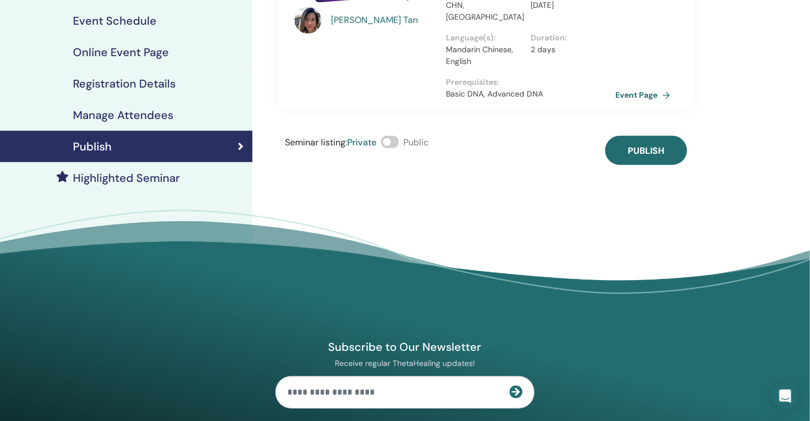
click at [398, 136] on span at bounding box center [390, 142] width 18 height 12
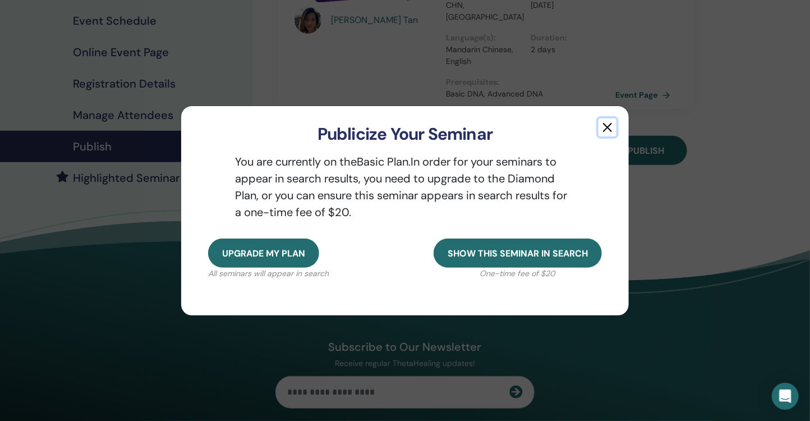
click at [604, 132] on button "button" at bounding box center [607, 127] width 18 height 18
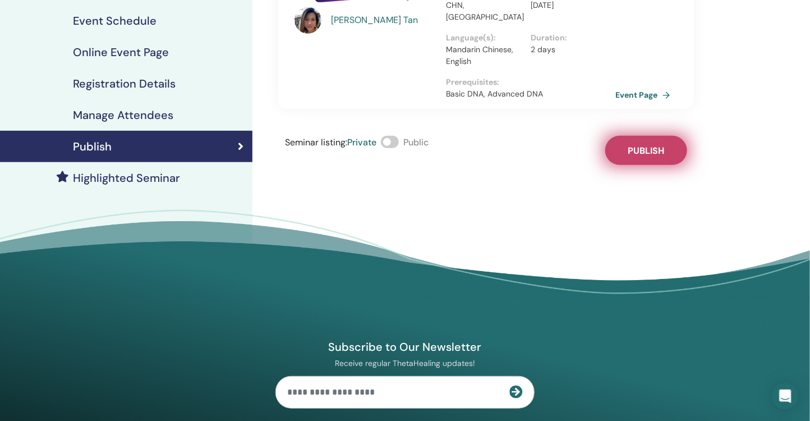
click at [631, 136] on button "Publish" at bounding box center [646, 150] width 82 height 29
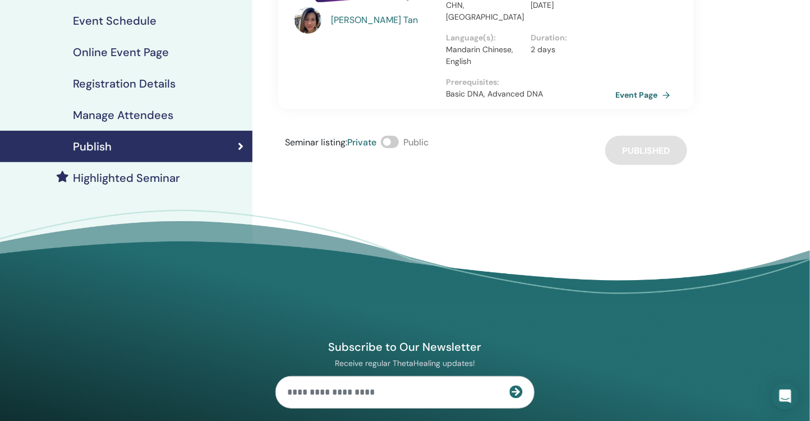
click at [391, 136] on div "Seminar listing : Private Public" at bounding box center [357, 150] width 144 height 29
click at [390, 136] on span at bounding box center [390, 142] width 18 height 12
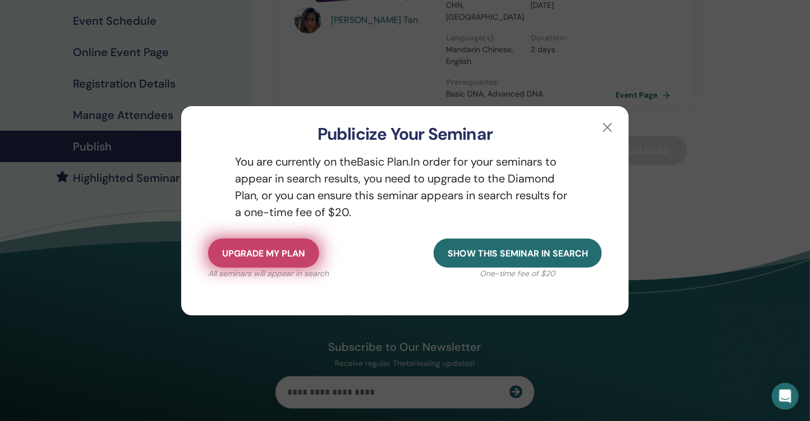
click at [289, 252] on span "Upgrade my plan" at bounding box center [263, 253] width 83 height 12
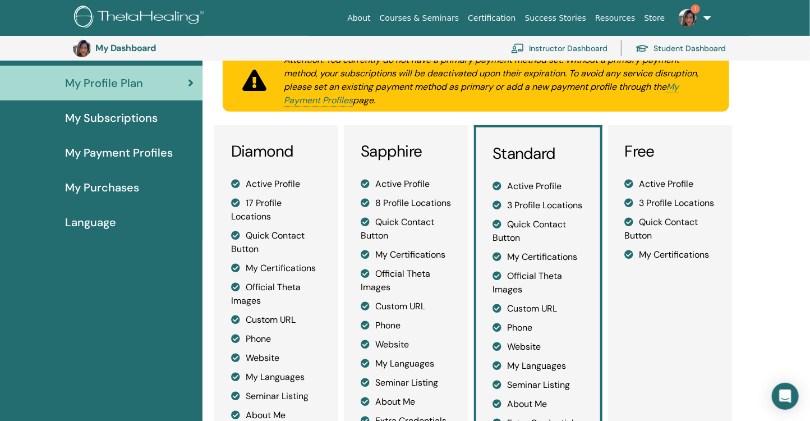
scroll to position [102, 0]
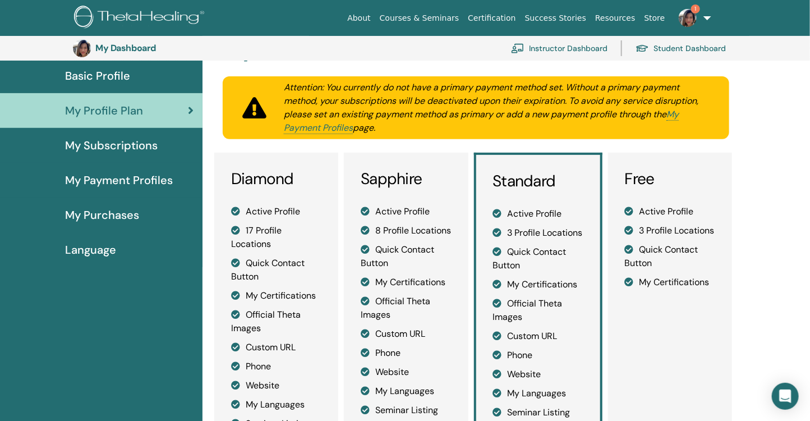
click at [78, 142] on span "My Subscriptions" at bounding box center [111, 145] width 93 height 17
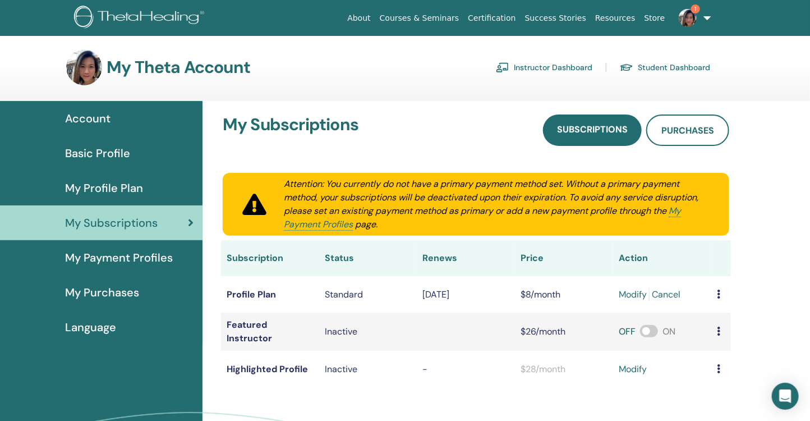
click at [686, 19] on img at bounding box center [687, 18] width 18 height 18
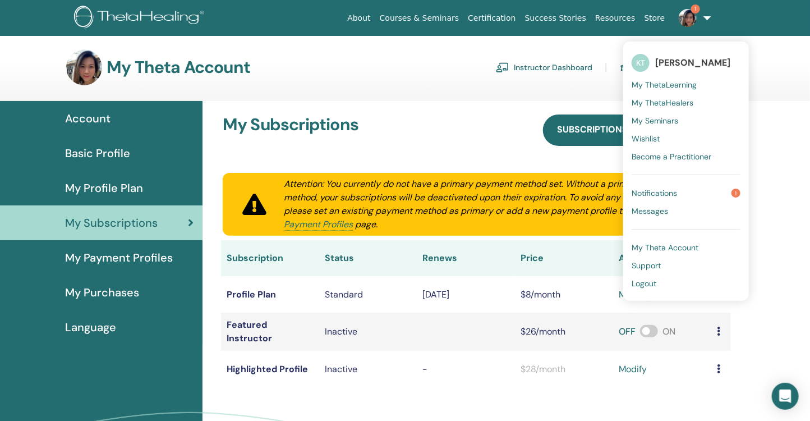
click at [664, 188] on span "Notifications" at bounding box center [653, 193] width 45 height 10
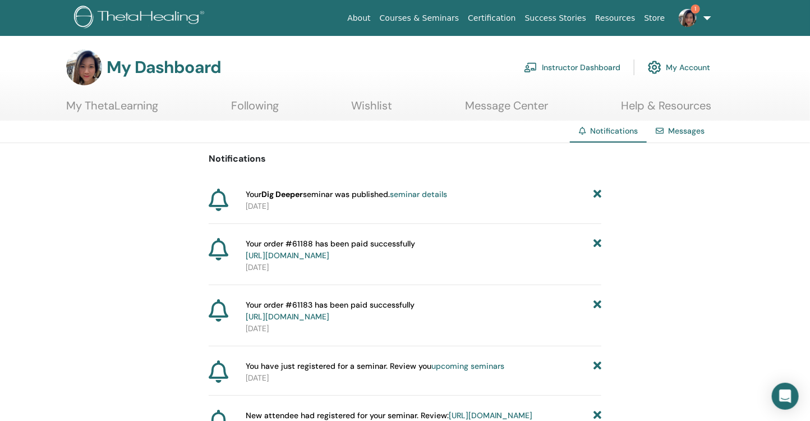
click at [548, 75] on link "Instructor Dashboard" at bounding box center [572, 67] width 96 height 25
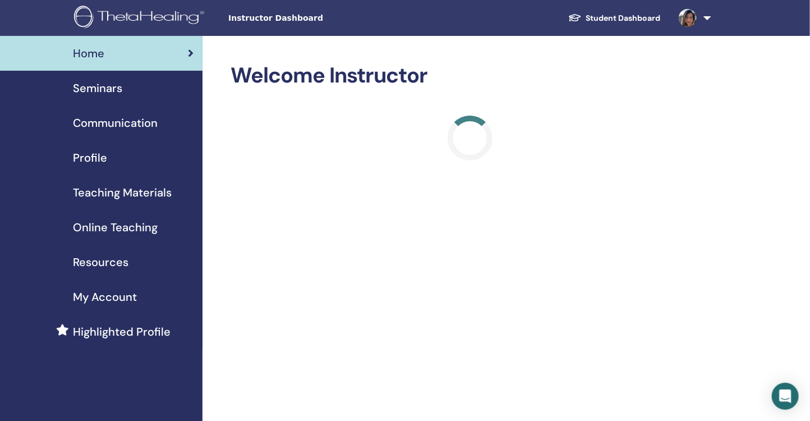
click at [103, 88] on span "Seminars" at bounding box center [97, 88] width 49 height 17
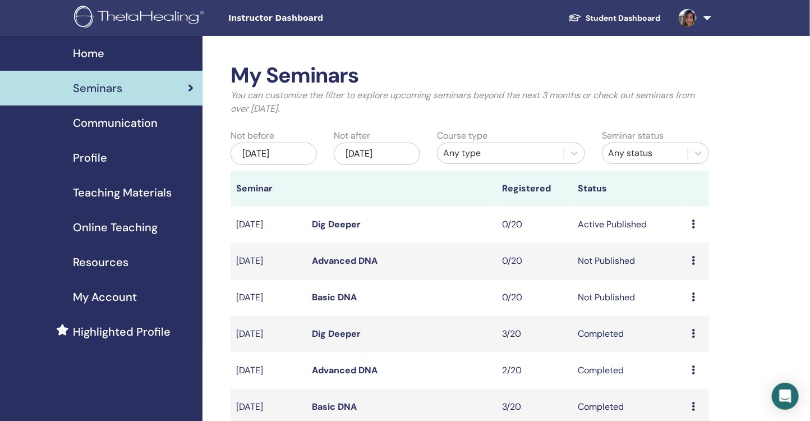
click at [351, 260] on link "Advanced DNA" at bounding box center [345, 261] width 66 height 12
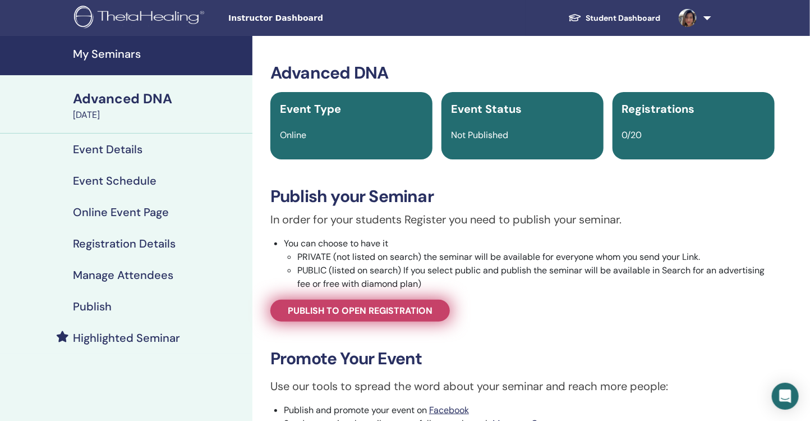
click at [418, 306] on span "Publish to open registration" at bounding box center [360, 310] width 145 height 12
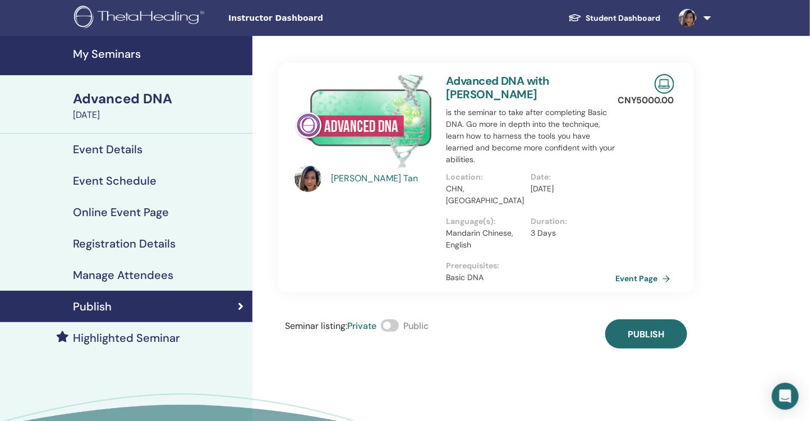
click at [391, 319] on span at bounding box center [390, 325] width 18 height 12
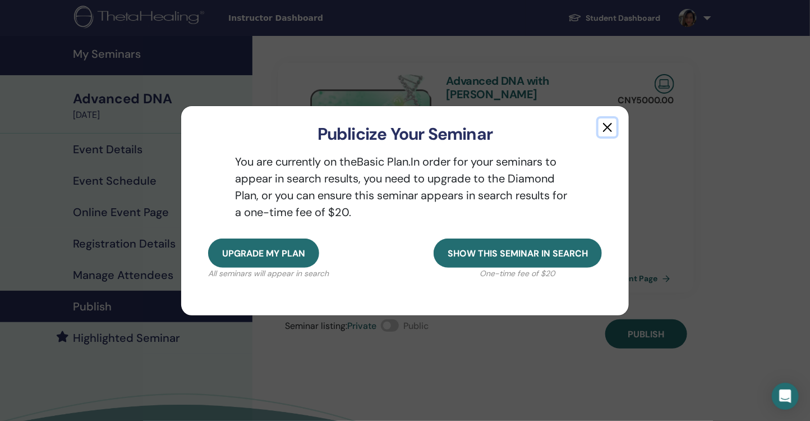
click at [610, 125] on button "button" at bounding box center [607, 127] width 18 height 18
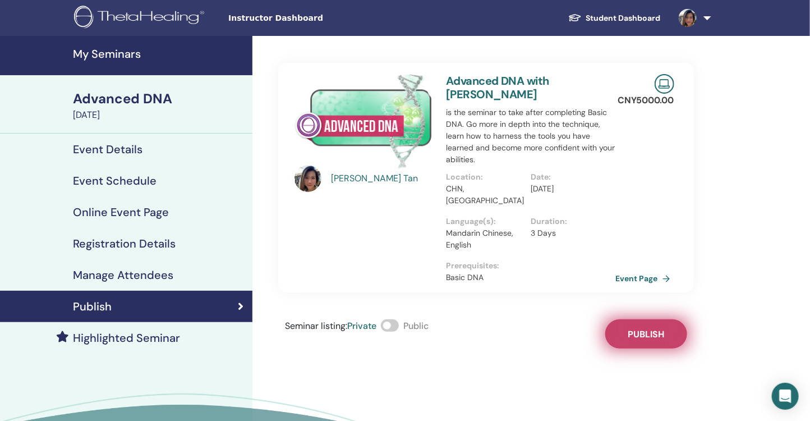
click at [645, 319] on button "Publish" at bounding box center [646, 333] width 82 height 29
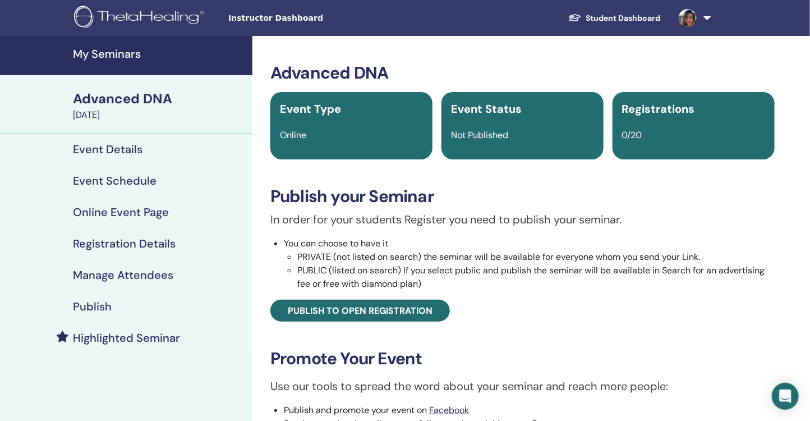
click at [260, 20] on span "Instructor Dashboard" at bounding box center [312, 18] width 168 height 12
click at [94, 50] on h4 "My Seminars" at bounding box center [159, 53] width 173 height 13
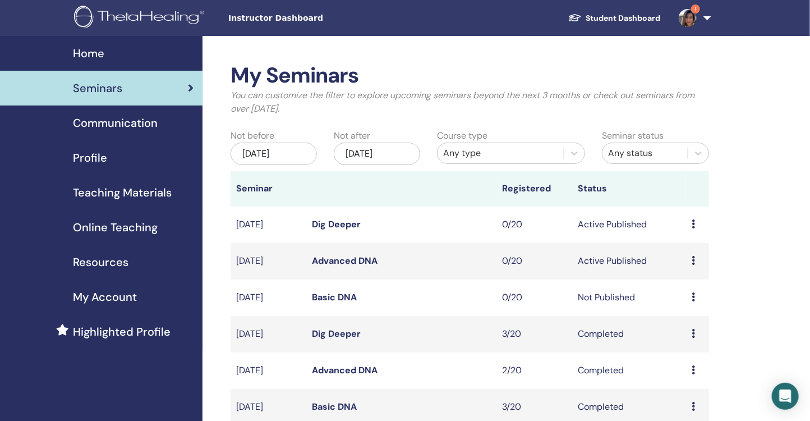
click at [346, 298] on link "Basic DNA" at bounding box center [334, 297] width 45 height 12
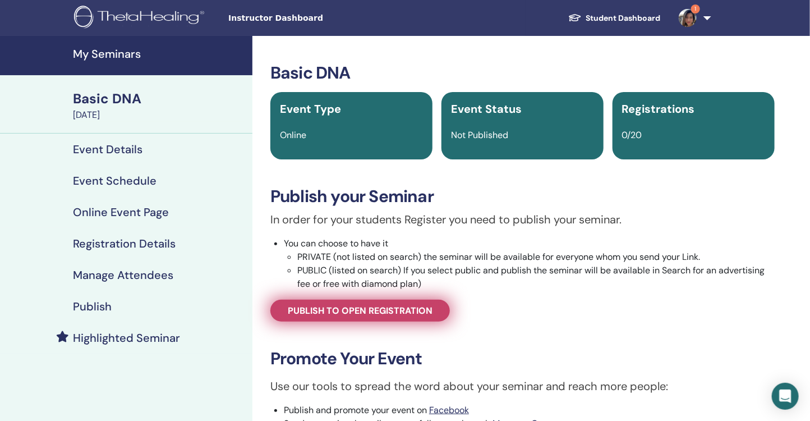
click at [413, 316] on link "Publish to open registration" at bounding box center [359, 310] width 179 height 22
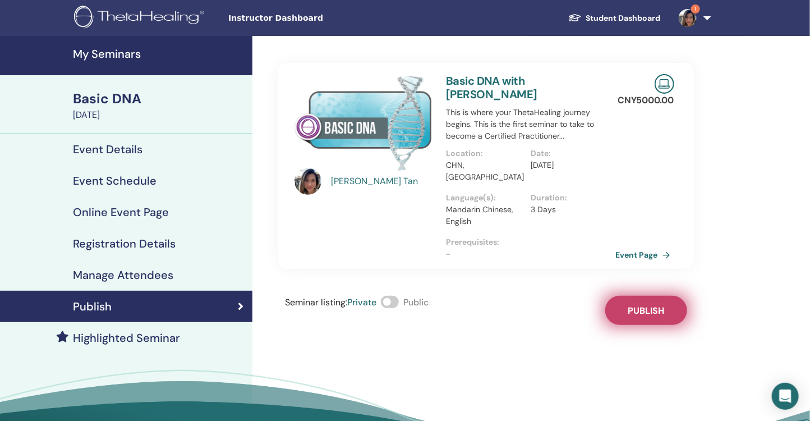
click at [653, 304] on span "Publish" at bounding box center [645, 310] width 36 height 12
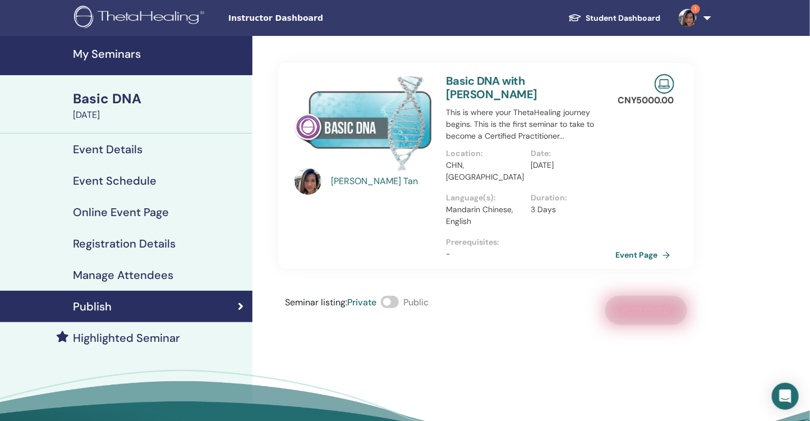
click at [687, 11] on img at bounding box center [687, 18] width 18 height 18
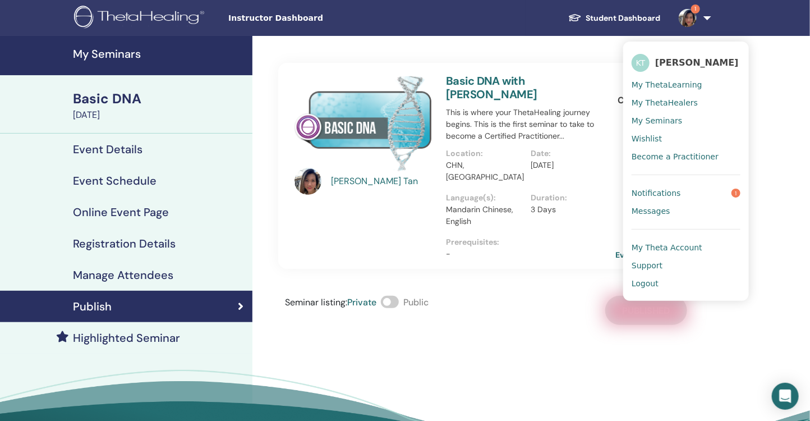
click at [664, 192] on span "Notifications" at bounding box center [655, 193] width 49 height 10
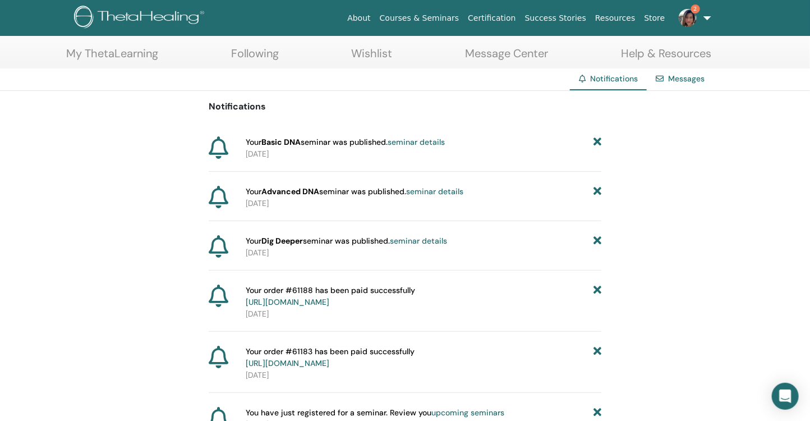
scroll to position [56, 0]
